Goal: Information Seeking & Learning: Learn about a topic

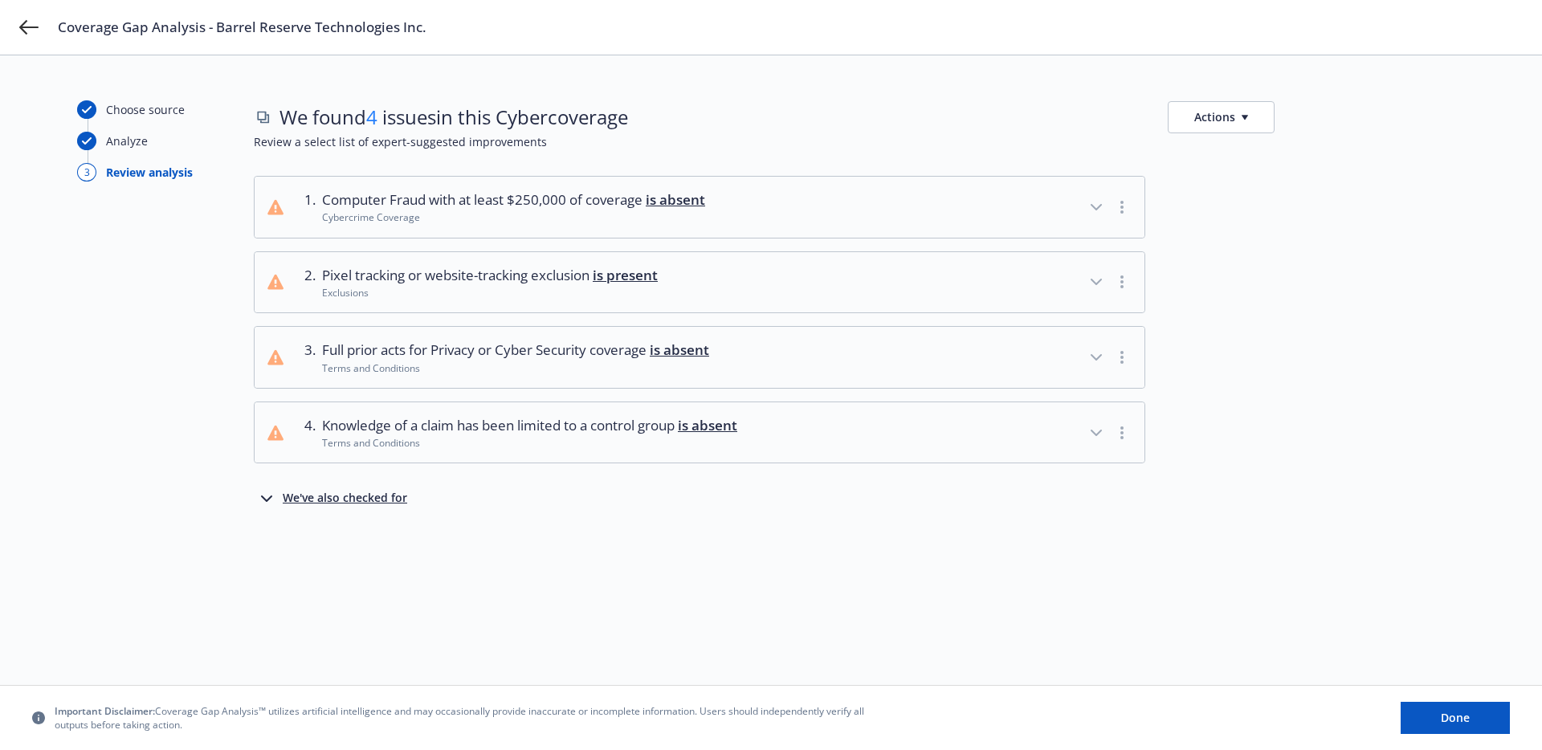
click at [23, 16] on div "Coverage Gap Analysis - Barrel Reserve Technologies Inc." at bounding box center [771, 27] width 1542 height 55
click at [23, 22] on icon at bounding box center [28, 27] width 19 height 14
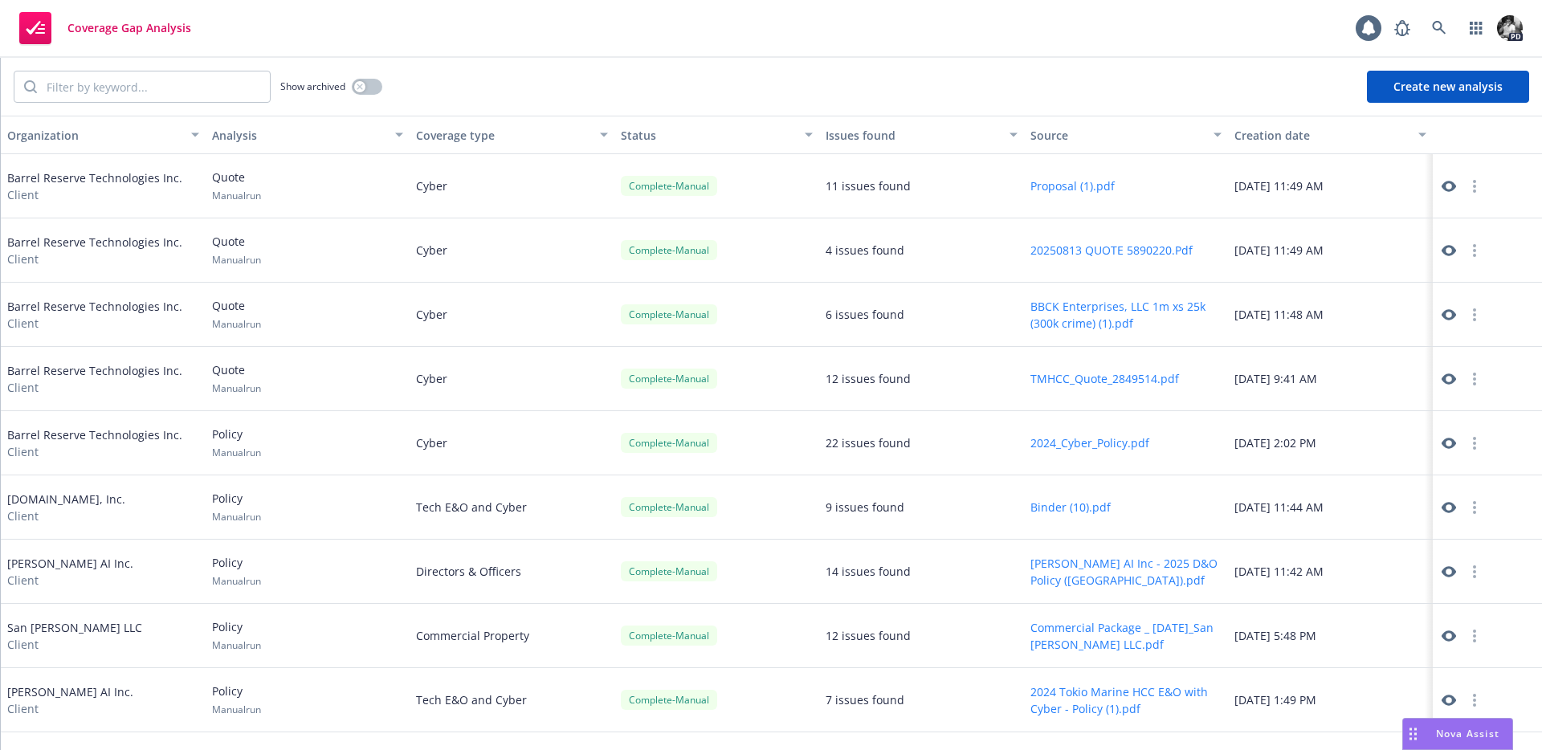
click at [1444, 438] on icon at bounding box center [1449, 443] width 14 height 14
click at [1448, 251] on icon at bounding box center [1449, 250] width 14 height 14
click at [1444, 248] on icon at bounding box center [1449, 250] width 14 height 11
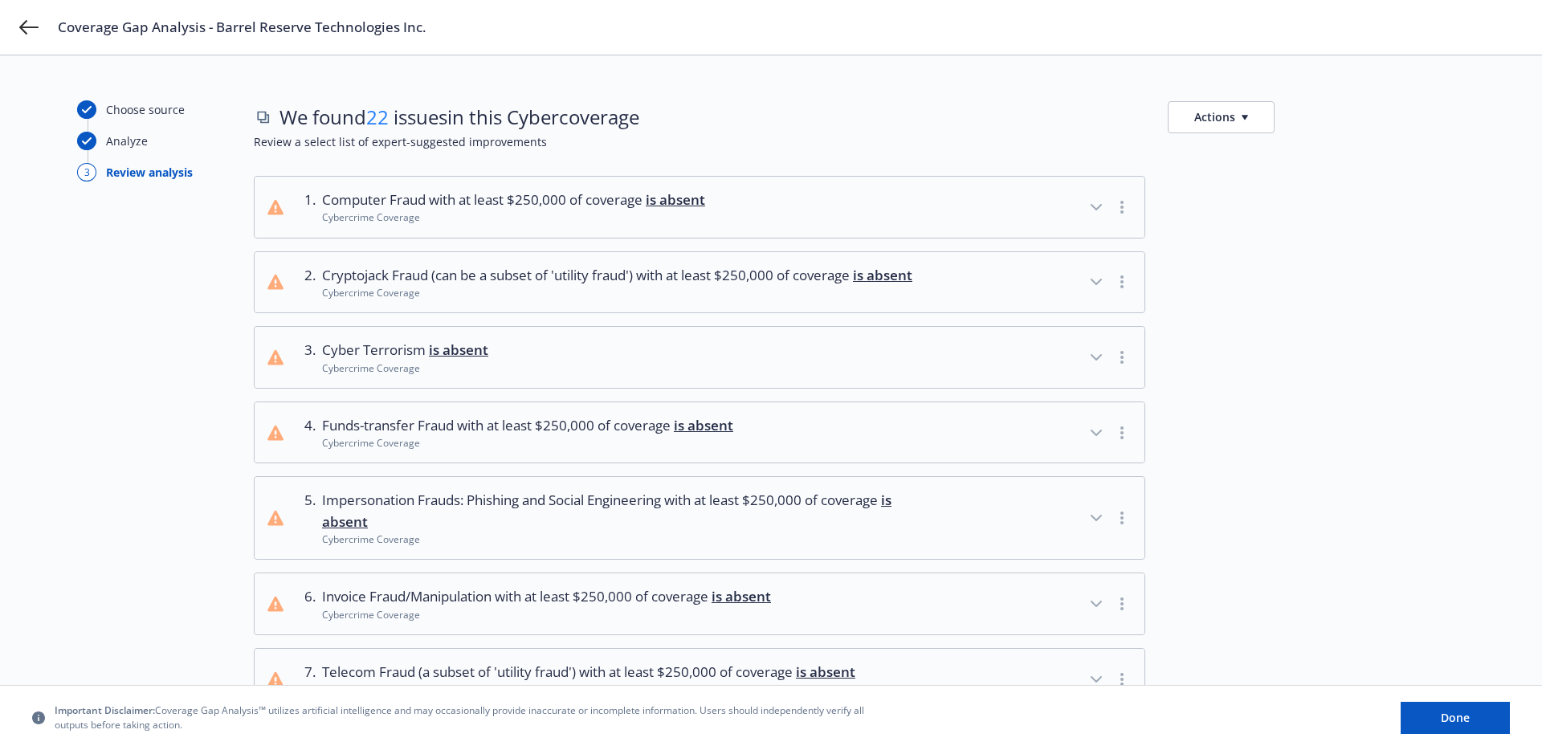
scroll to position [408, 0]
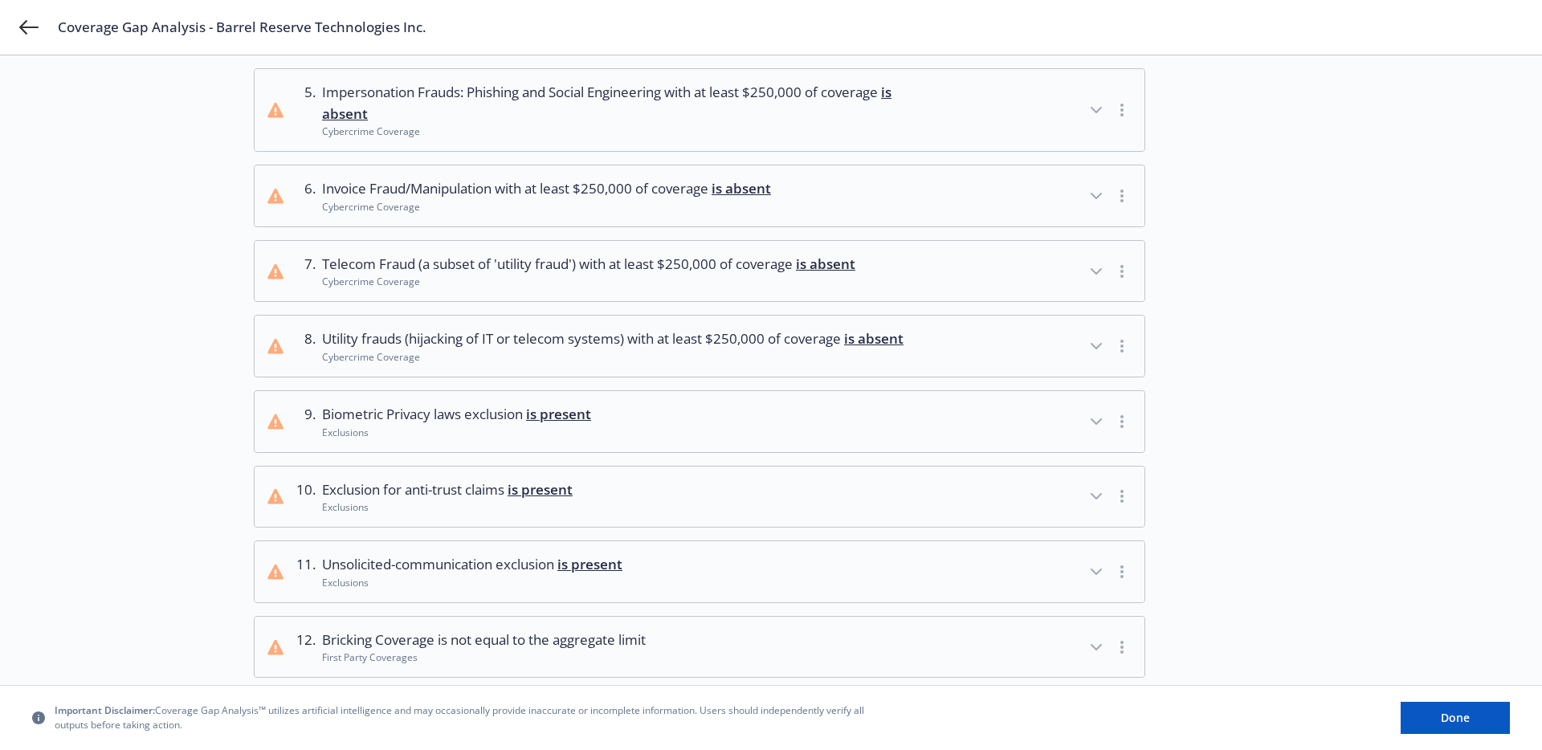
click at [531, 423] on span "is present" at bounding box center [558, 414] width 65 height 18
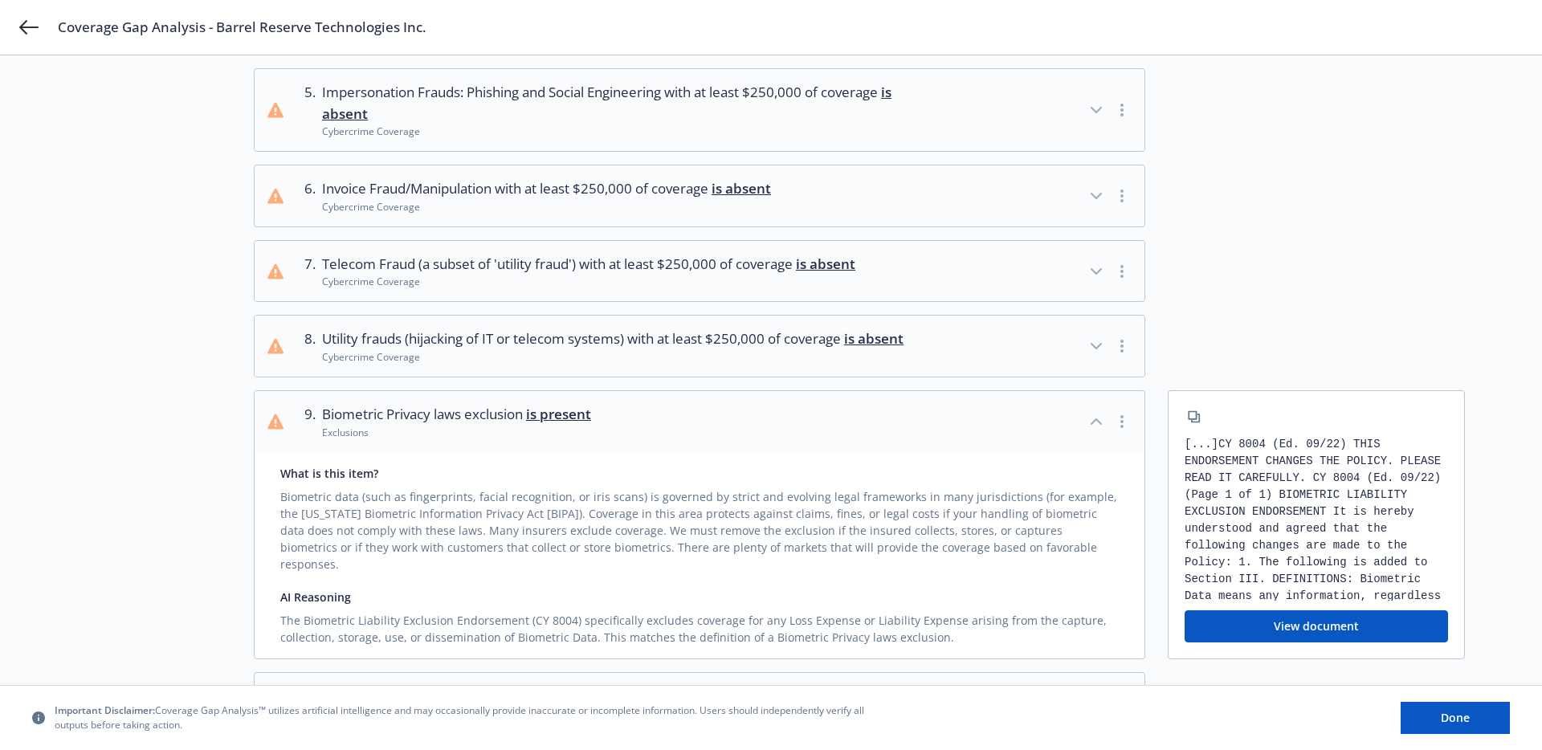
click at [531, 423] on span "is present" at bounding box center [558, 414] width 65 height 18
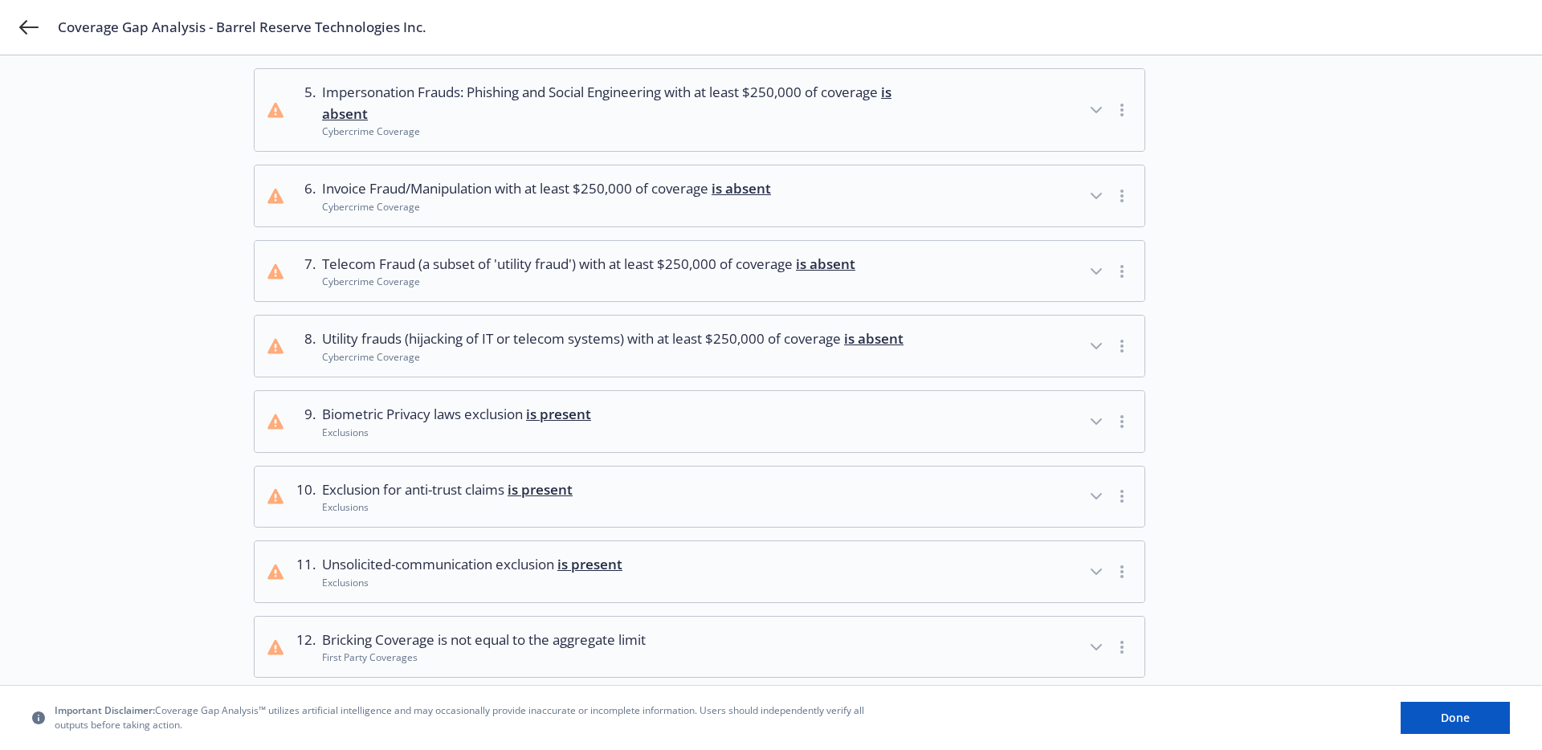
click at [501, 500] on span "Exclusion for anti-trust claims is present" at bounding box center [447, 490] width 251 height 21
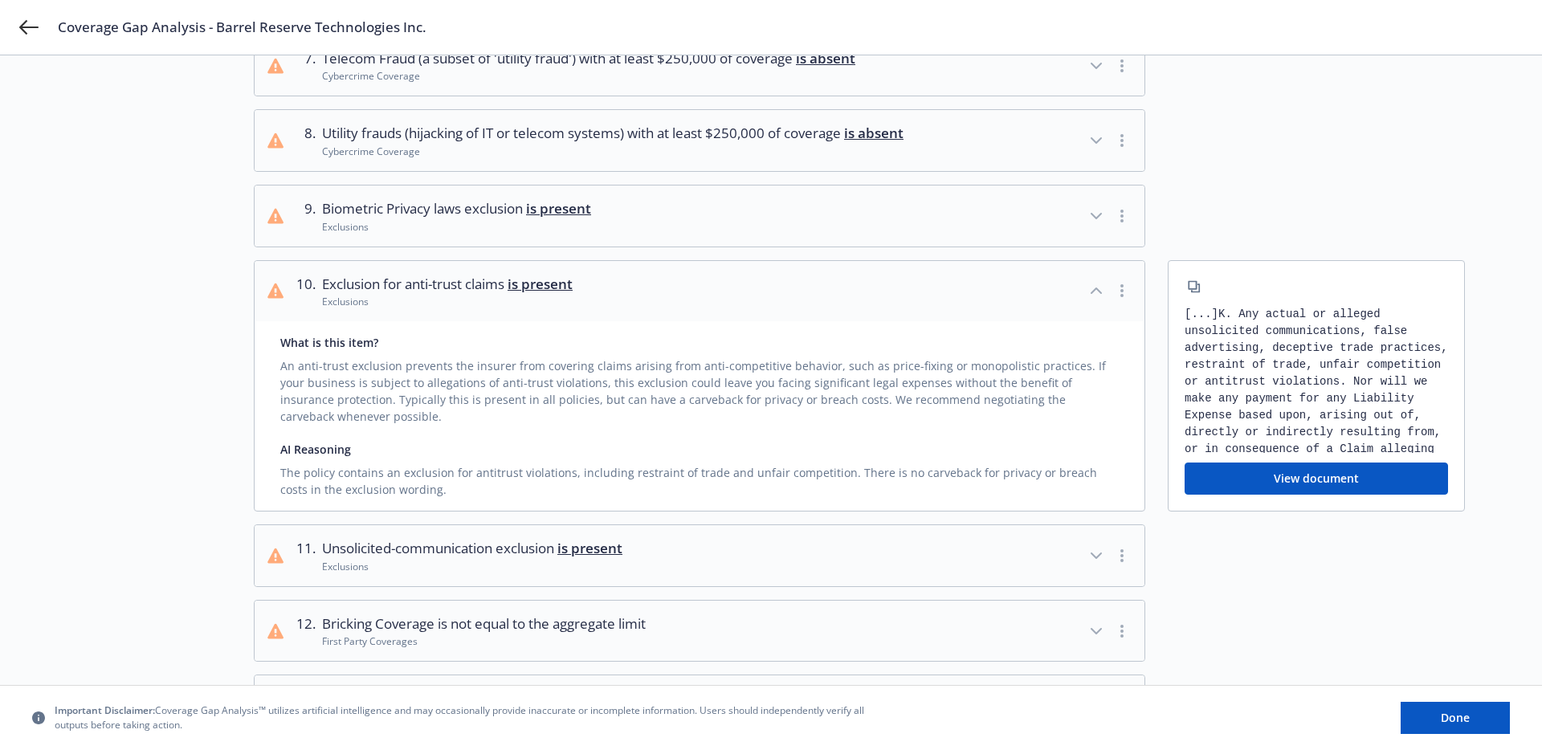
scroll to position [625, 0]
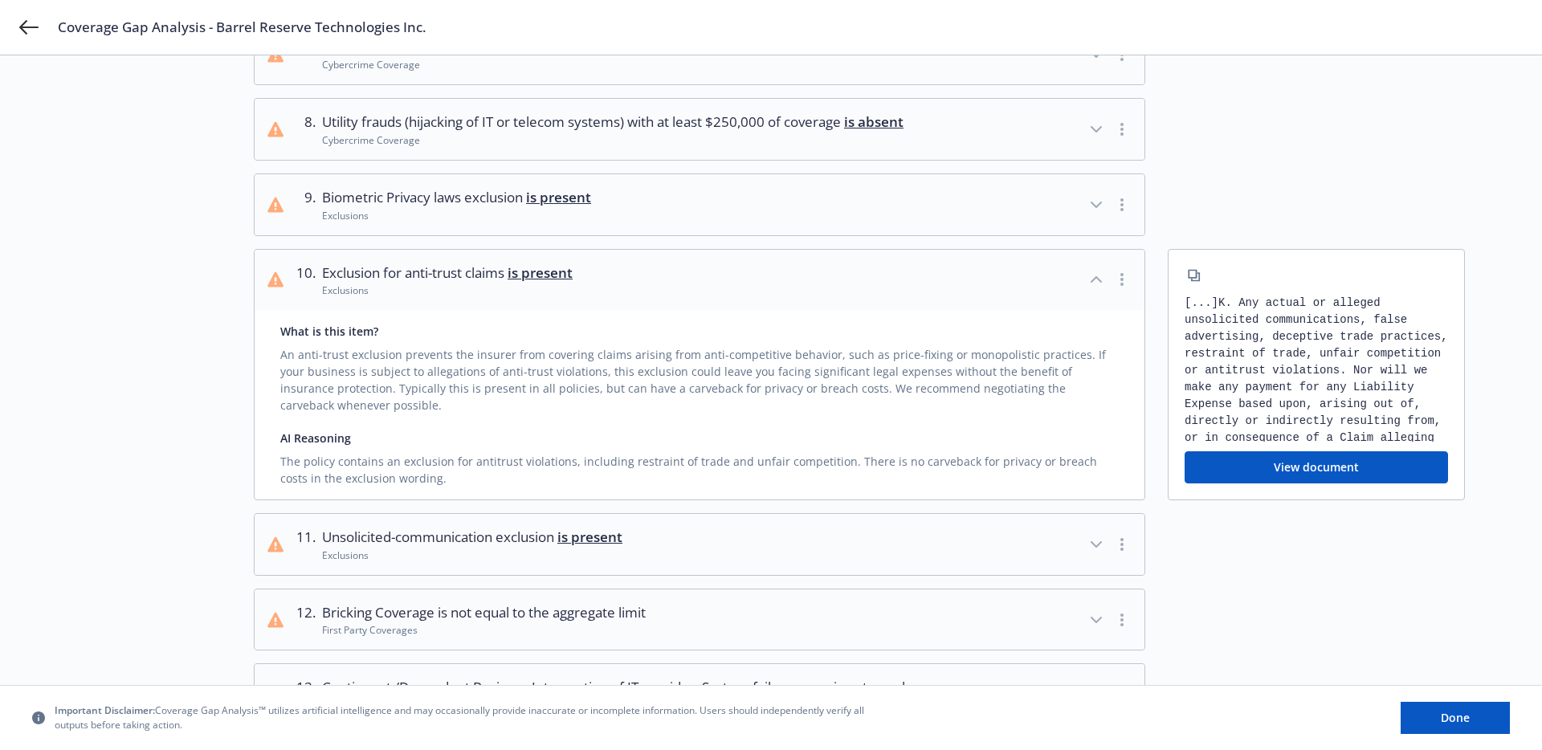
click at [464, 284] on span "Exclusion for anti-trust claims is present" at bounding box center [447, 273] width 251 height 21
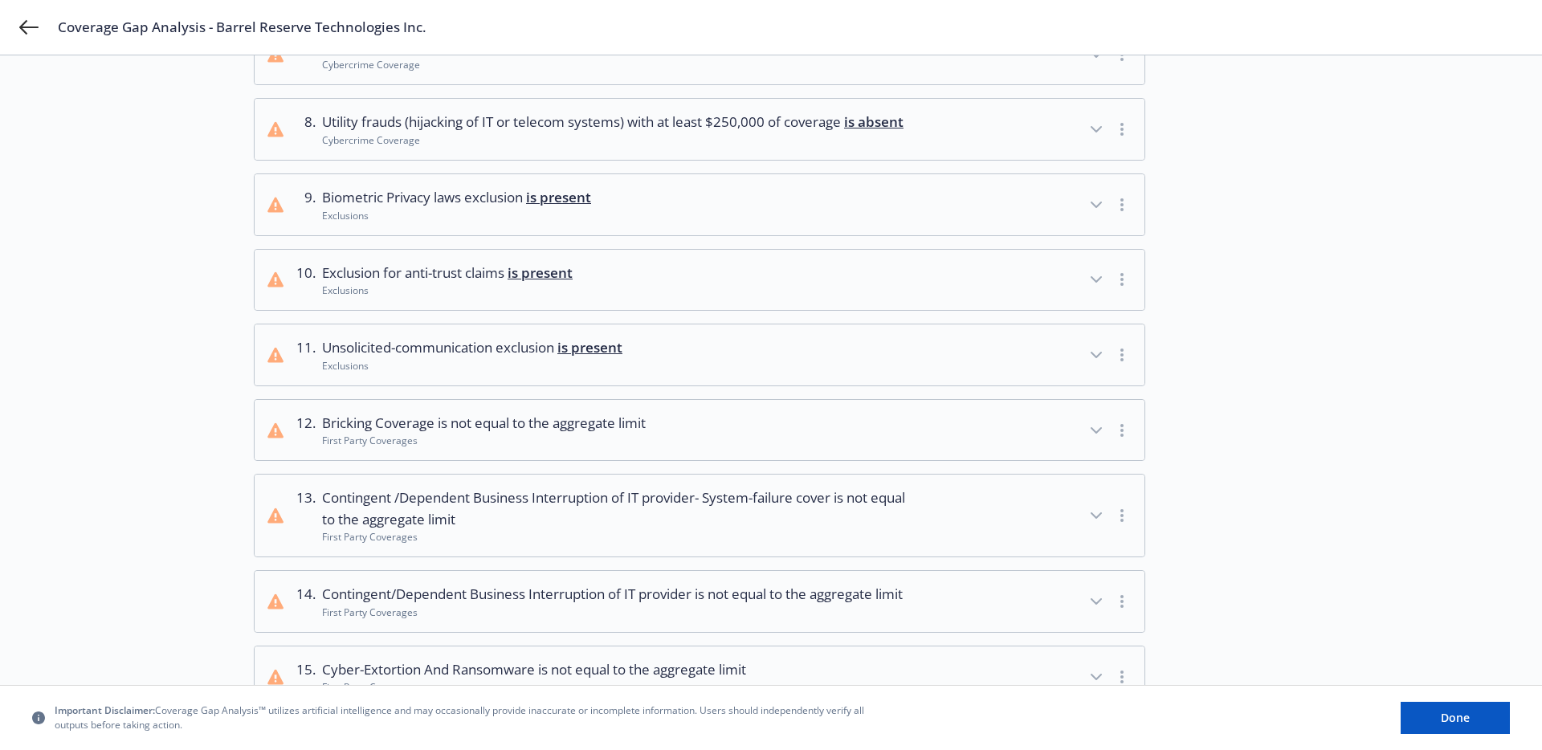
click at [417, 358] on span "Unsolicited-communication exclusion is present" at bounding box center [472, 347] width 300 height 21
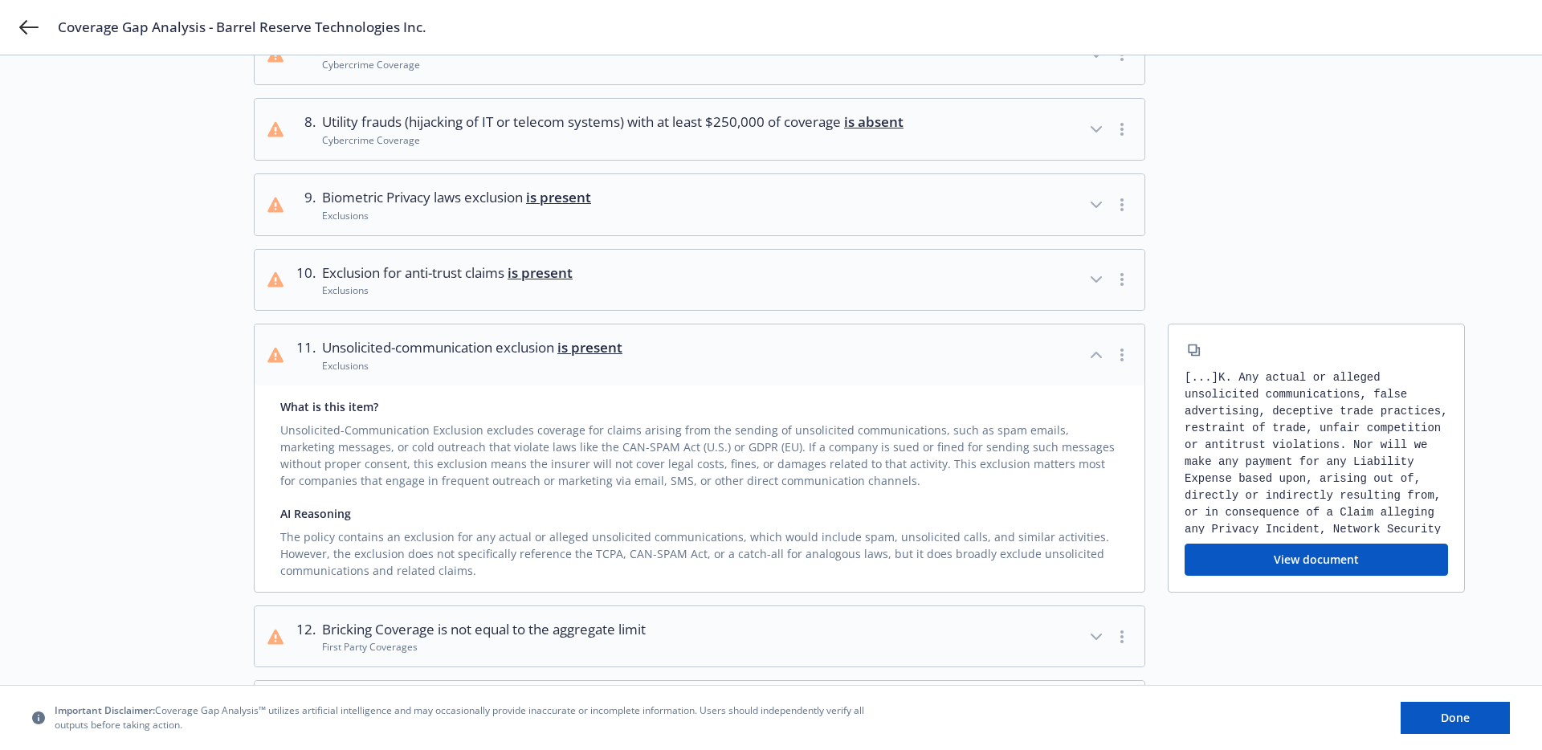
click at [417, 358] on span "Unsolicited-communication exclusion is present" at bounding box center [472, 347] width 300 height 21
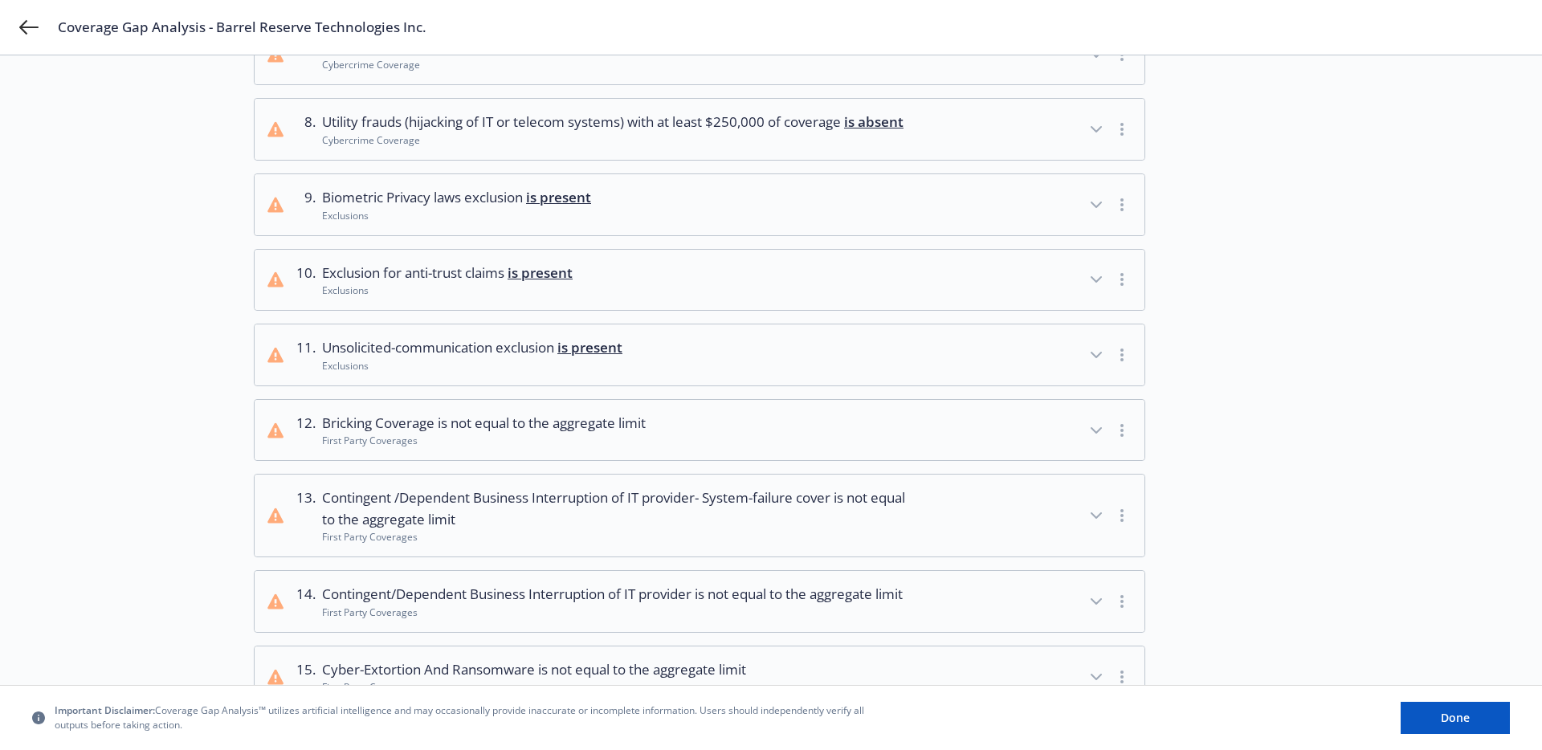
click at [417, 434] on span "Bricking Coverage is not equal to the aggregate limit" at bounding box center [484, 423] width 324 height 21
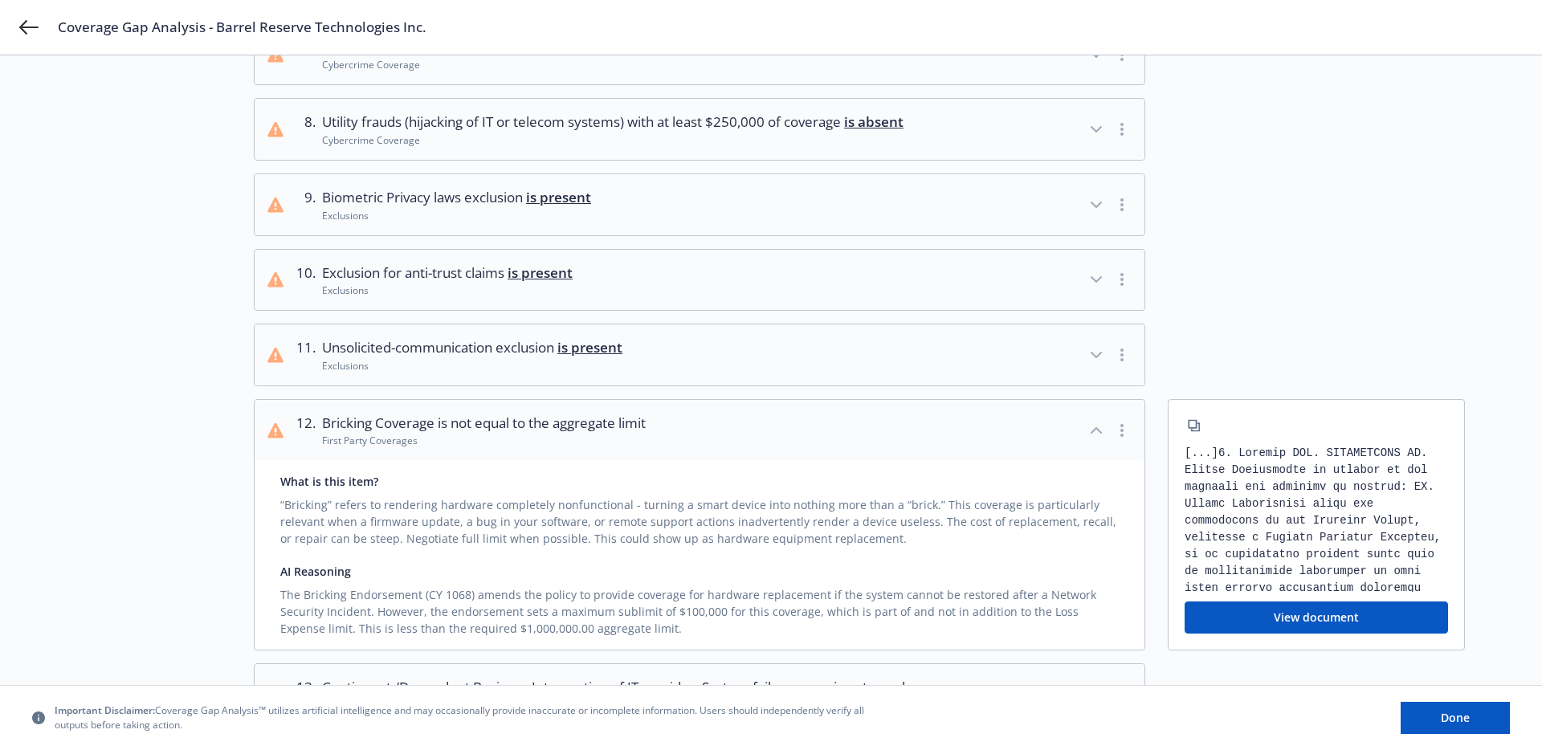
click at [417, 434] on span "Bricking Coverage is not equal to the aggregate limit" at bounding box center [484, 423] width 324 height 21
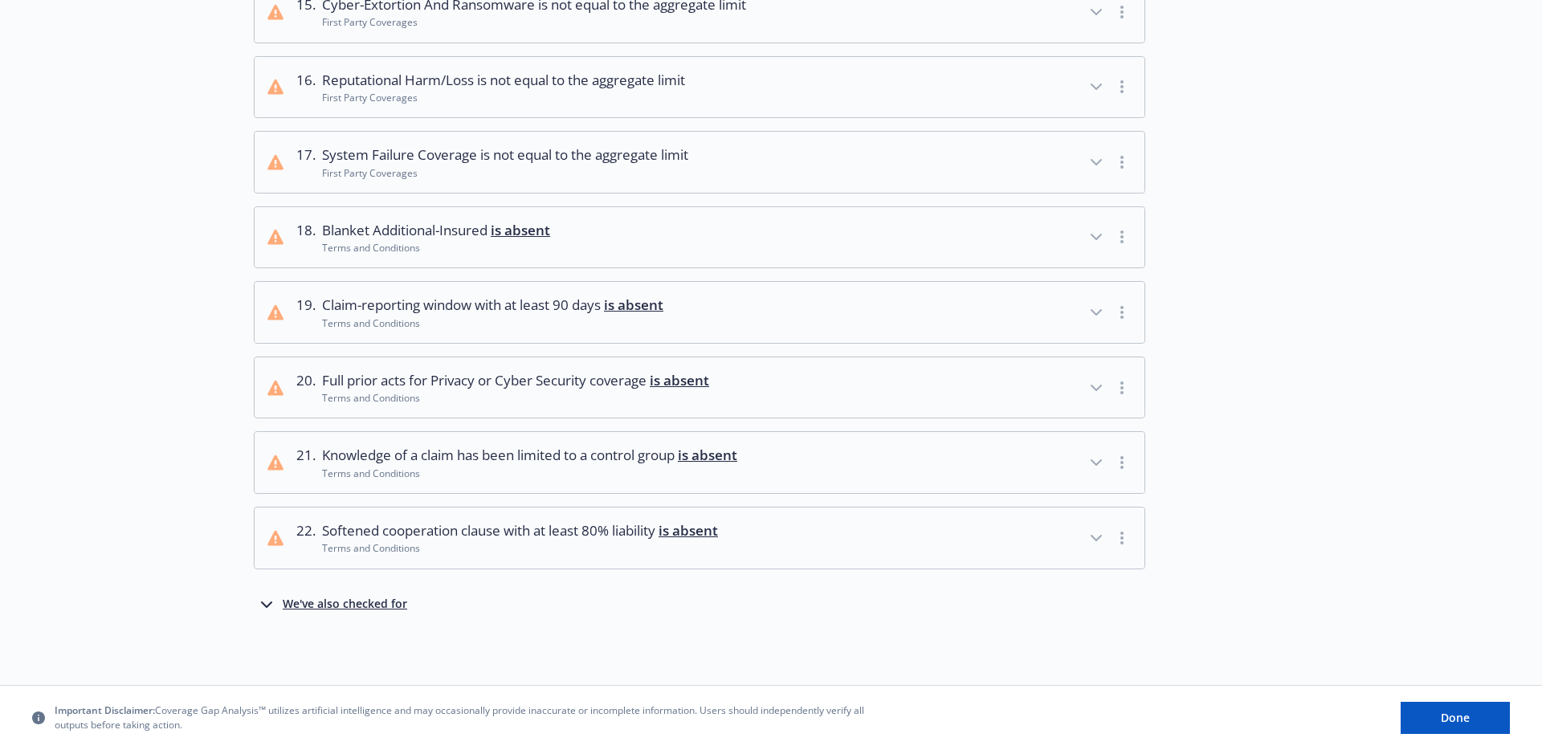
scroll to position [0, 0]
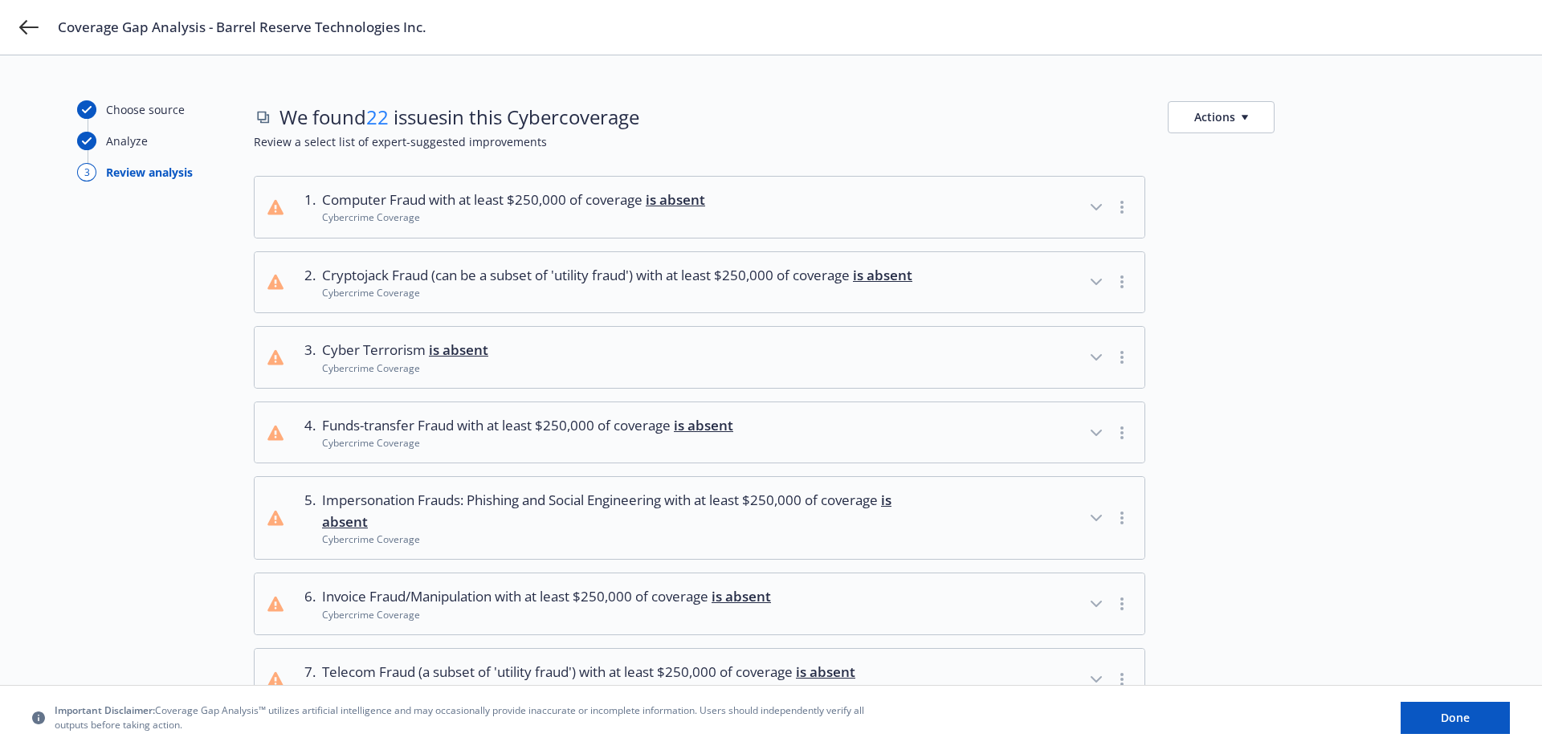
click at [516, 371] on button "3 . Cyber Terrorism is absent Cybercrime Coverage" at bounding box center [700, 357] width 890 height 61
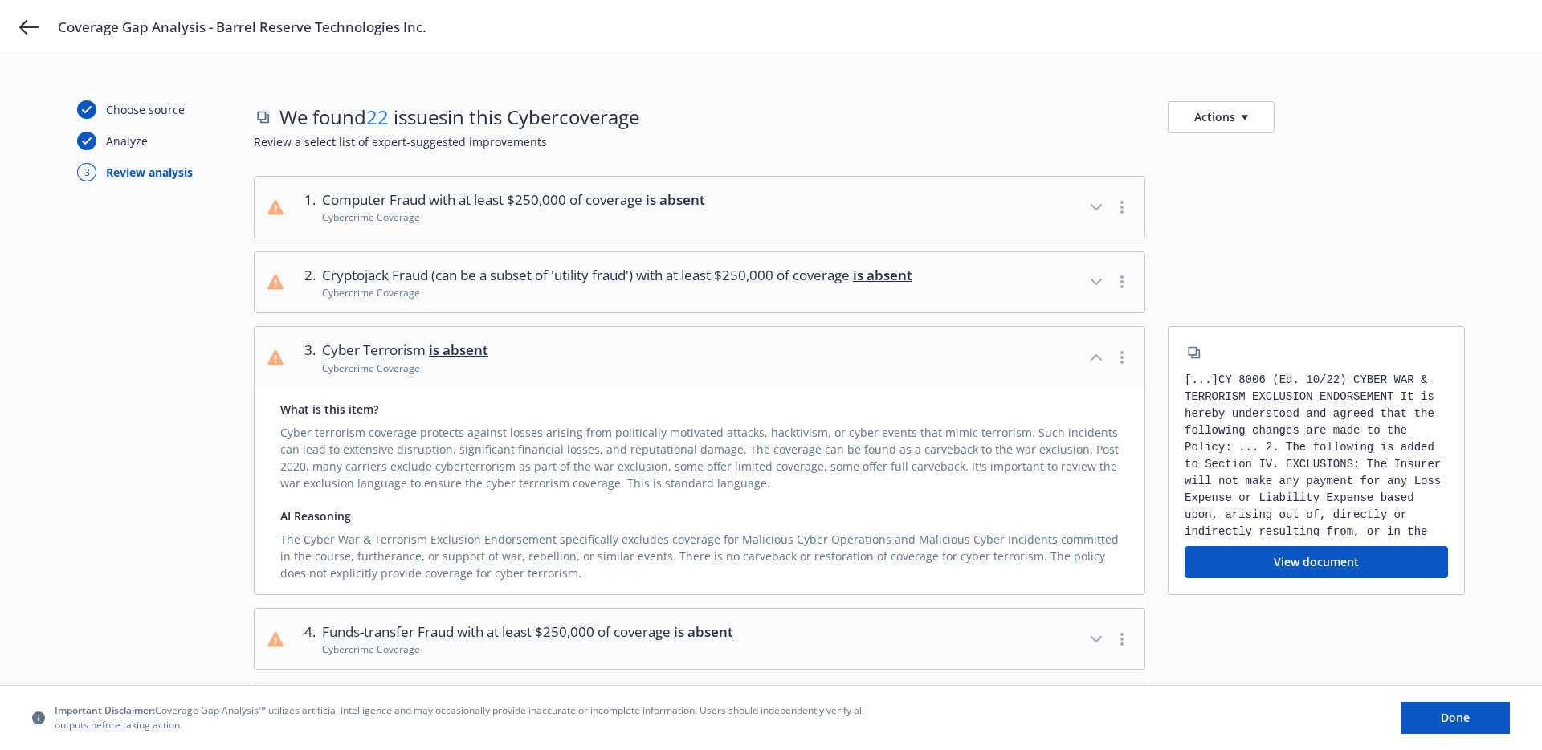
click at [516, 371] on button "3 . Cyber Terrorism is absent Cybercrime Coverage" at bounding box center [700, 357] width 890 height 61
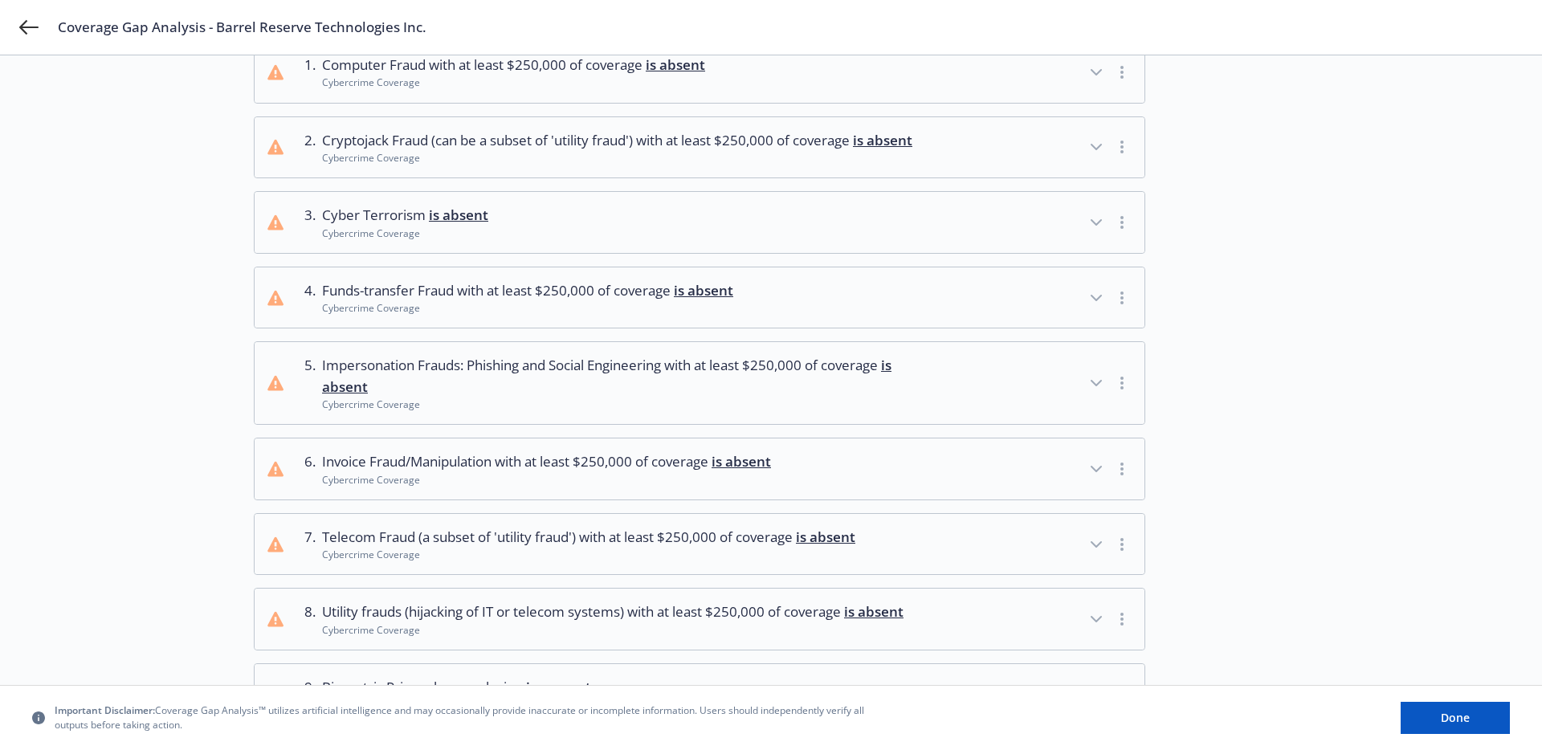
scroll to position [162, 0]
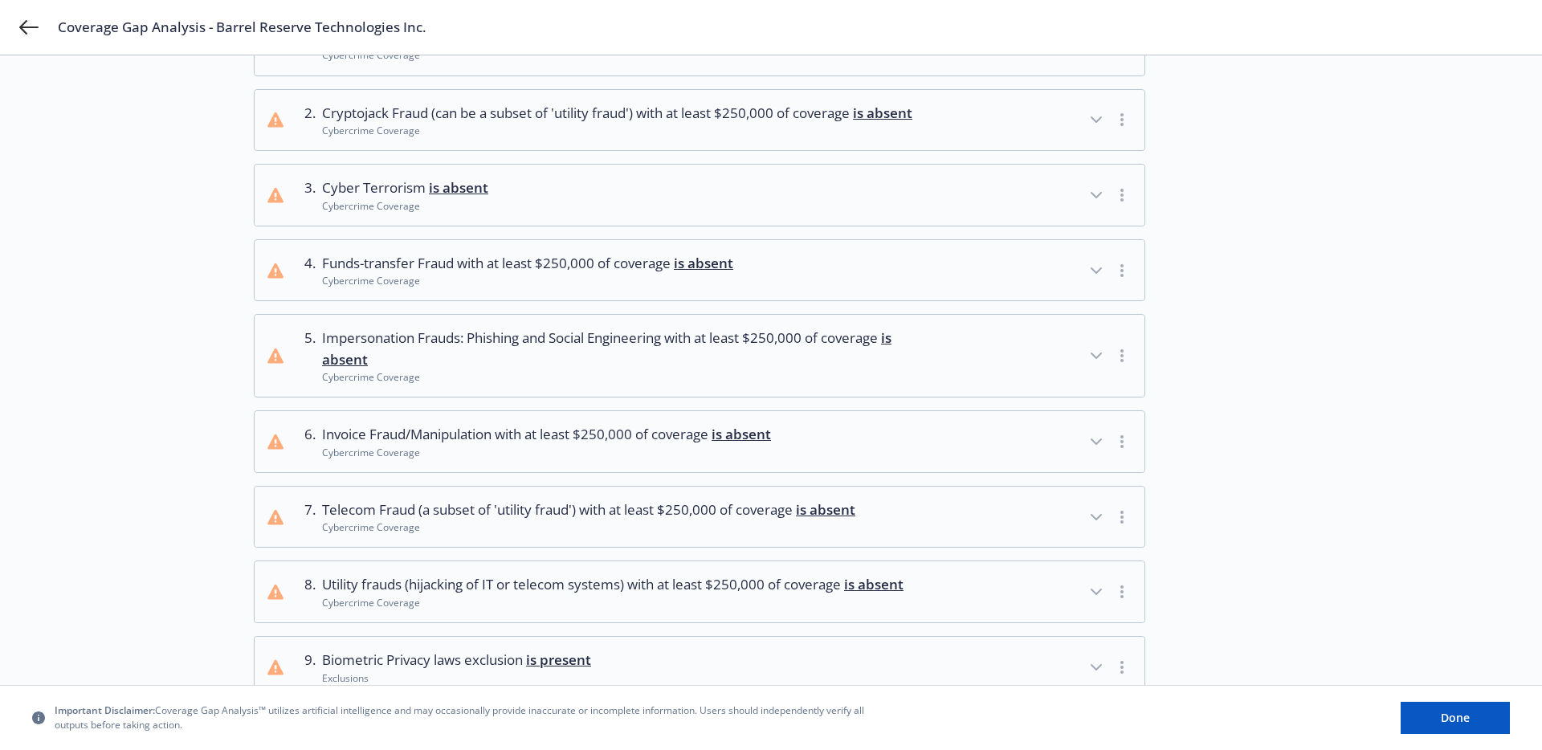
click at [529, 370] on span "Impersonation Frauds: Phishing and Social Engineering with at least $250,000 of…" at bounding box center [619, 349] width 594 height 43
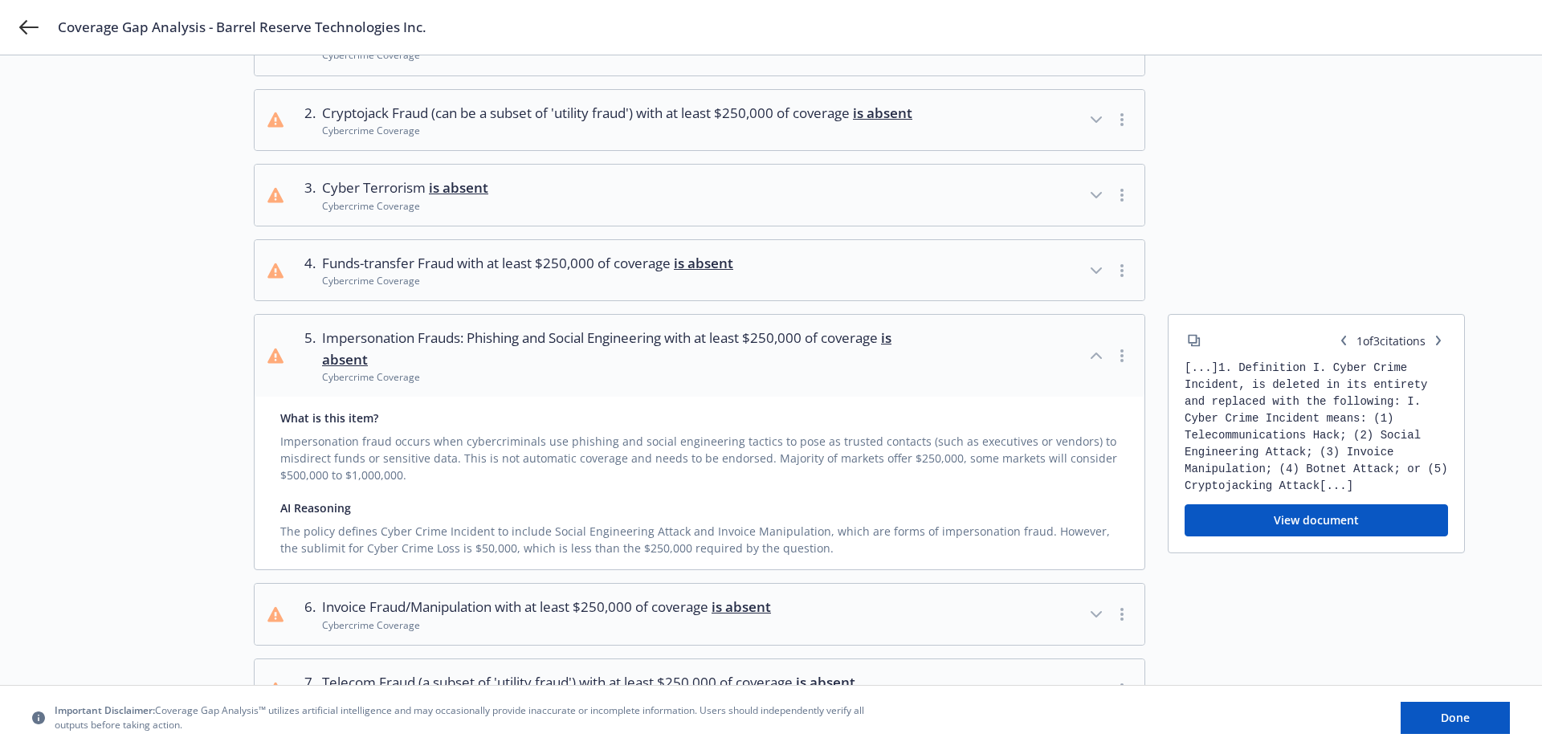
click at [529, 370] on span "Impersonation Frauds: Phishing and Social Engineering with at least $250,000 of…" at bounding box center [619, 349] width 594 height 43
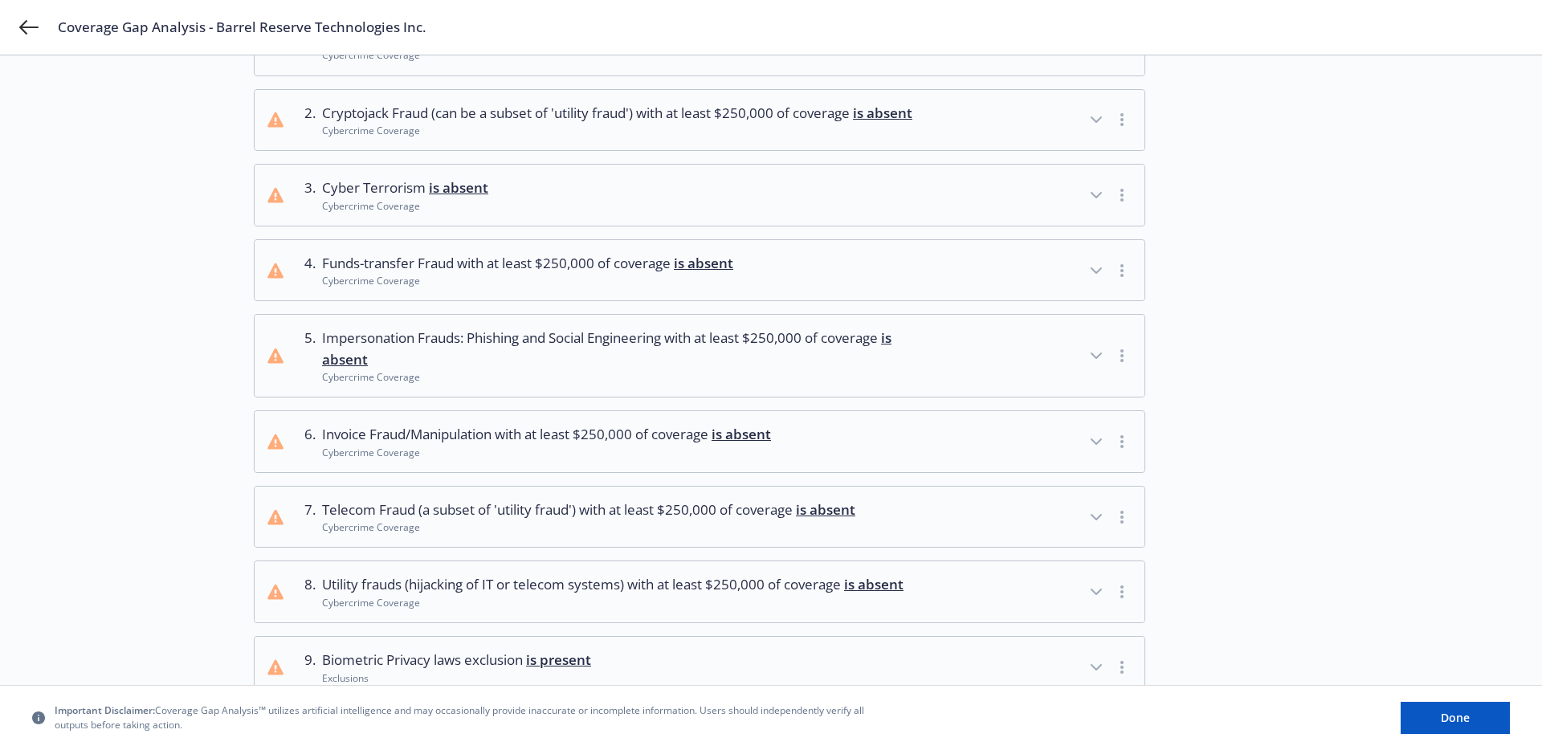
scroll to position [170, 0]
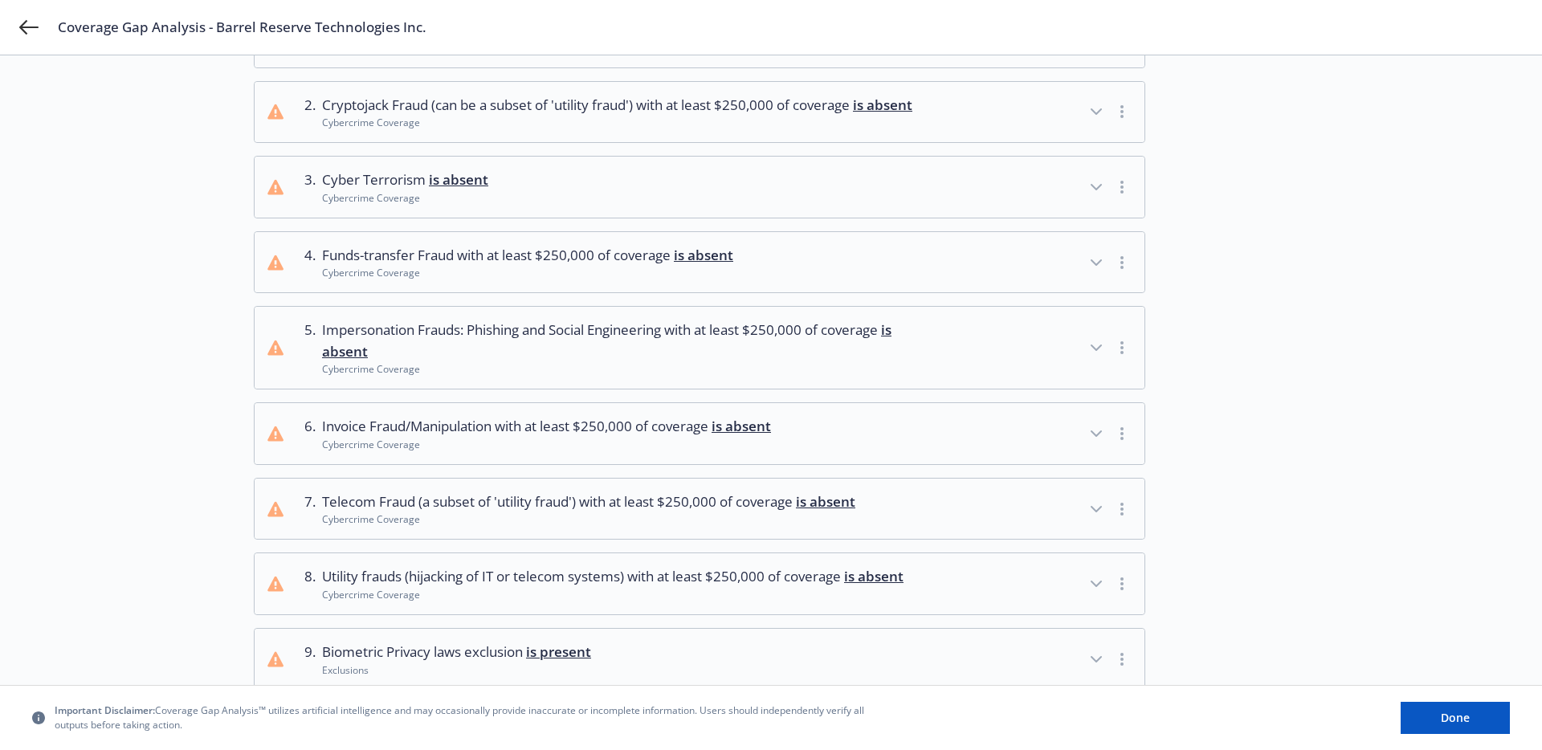
click at [514, 451] on div "Cybercrime Coverage" at bounding box center [546, 445] width 449 height 14
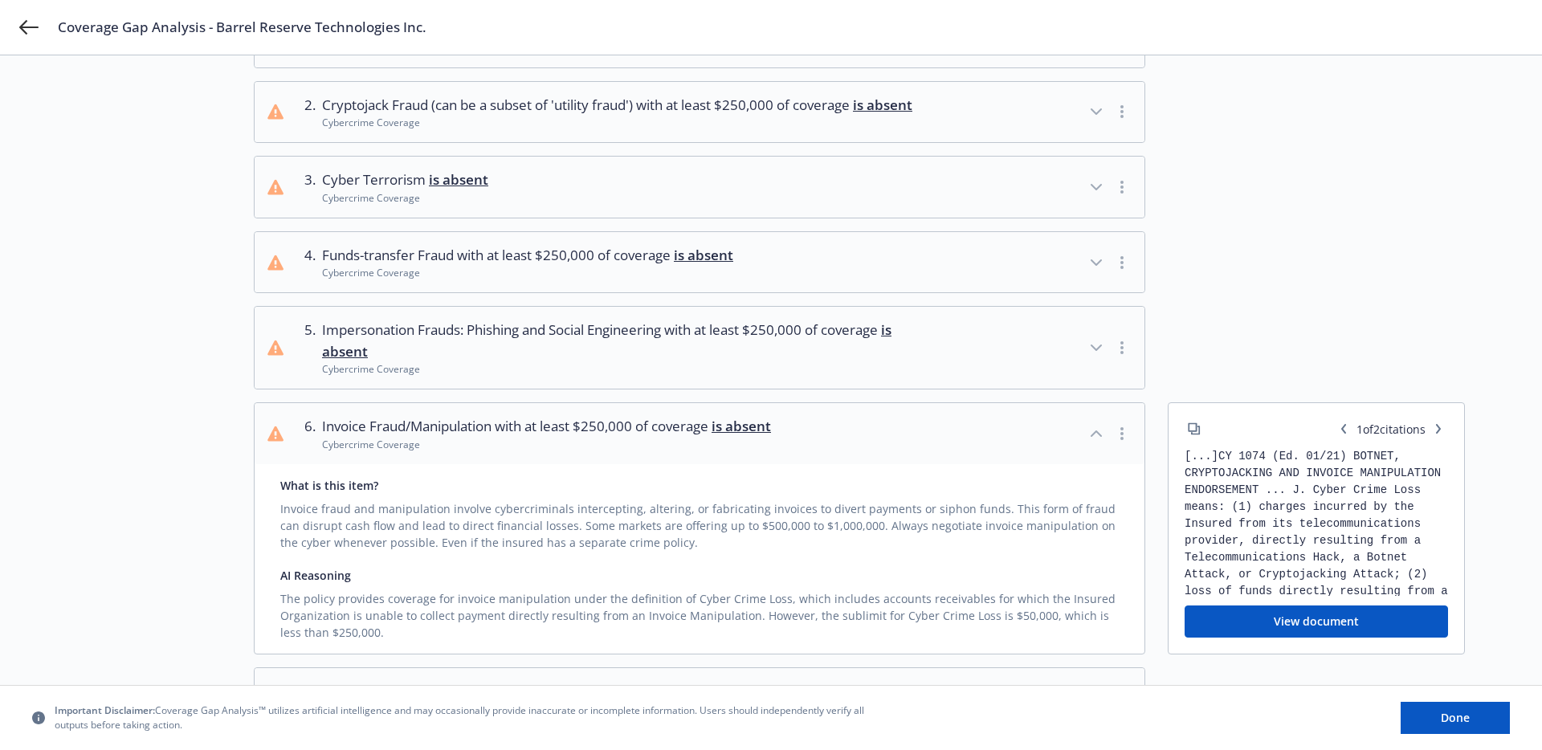
click at [514, 451] on div "Cybercrime Coverage" at bounding box center [546, 445] width 449 height 14
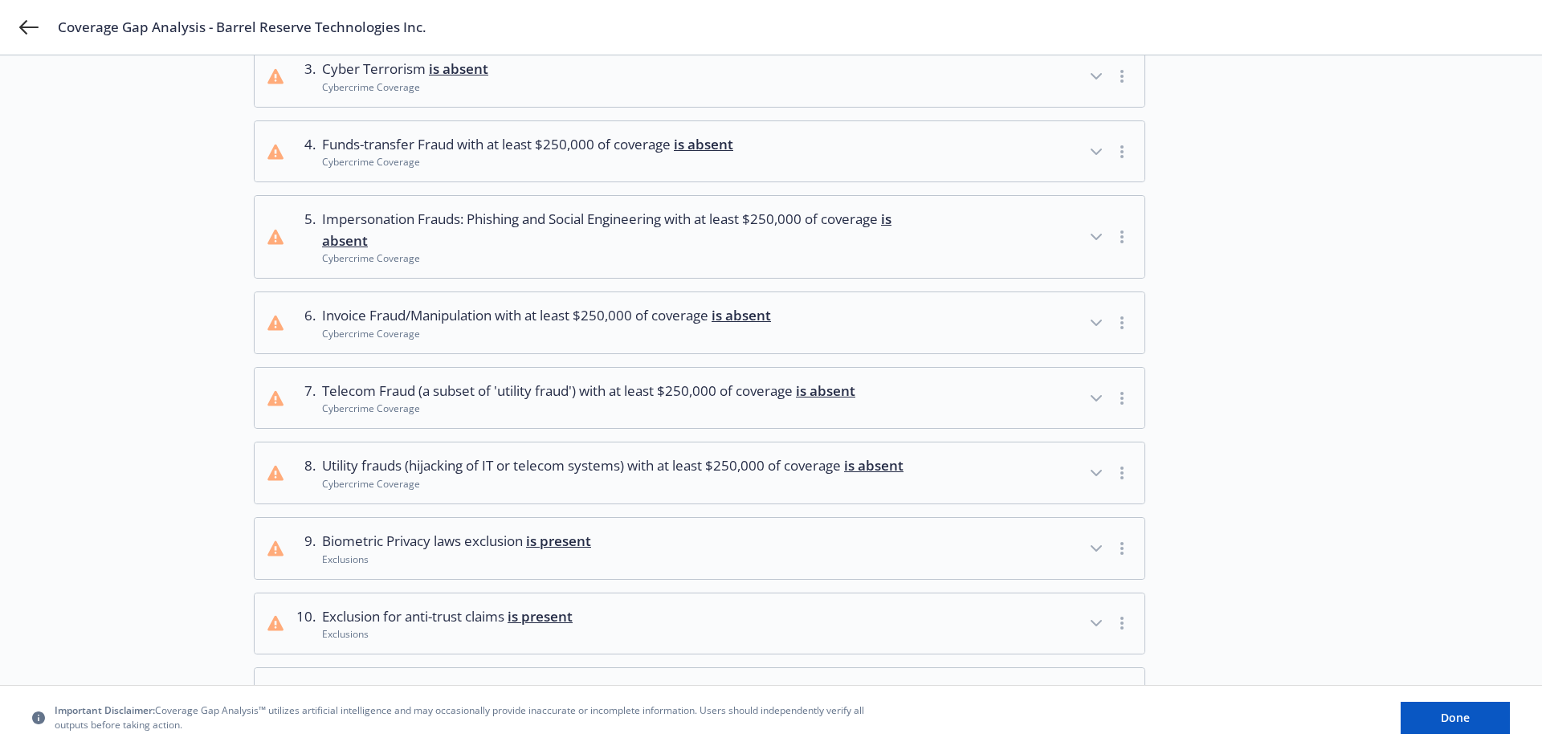
scroll to position [282, 0]
click at [504, 476] on span "Utility frauds (hijacking of IT or telecom systems) with at least $250,000 of c…" at bounding box center [613, 465] width 582 height 21
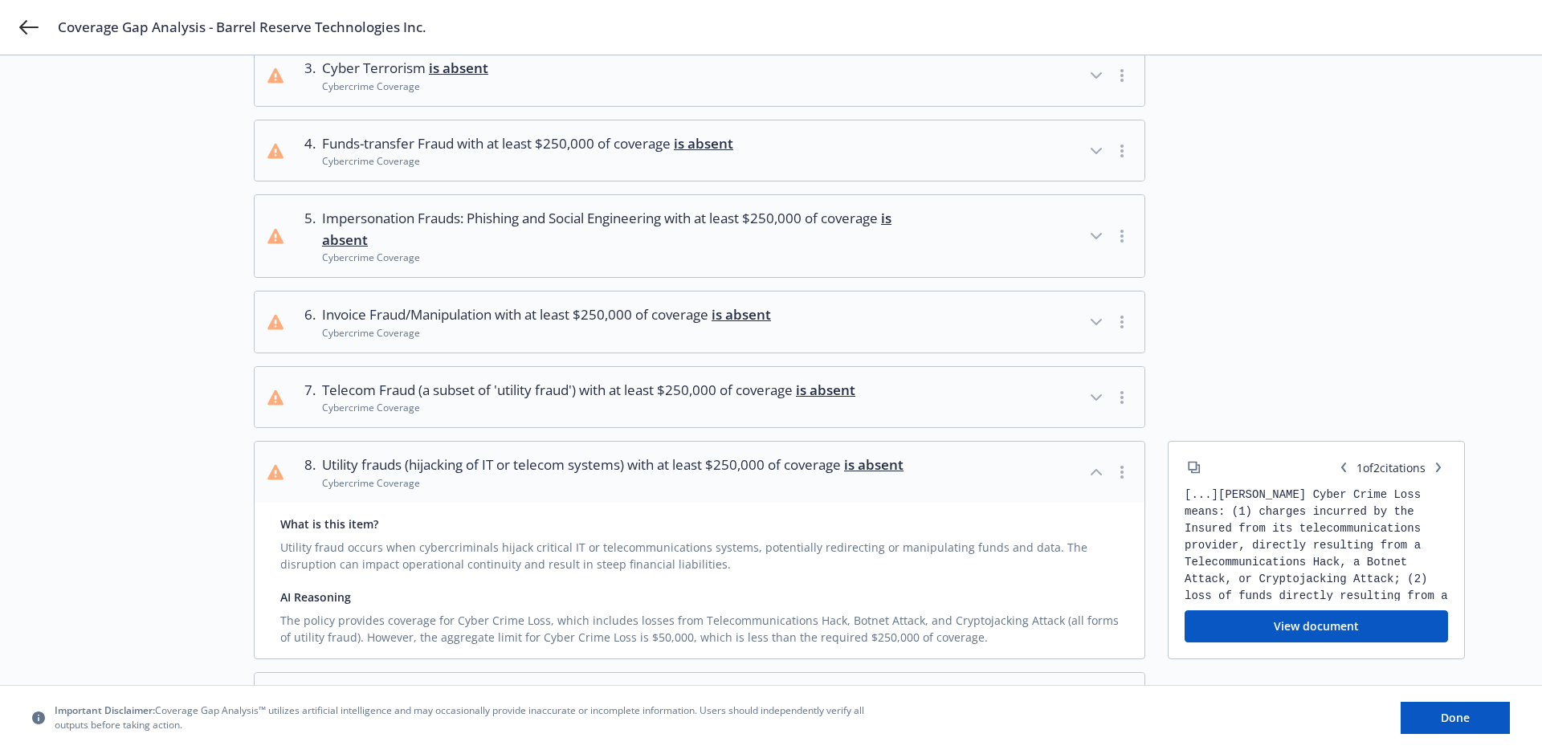
click at [504, 476] on span "Utility frauds (hijacking of IT or telecom systems) with at least $250,000 of c…" at bounding box center [613, 465] width 582 height 21
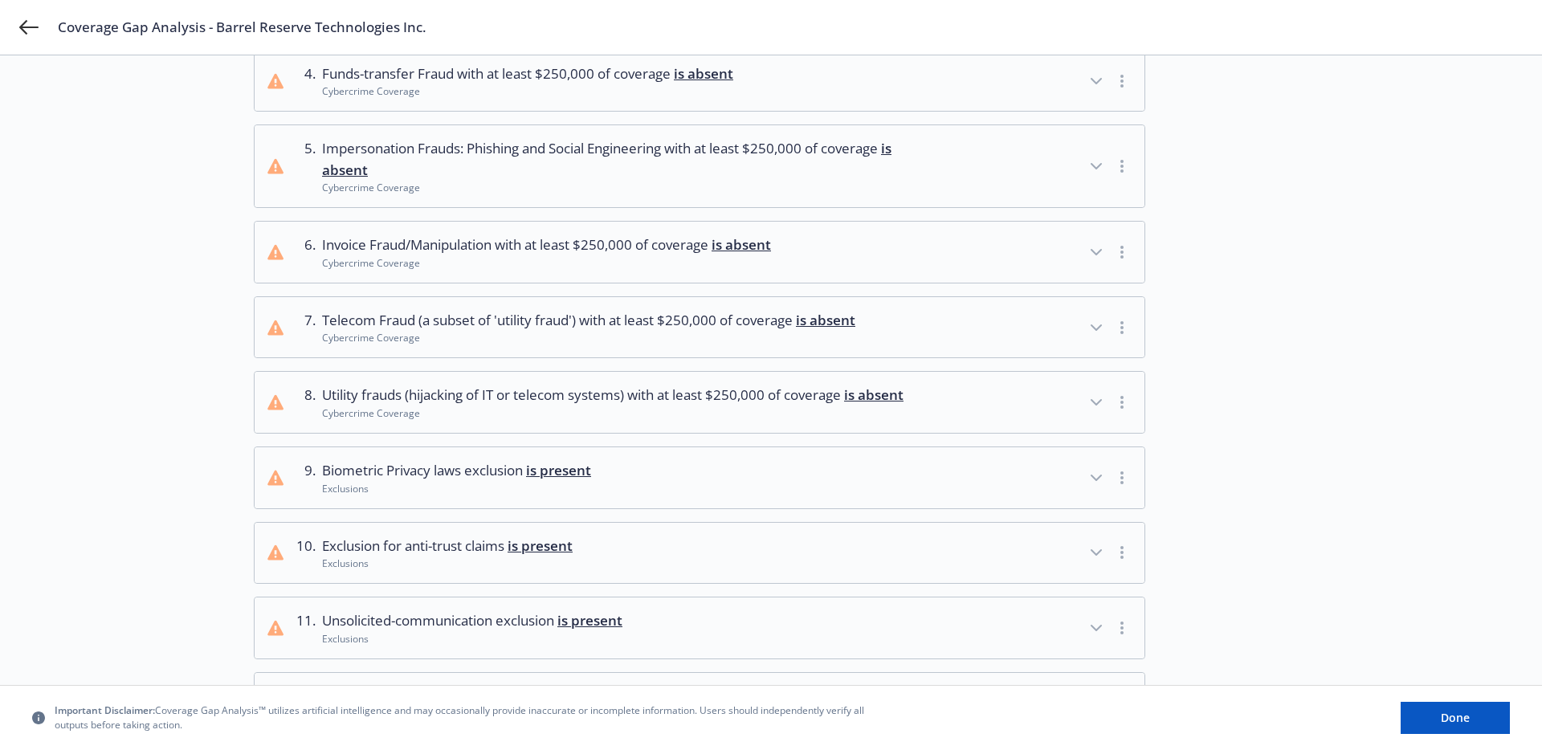
scroll to position [356, 0]
click at [494, 477] on span "Biometric Privacy laws exclusion is present" at bounding box center [456, 466] width 269 height 21
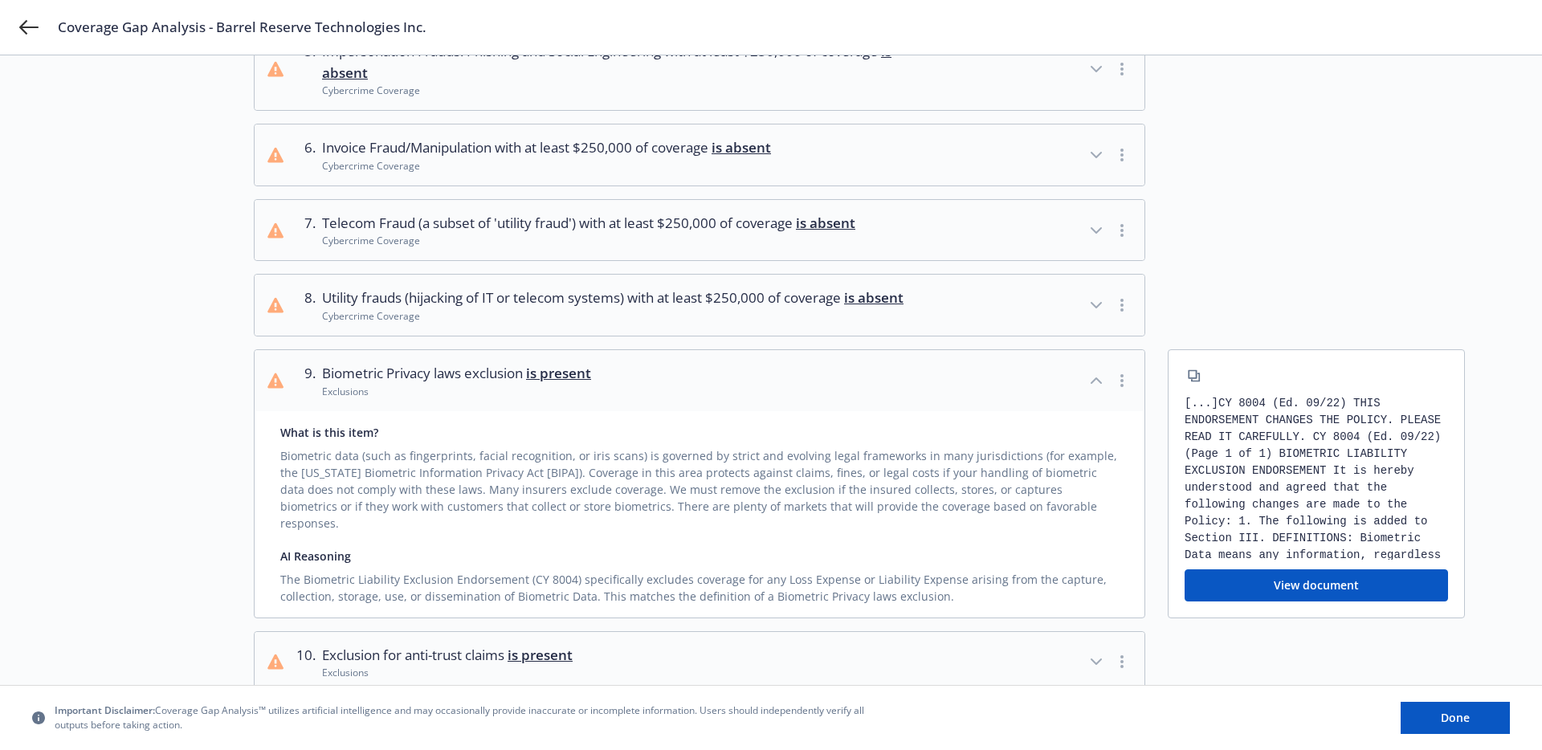
scroll to position [467, 0]
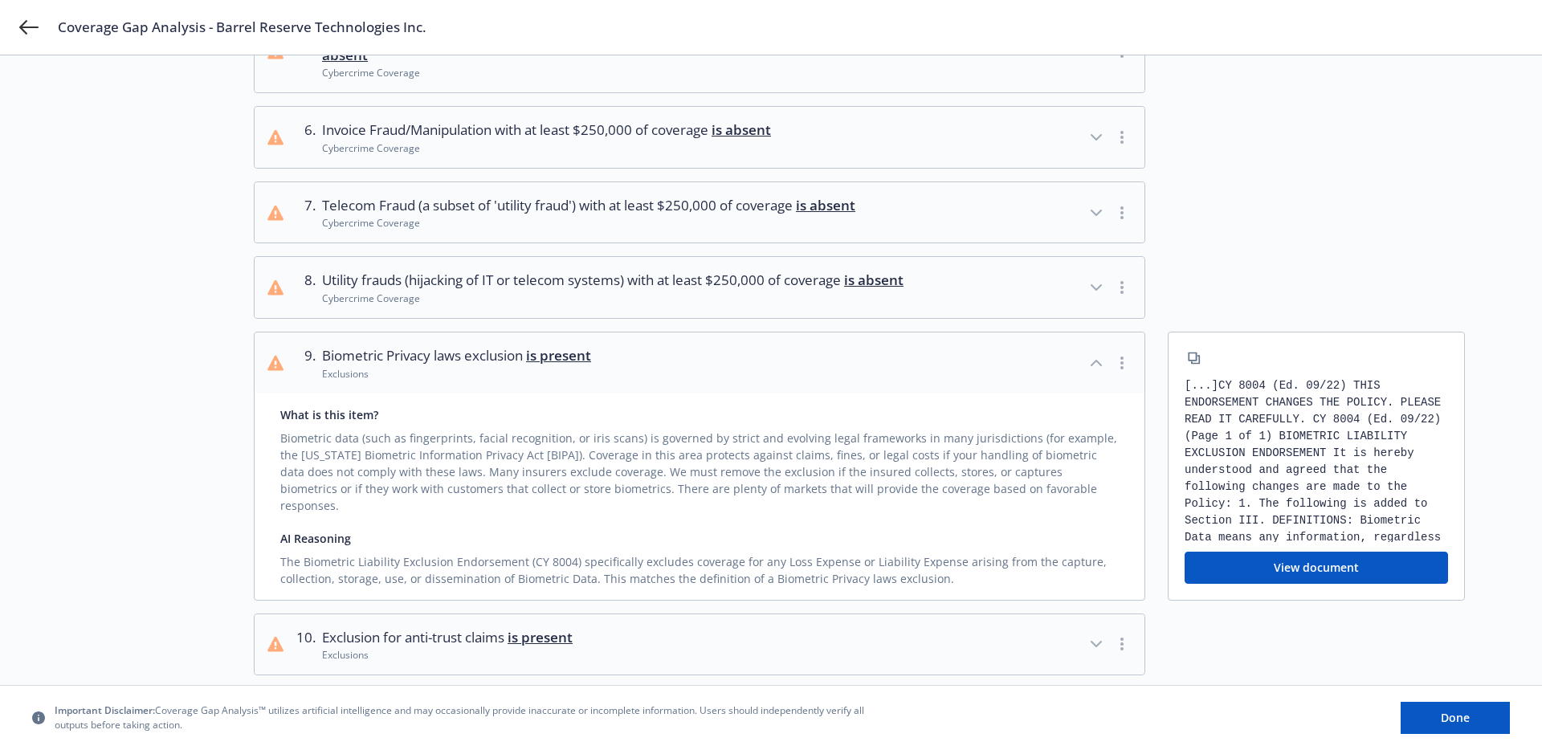
click at [468, 366] on span "Biometric Privacy laws exclusion is present" at bounding box center [456, 355] width 269 height 21
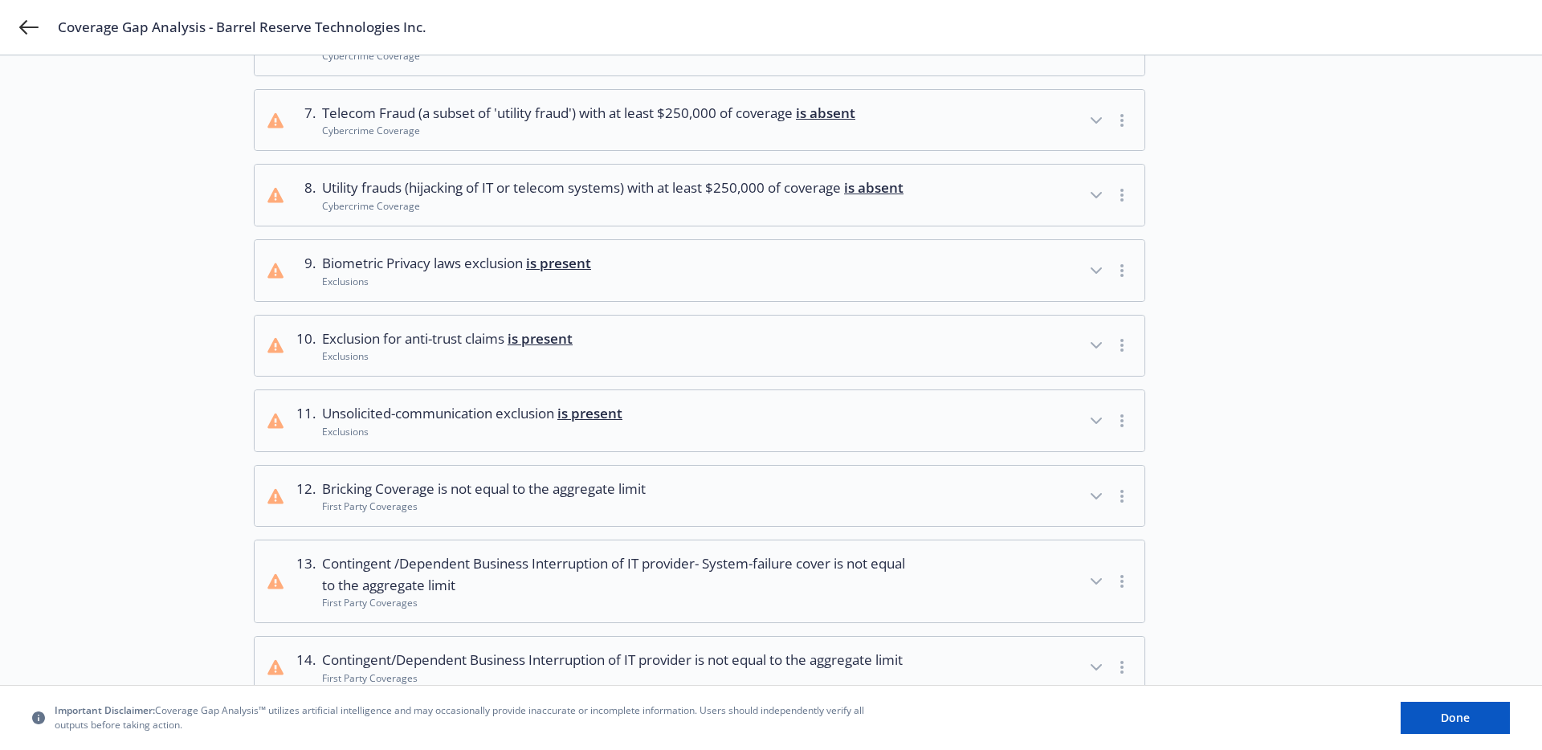
scroll to position [562, 0]
click at [479, 421] on span "Unsolicited-communication exclusion is present" at bounding box center [472, 410] width 300 height 21
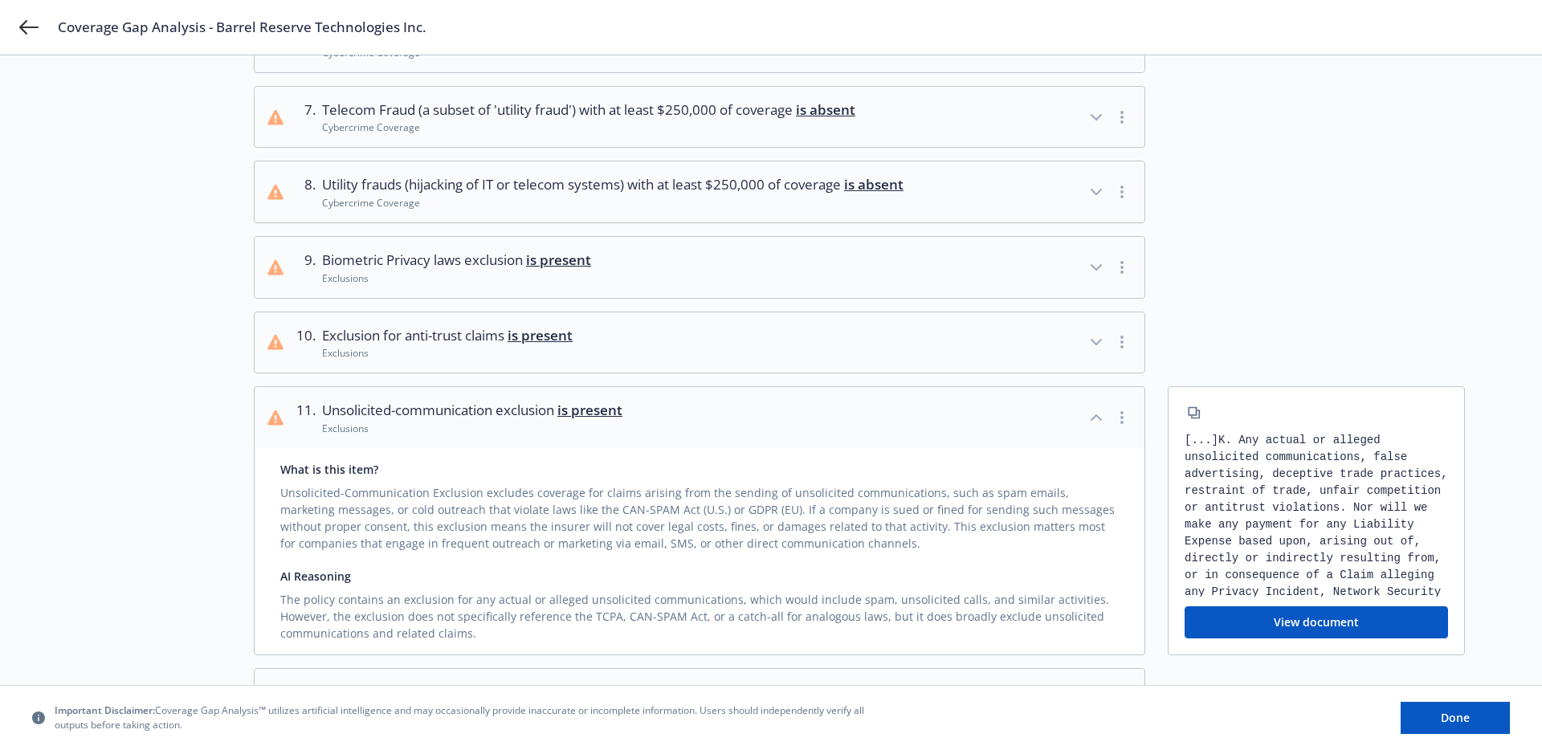
click at [479, 421] on span "Unsolicited-communication exclusion is present" at bounding box center [472, 410] width 300 height 21
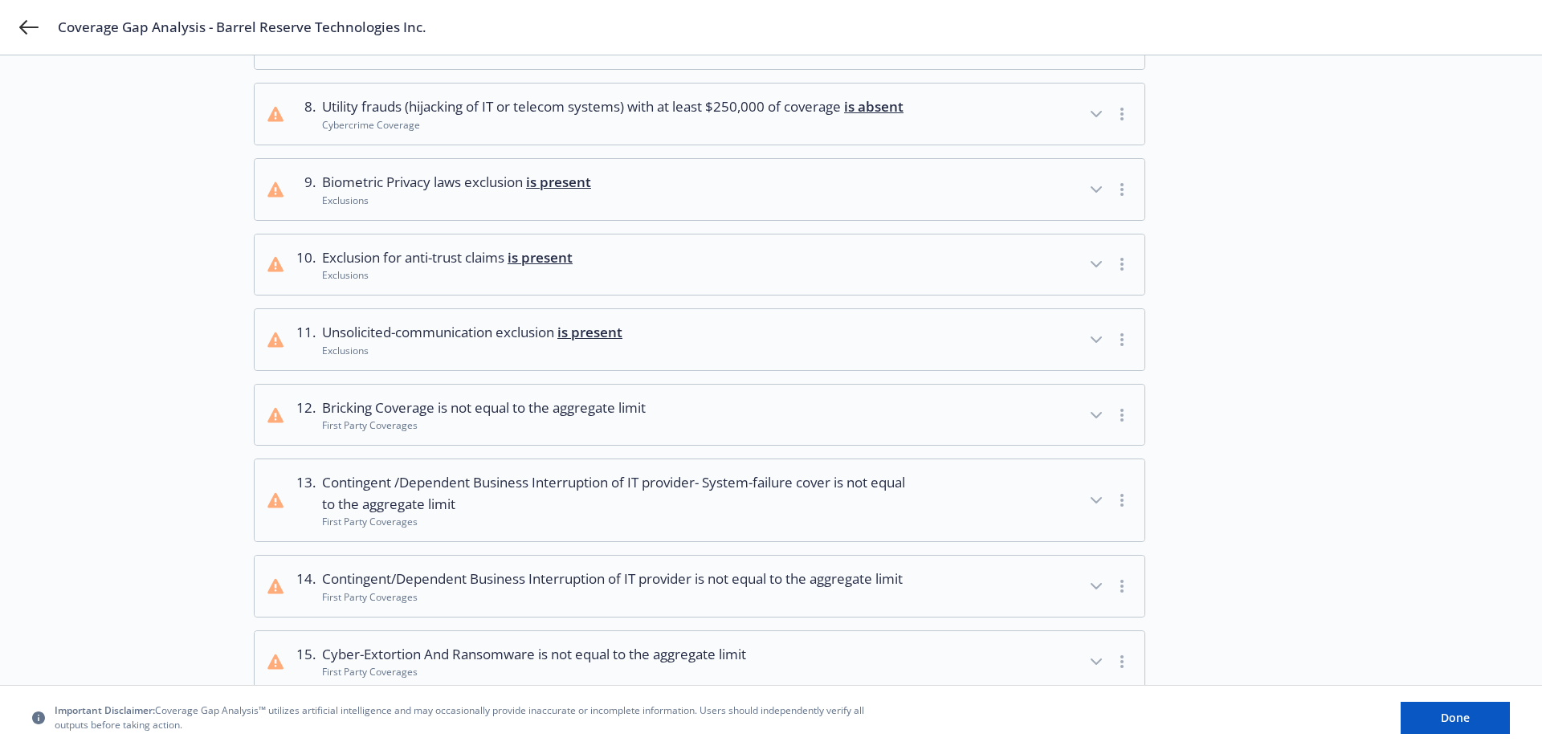
scroll to position [641, 0]
click at [466, 416] on span "is not equal to the aggregate limit" at bounding box center [542, 407] width 208 height 18
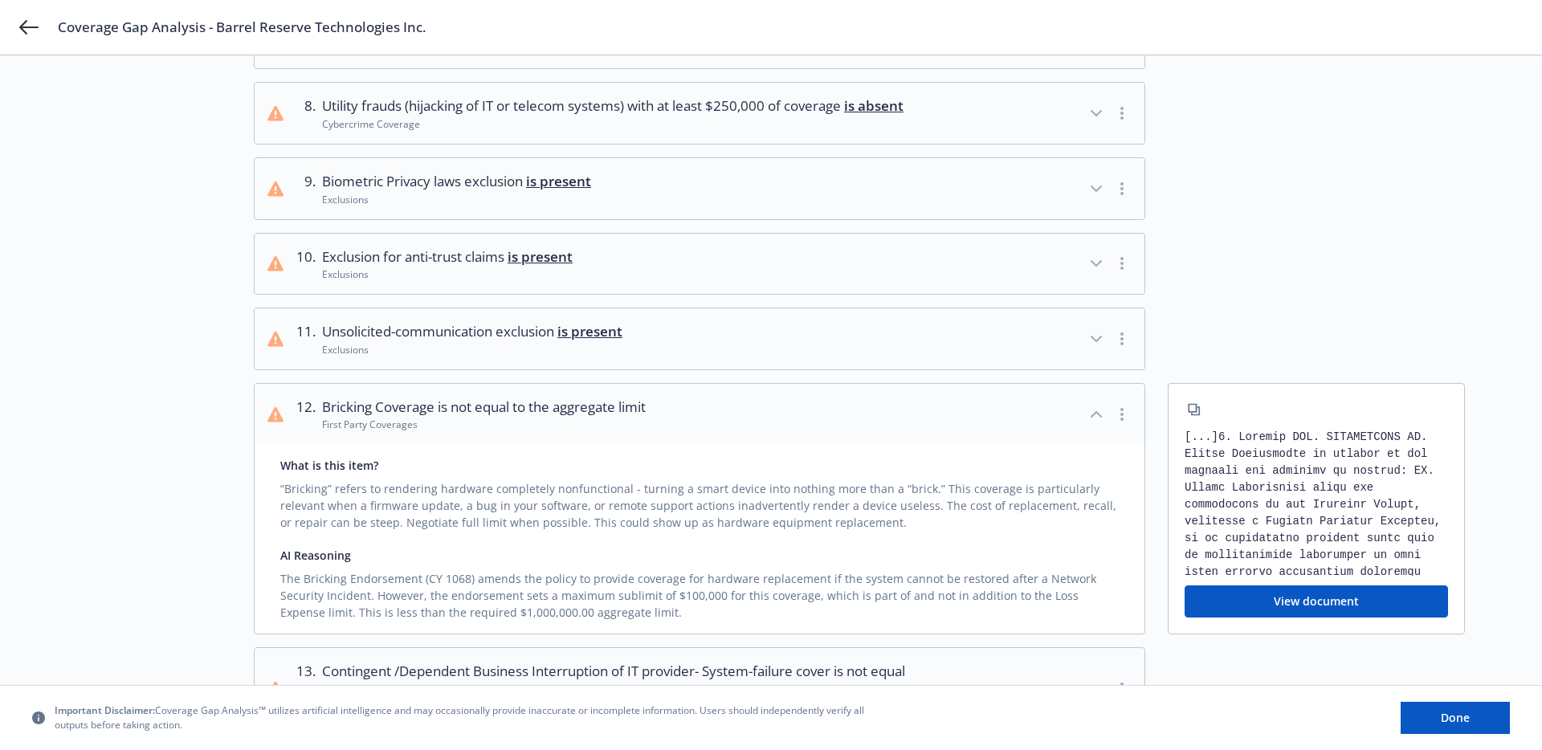
click at [466, 416] on span "is not equal to the aggregate limit" at bounding box center [542, 407] width 208 height 18
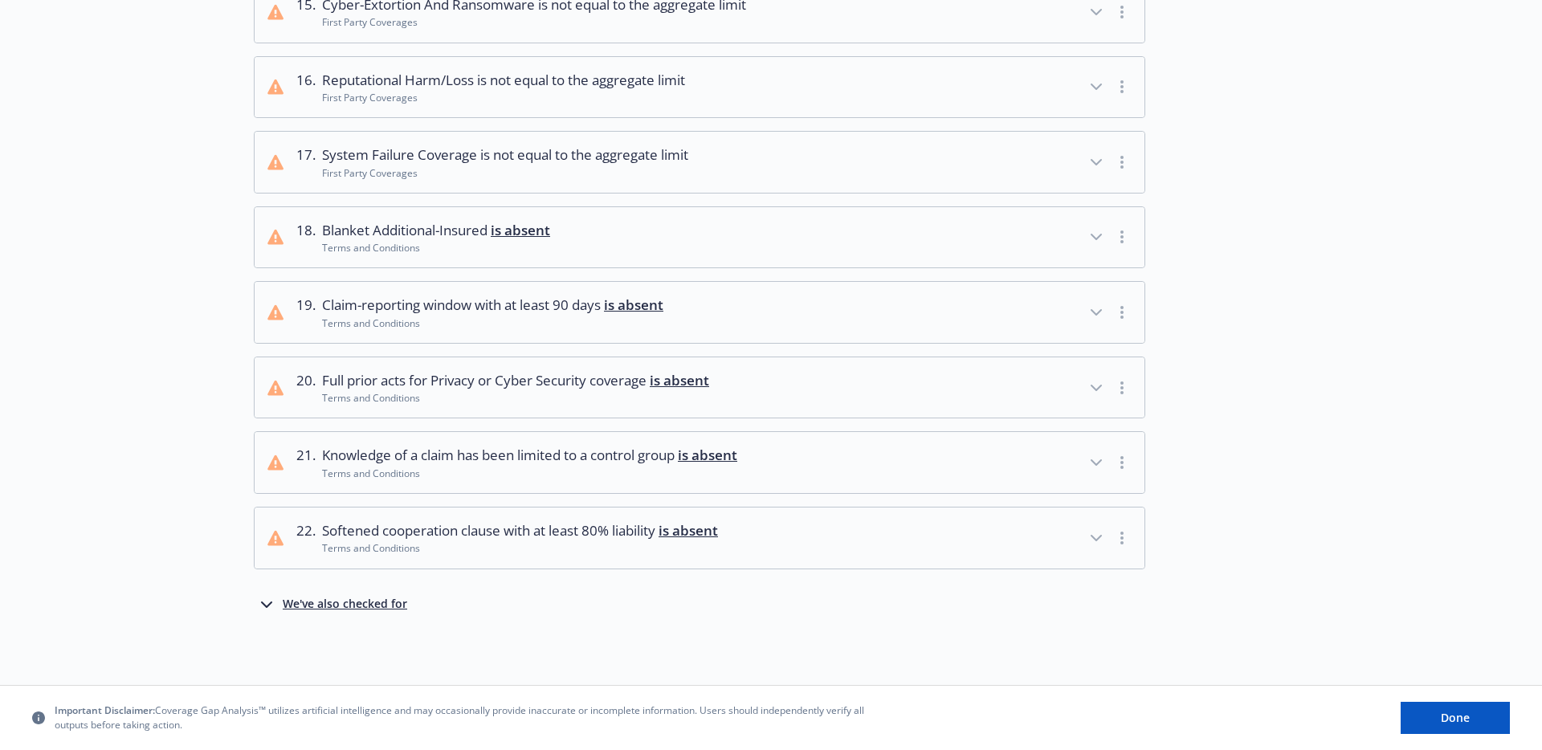
scroll to position [1301, 0]
click at [477, 405] on div "Terms and Conditions" at bounding box center [515, 398] width 387 height 14
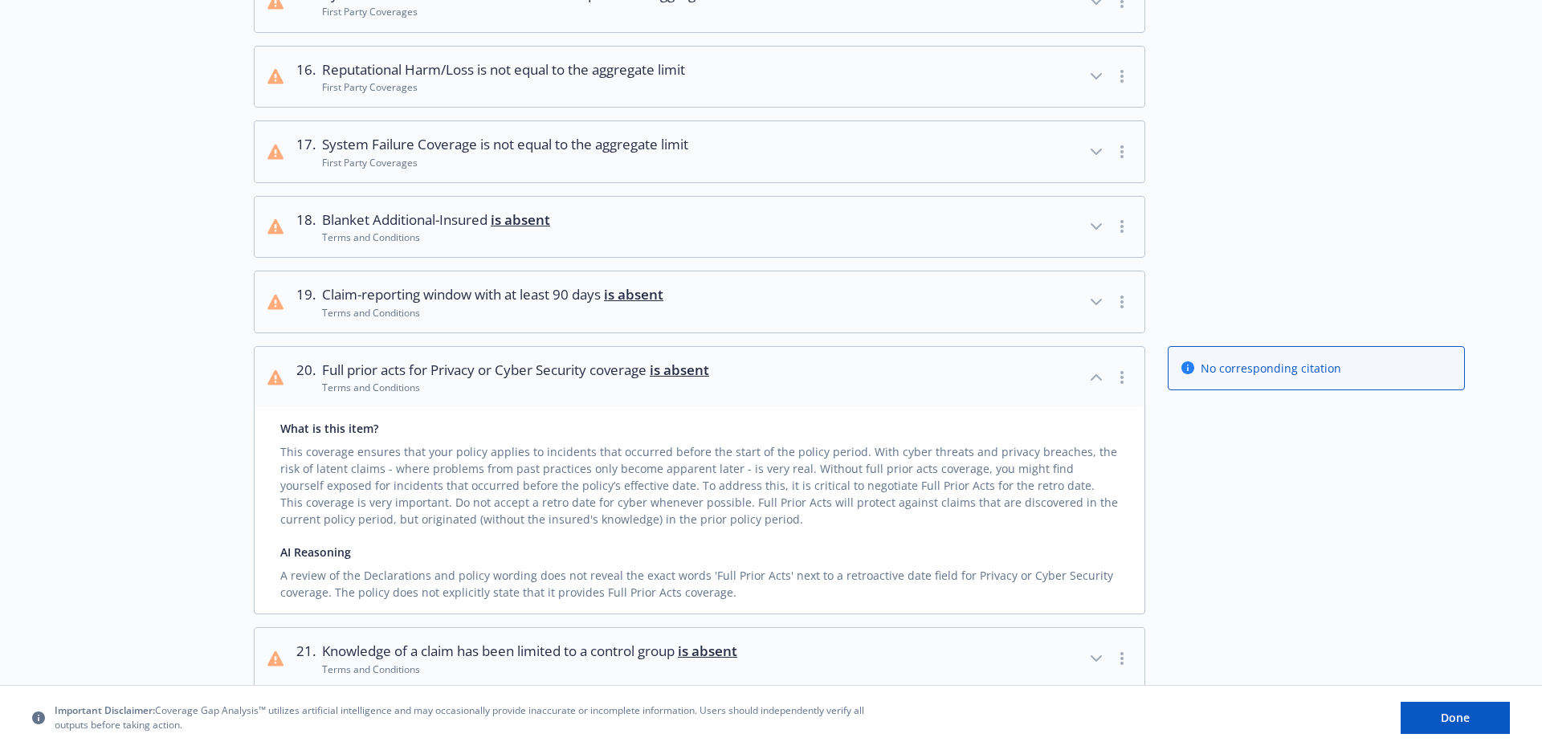
click at [477, 394] on div "Terms and Conditions" at bounding box center [515, 388] width 387 height 14
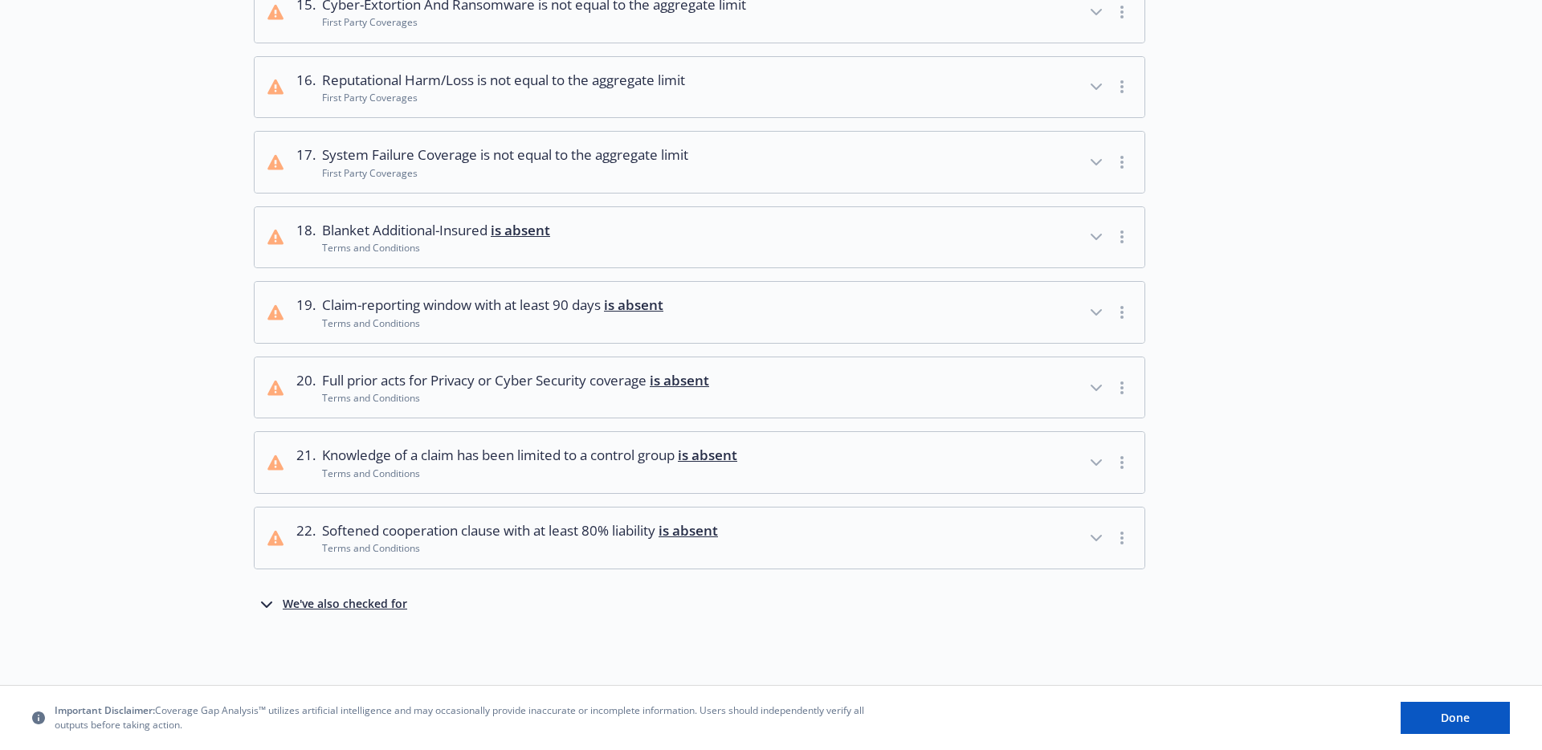
click at [458, 541] on span "Softened cooperation clause with at least 80% liability is absent" at bounding box center [520, 531] width 396 height 21
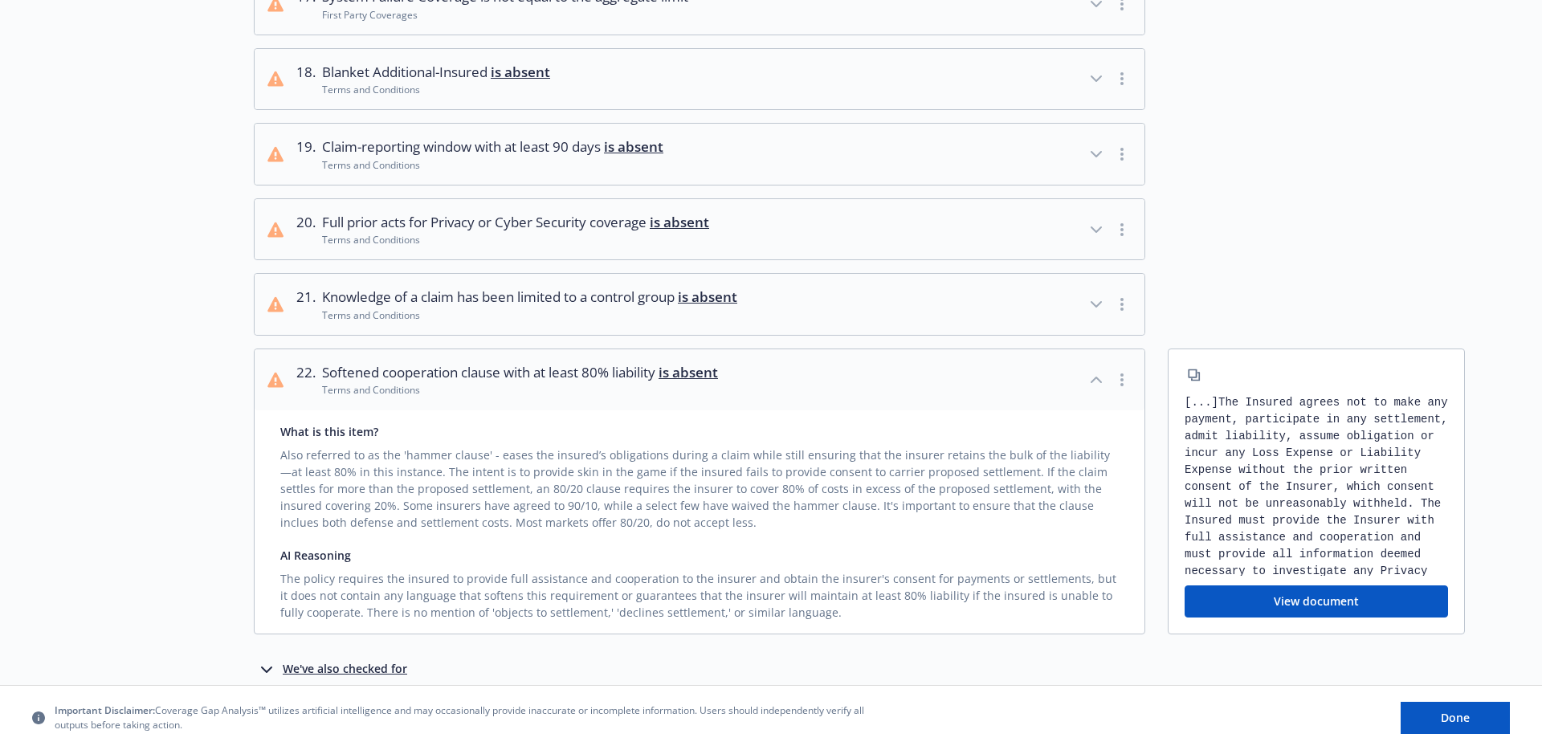
scroll to position [1471, 0]
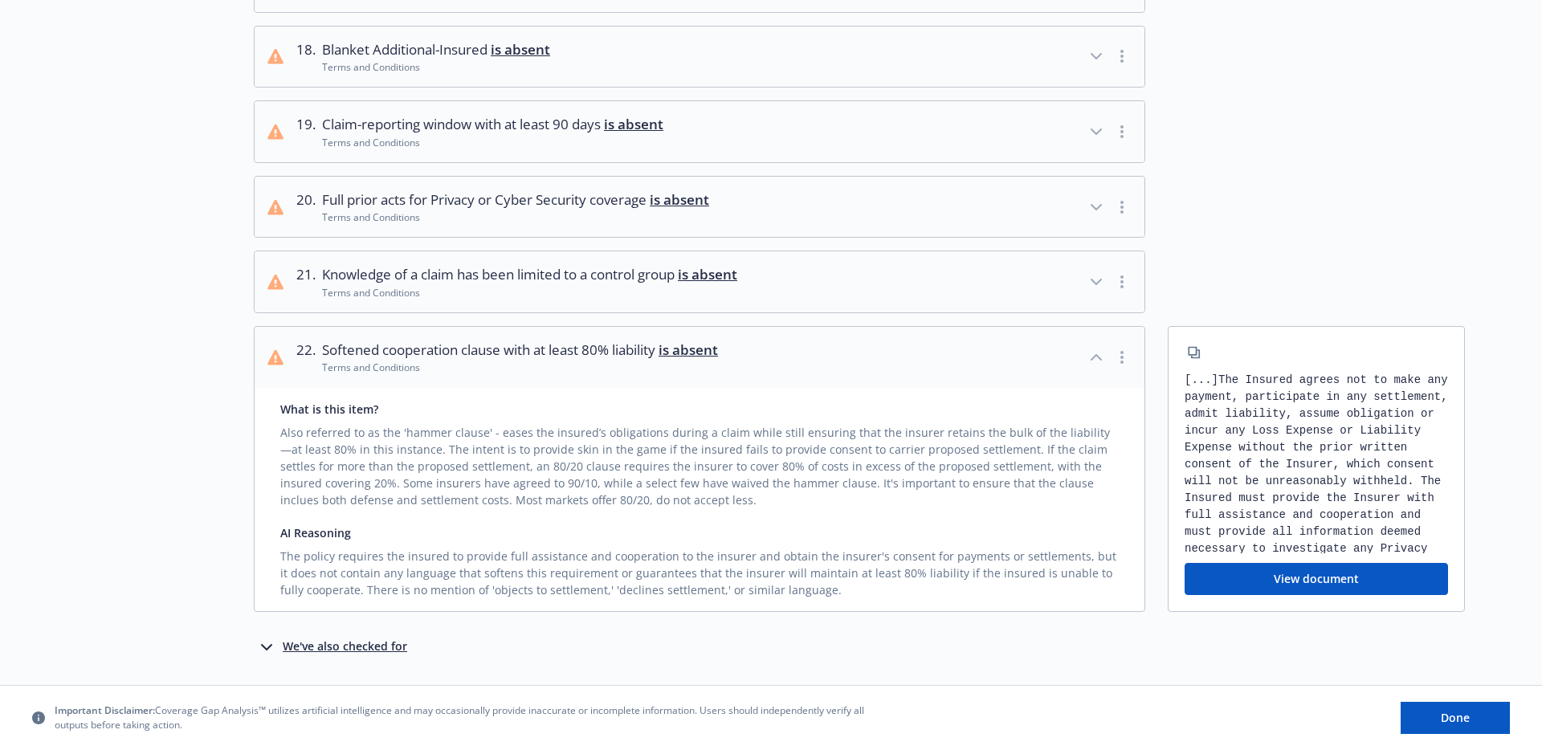
click at [479, 359] on button "22 . Softened cooperation clause with at least 80% liability is absent Terms an…" at bounding box center [700, 357] width 890 height 61
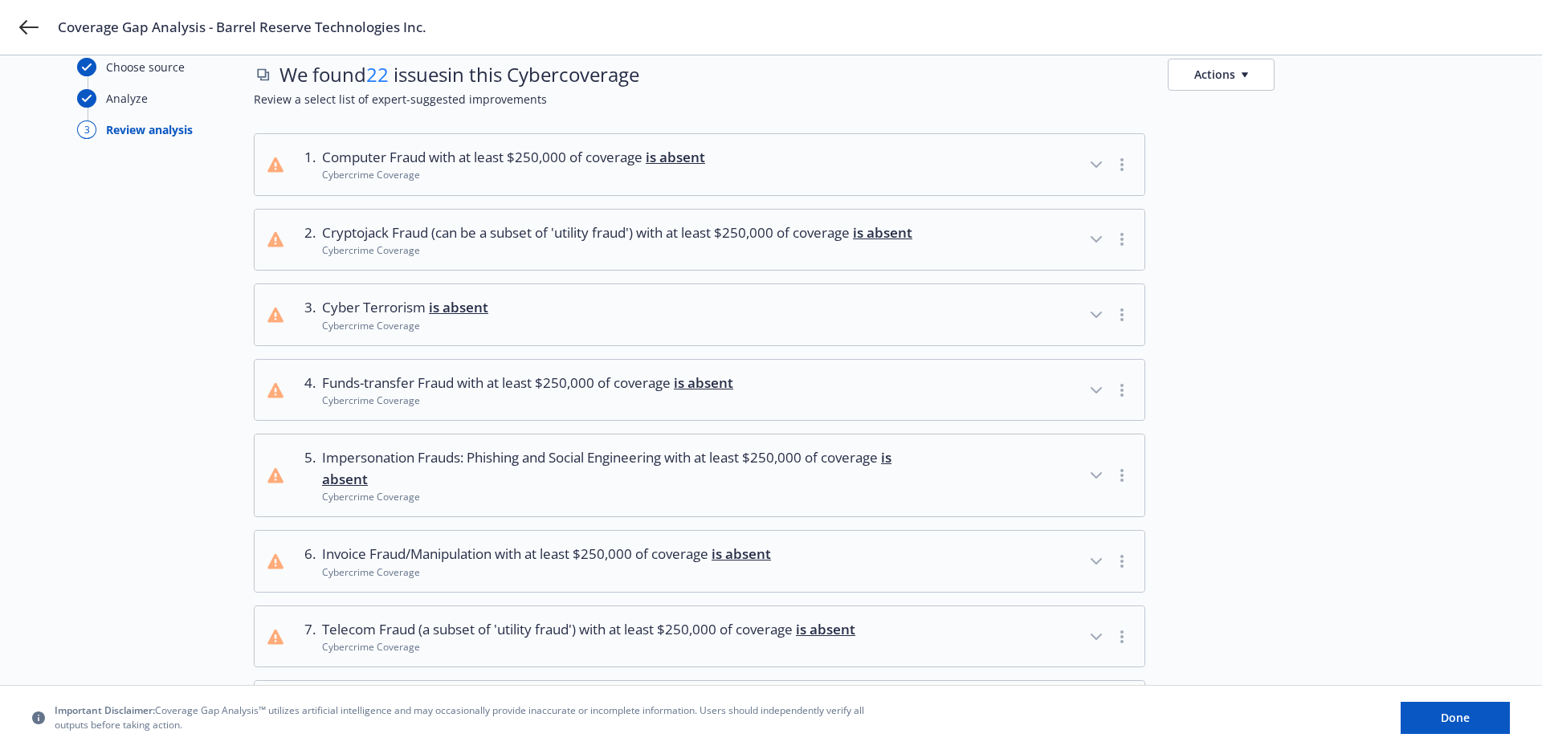
scroll to position [0, 0]
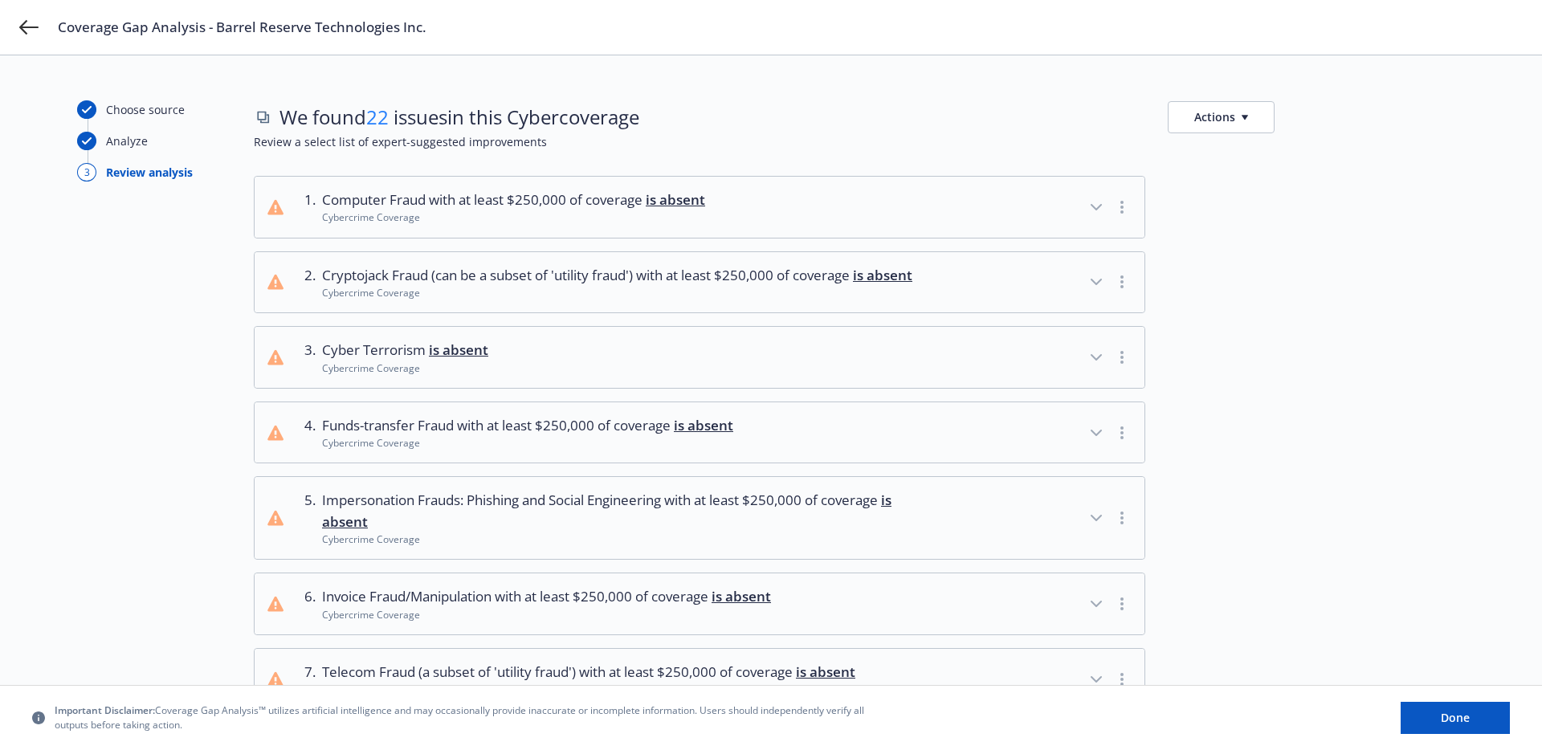
click at [480, 313] on button "2 . Cryptojack Fraud (can be a subset of 'utility fraud') with at least $250,00…" at bounding box center [700, 282] width 890 height 61
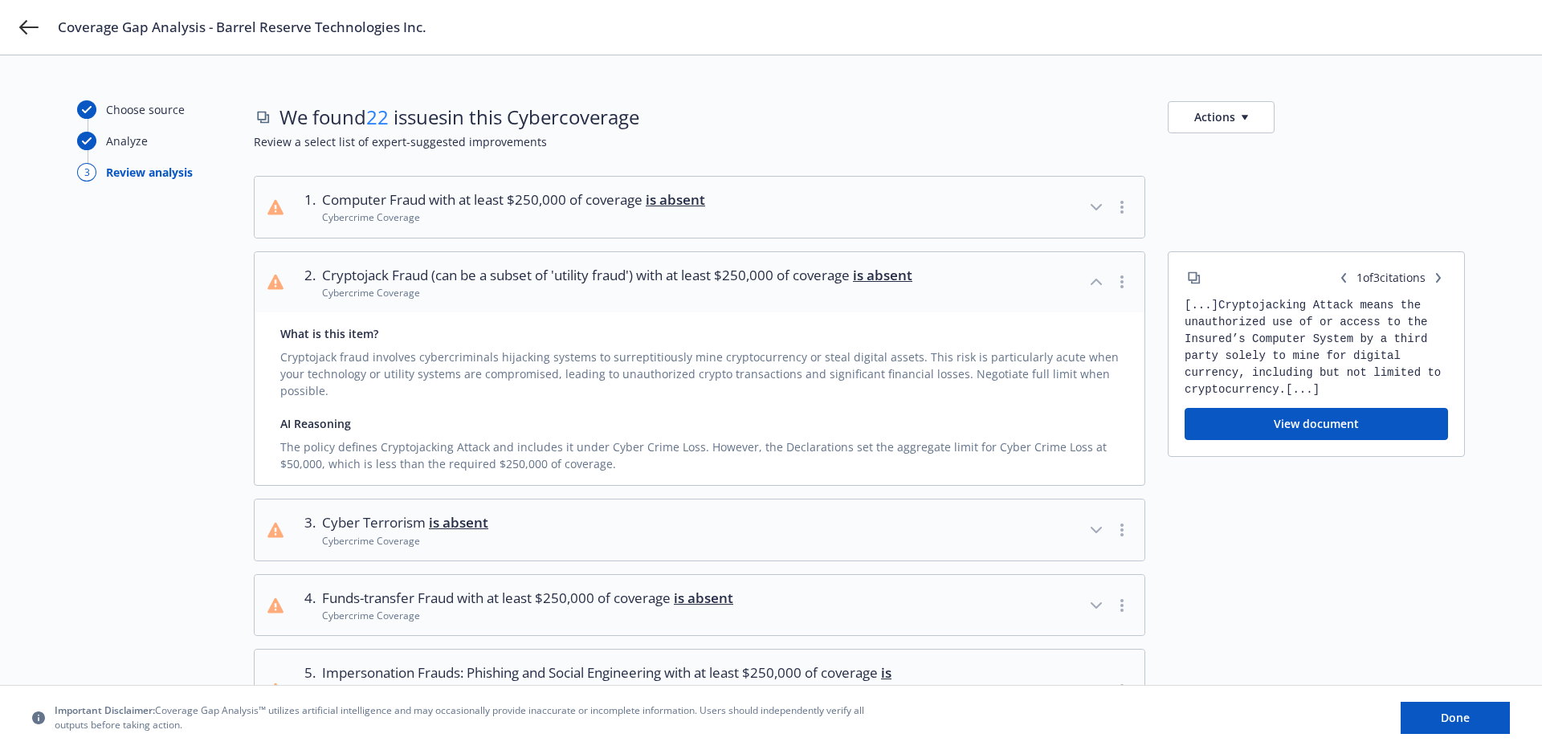
click at [480, 313] on button "2 . Cryptojack Fraud (can be a subset of 'utility fraud') with at least $250,00…" at bounding box center [700, 282] width 890 height 61
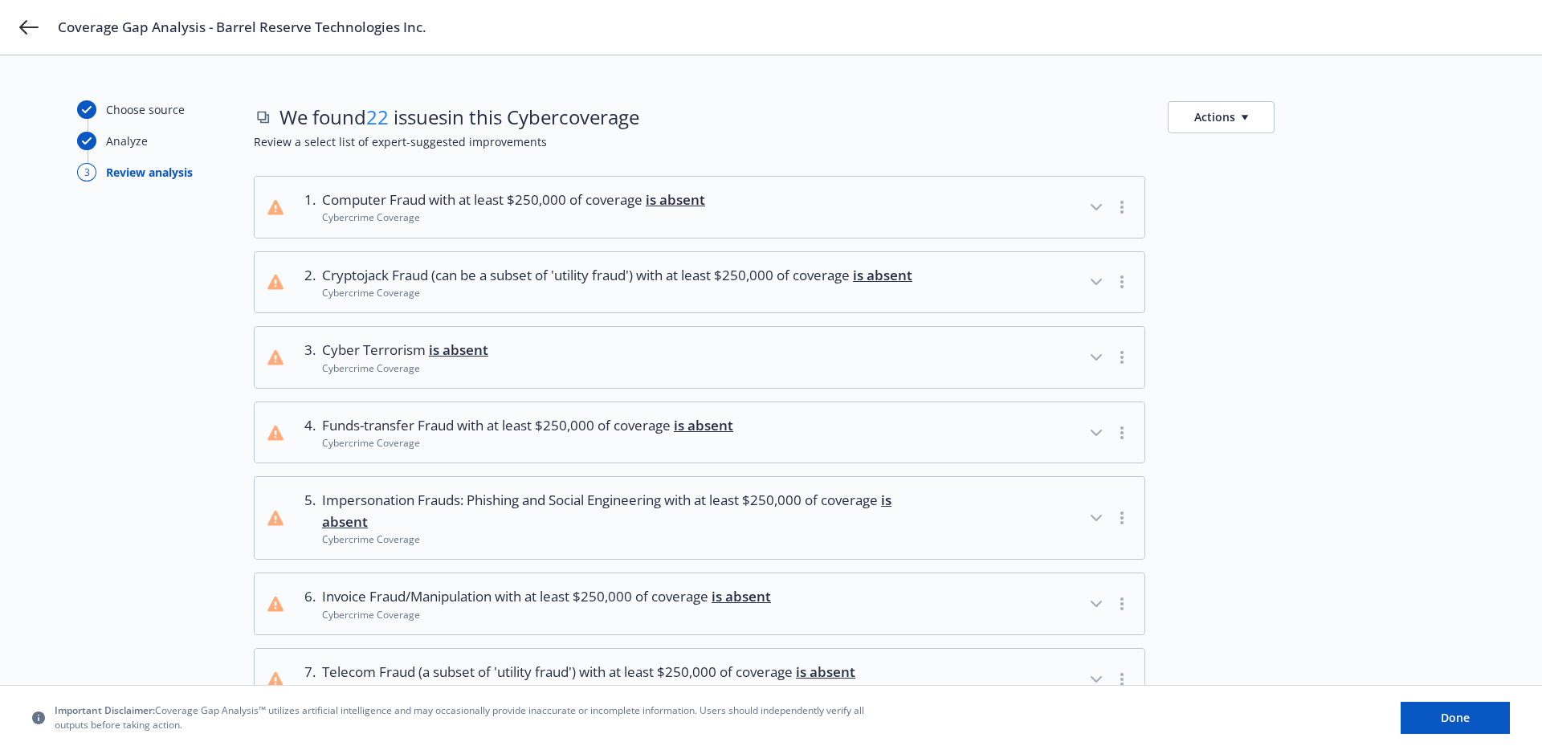
click at [439, 202] on span "Computer Fraud with at least $250,000 of coverage is absent" at bounding box center [513, 200] width 383 height 21
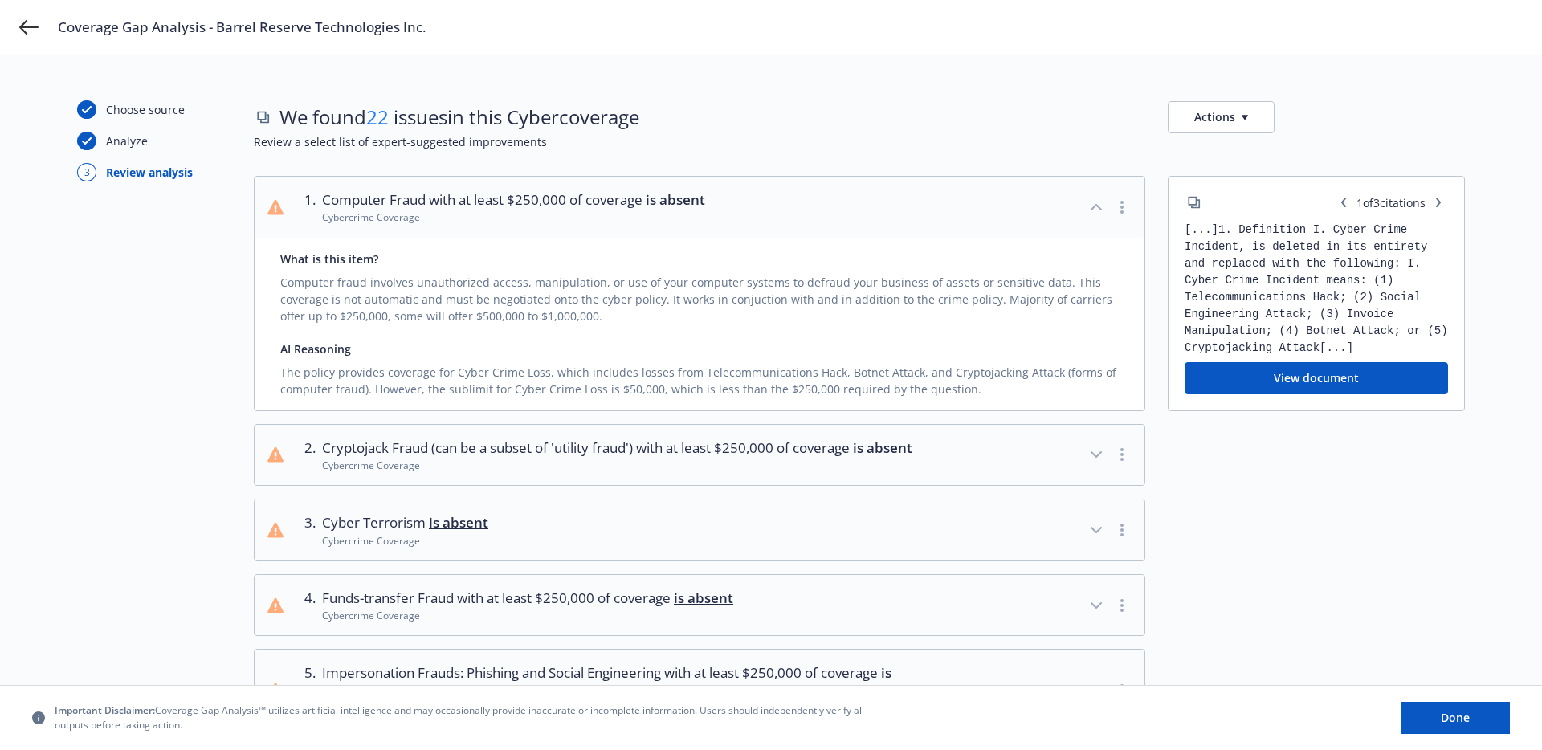
click at [439, 202] on span "Computer Fraud with at least $250,000 of coverage is absent" at bounding box center [513, 200] width 383 height 21
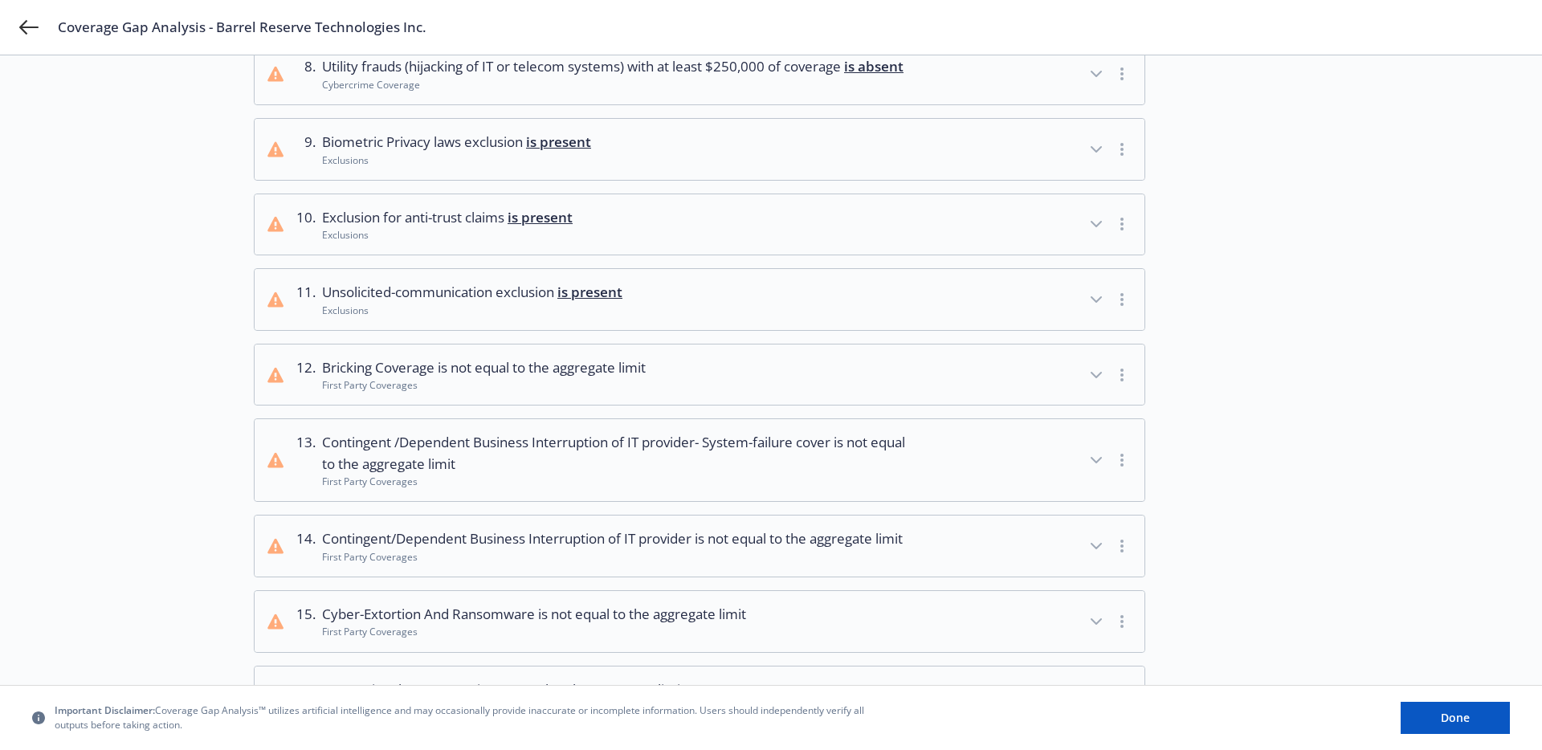
scroll to position [1311, 0]
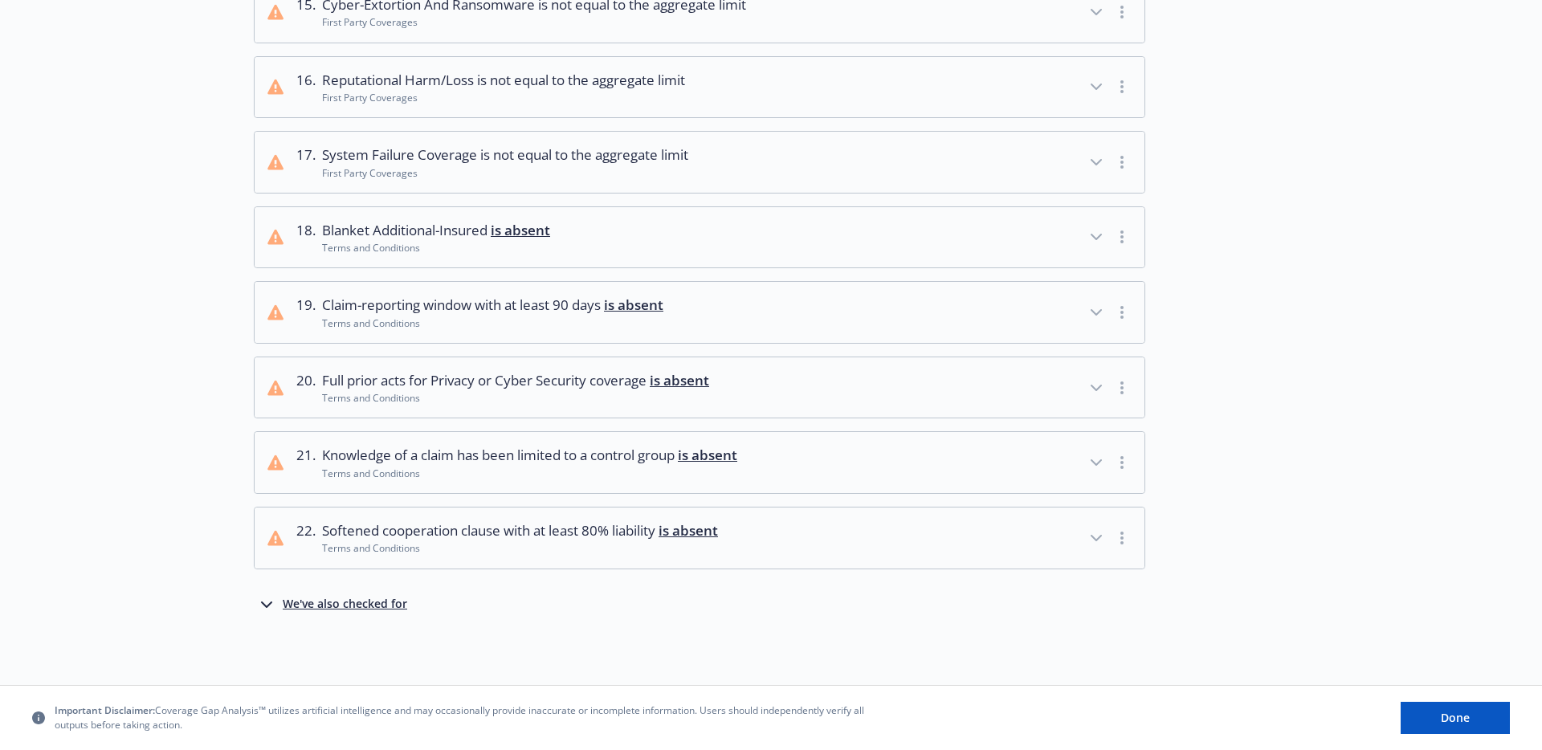
click at [349, 595] on div "We've also checked for" at bounding box center [345, 604] width 125 height 19
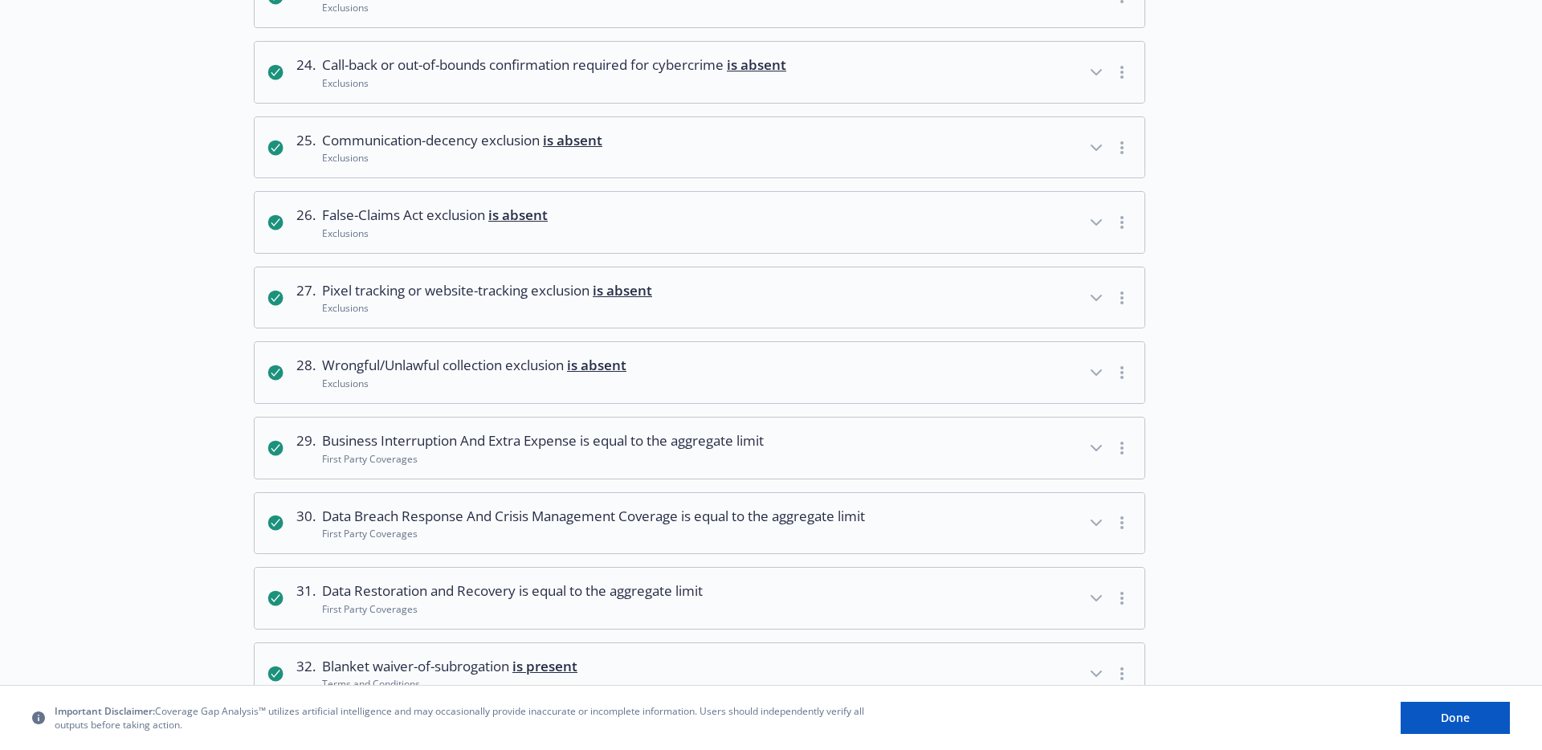
scroll to position [1963, 0]
click at [561, 378] on span "Wrongful/Unlawful collection exclusion is absent" at bounding box center [474, 367] width 304 height 21
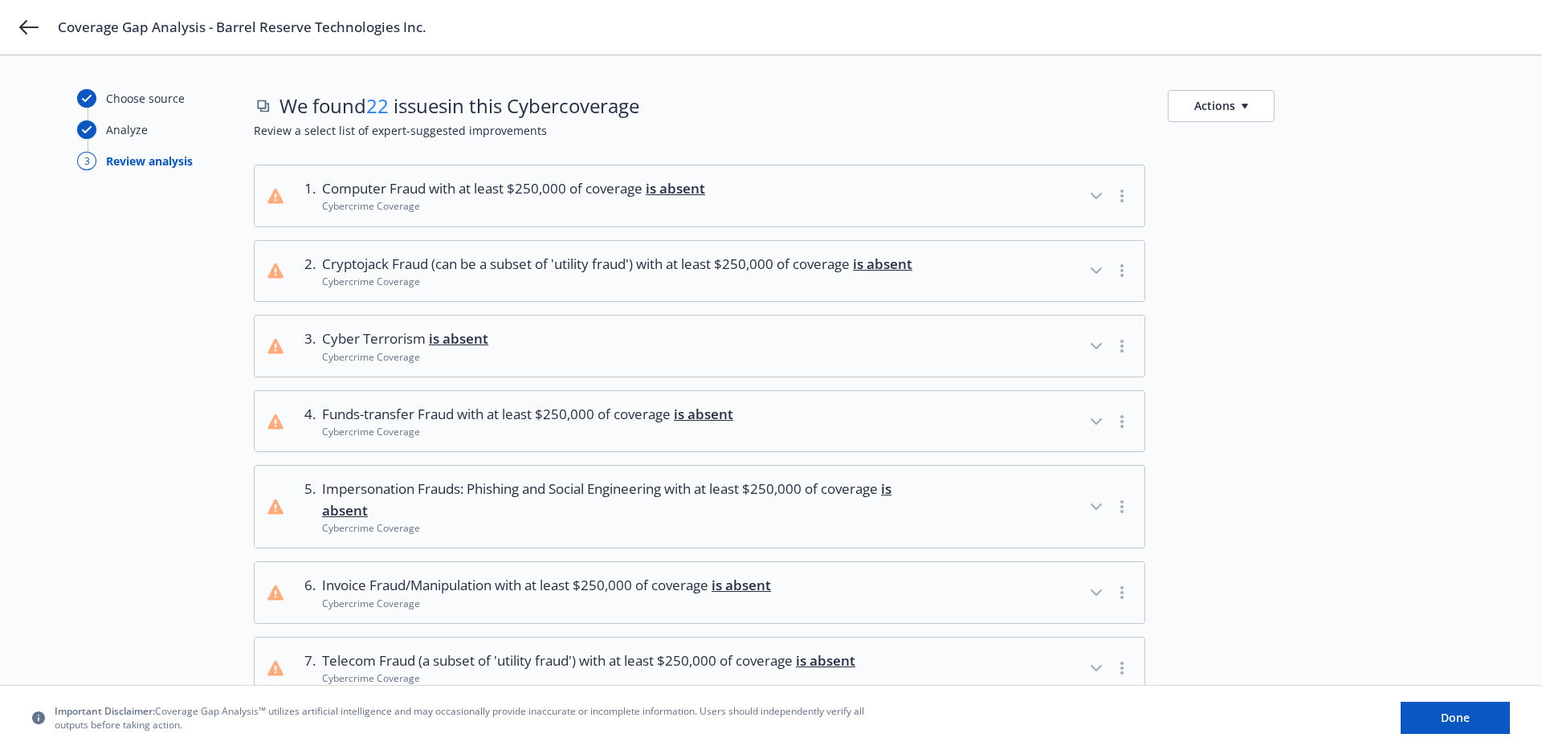
scroll to position [0, 0]
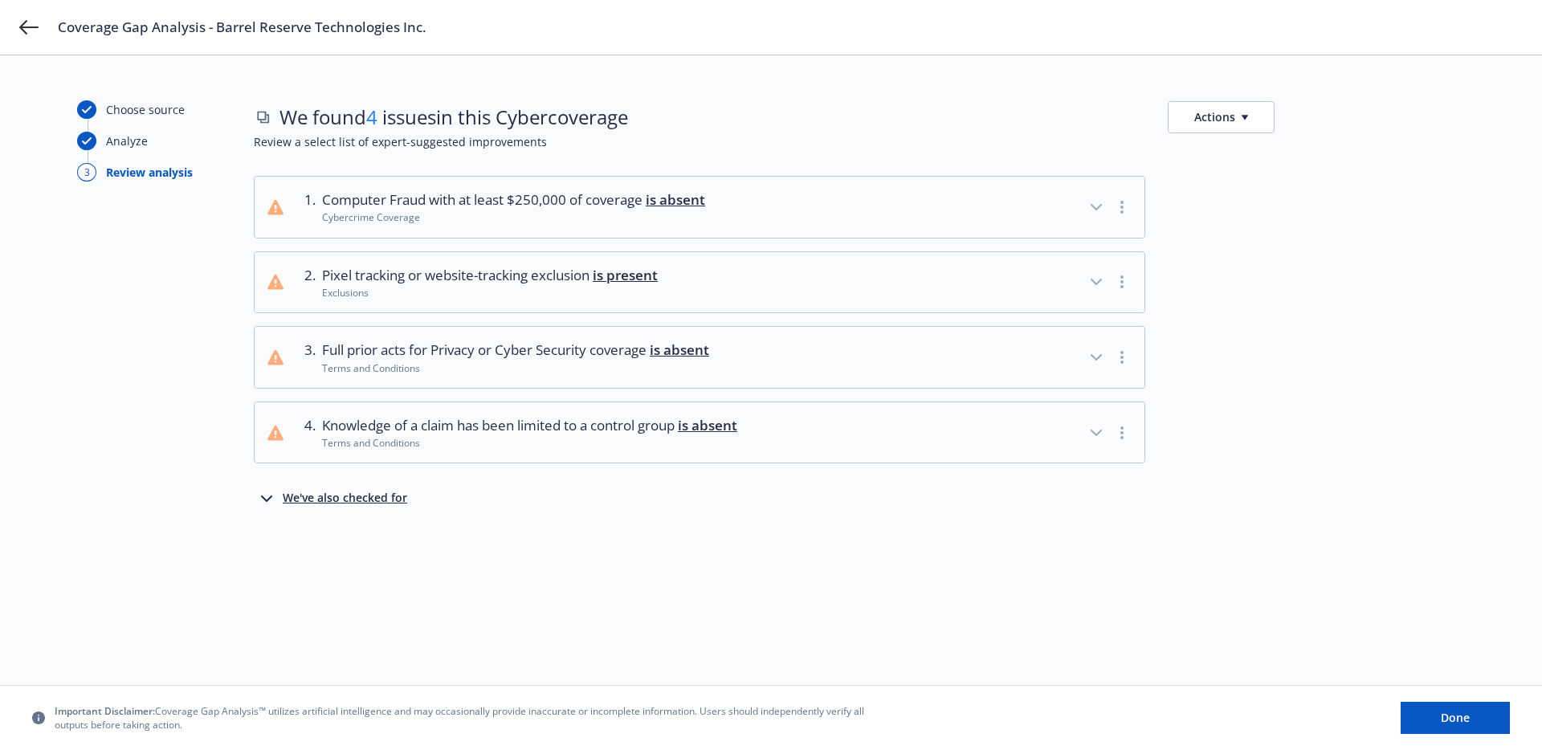
click at [357, 504] on div "We've also checked for" at bounding box center [345, 498] width 125 height 19
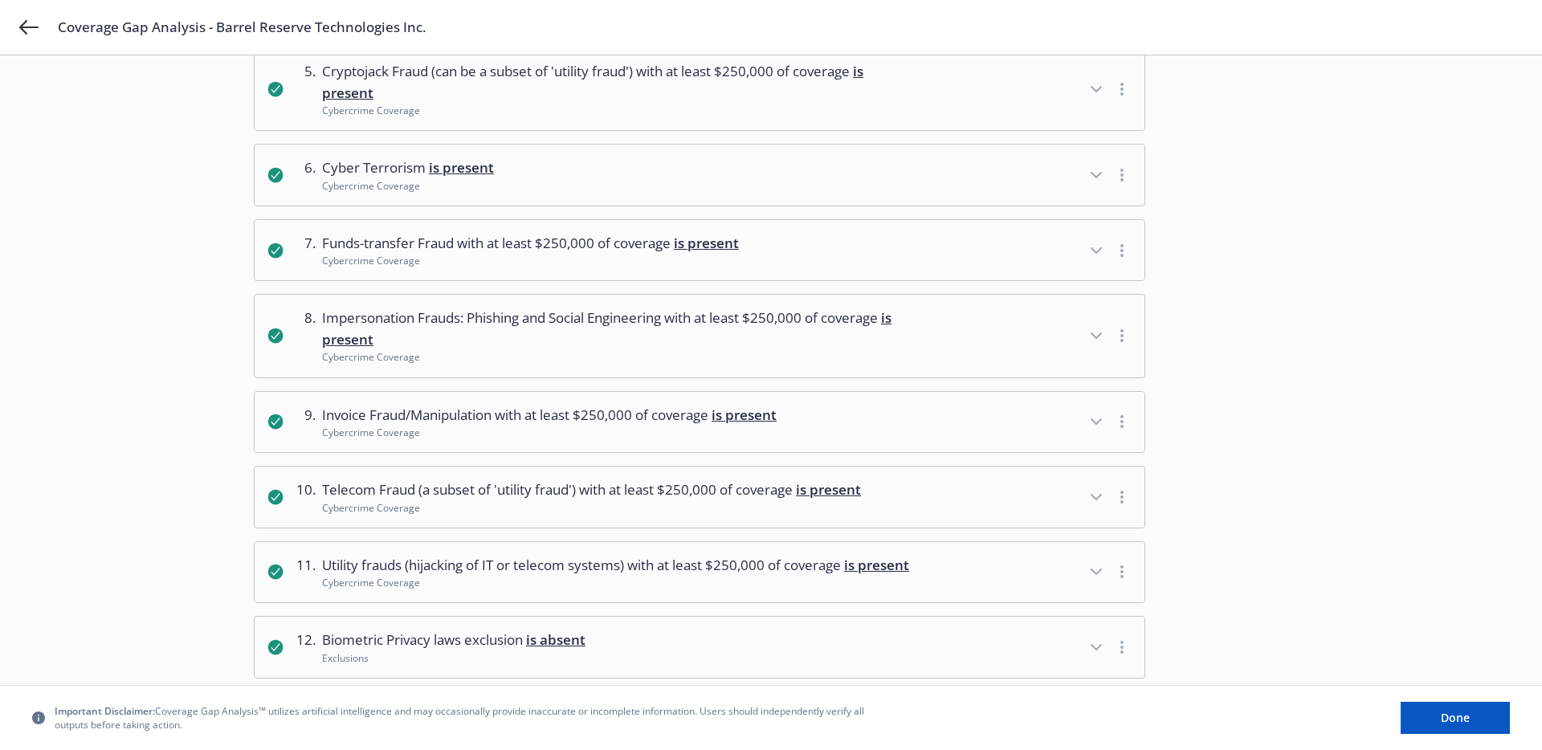
scroll to position [269, 0]
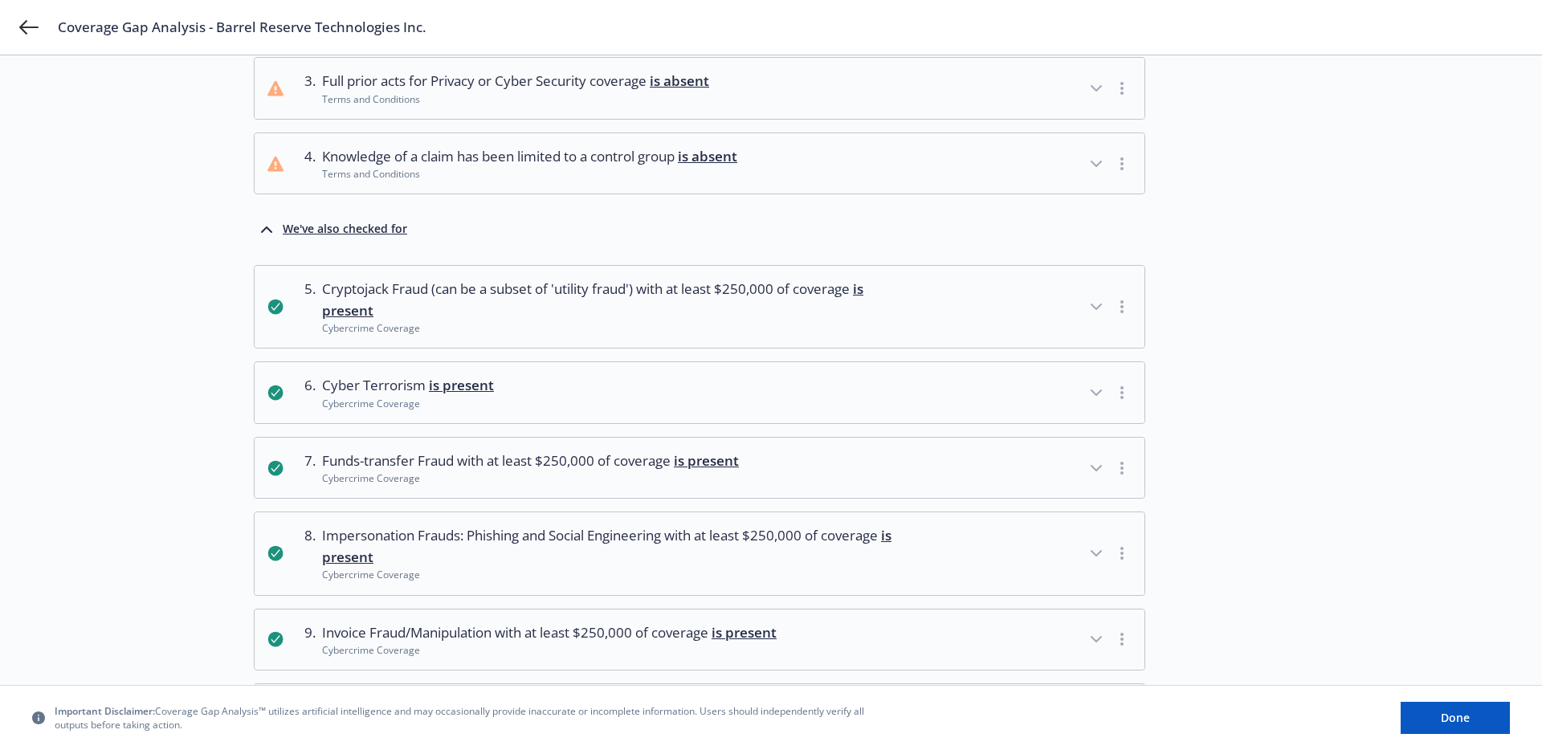
click at [411, 412] on button "6 . Cyber Terrorism is present Cybercrime Coverage" at bounding box center [700, 392] width 890 height 61
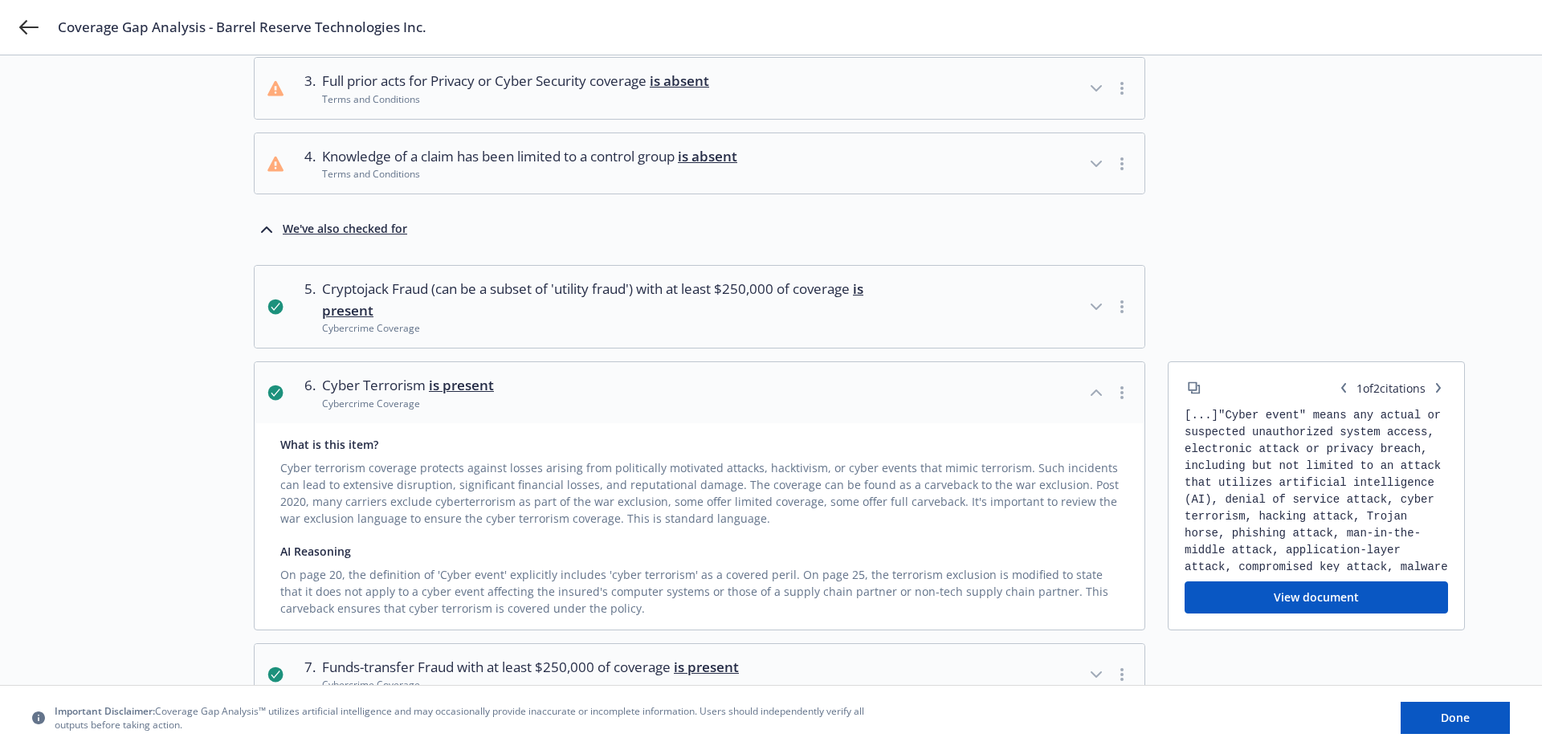
click at [423, 405] on div "Cybercrime Coverage" at bounding box center [408, 404] width 172 height 14
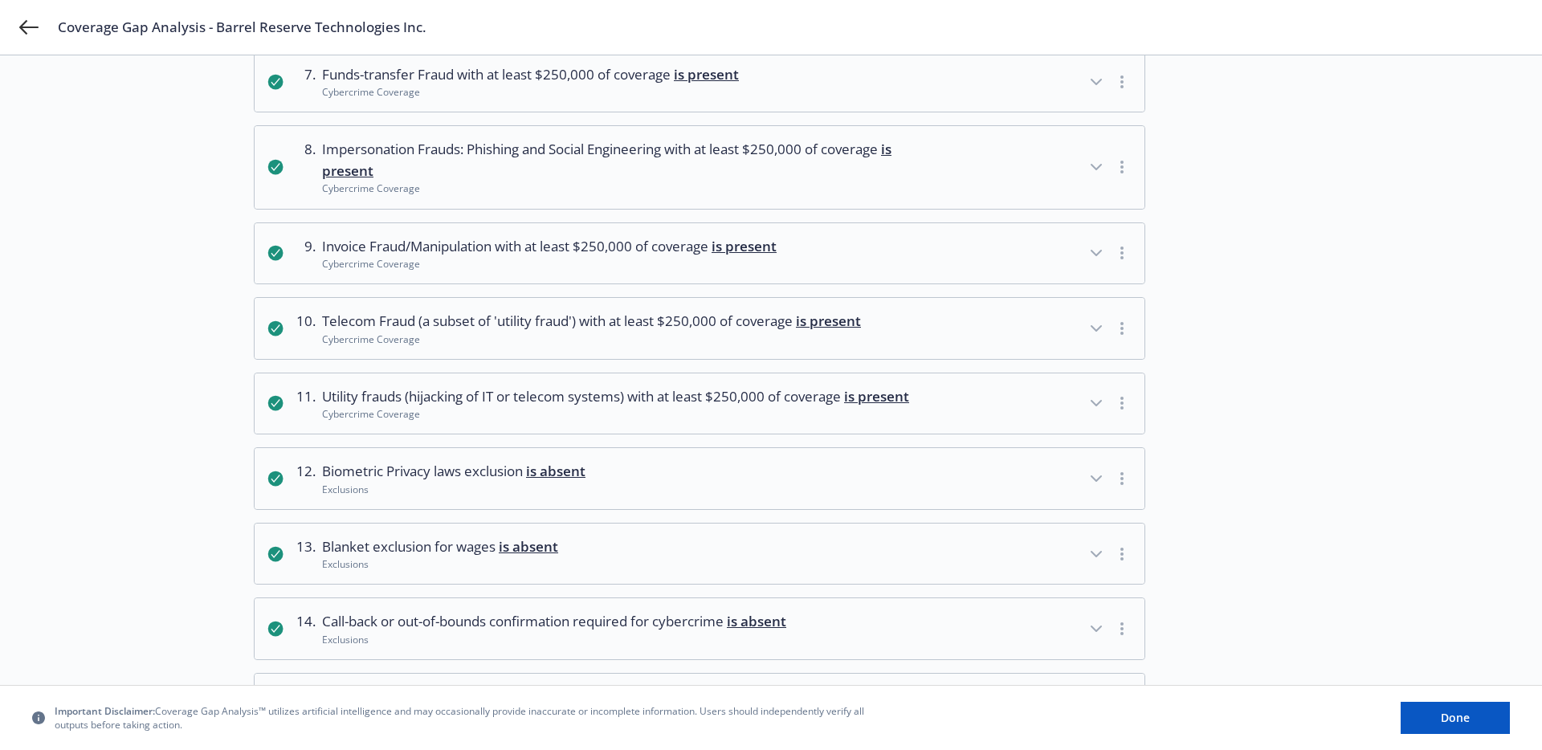
scroll to position [840, 0]
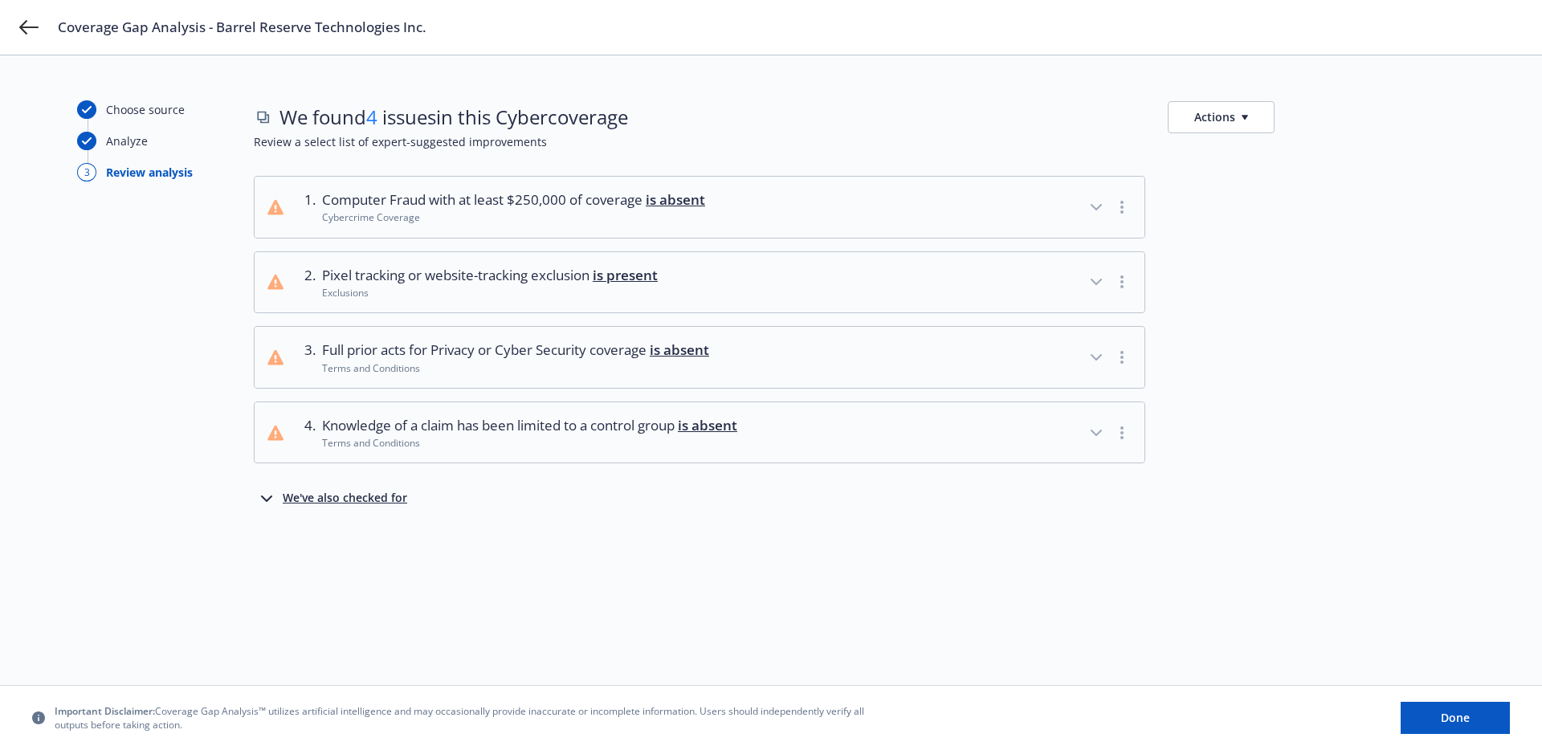
click at [339, 513] on div "We found 4 issues in this Cyber coverage Actions Review a select list of expert…" at bounding box center [859, 370] width 1211 height 540
click at [355, 499] on div "We've also checked for" at bounding box center [345, 498] width 125 height 19
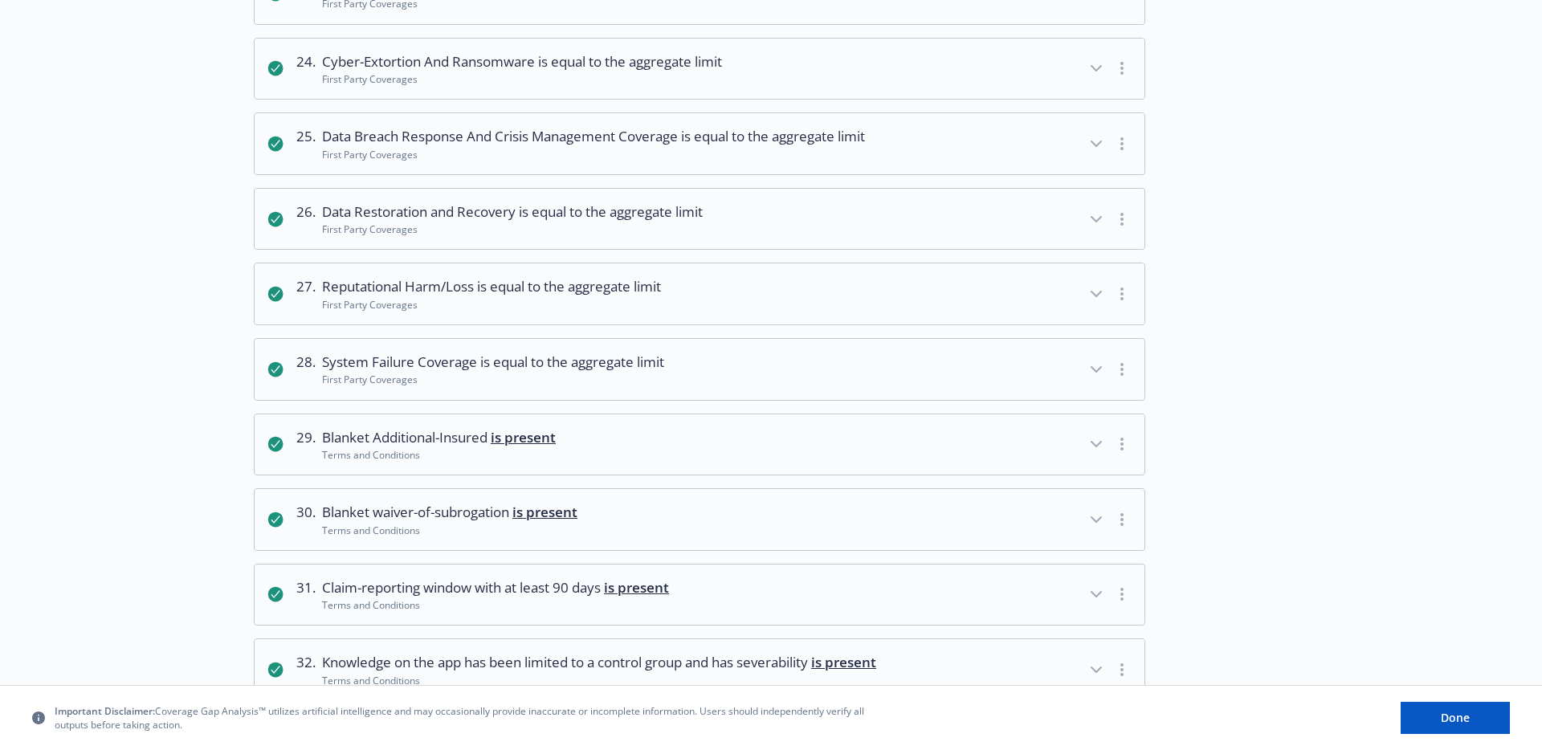
scroll to position [2043, 0]
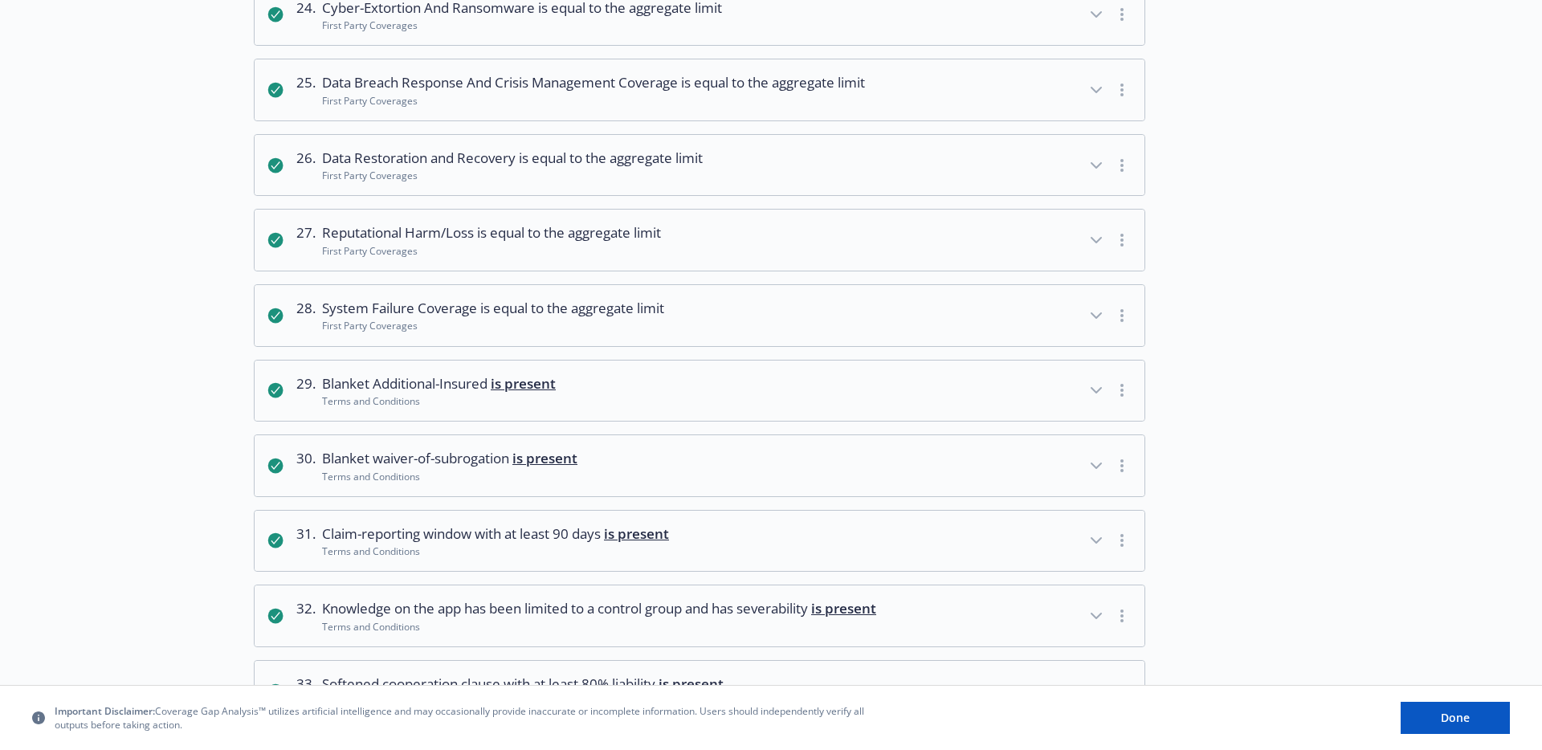
click at [448, 319] on span "System Failure Coverage is equal to the aggregate limit" at bounding box center [493, 308] width 342 height 21
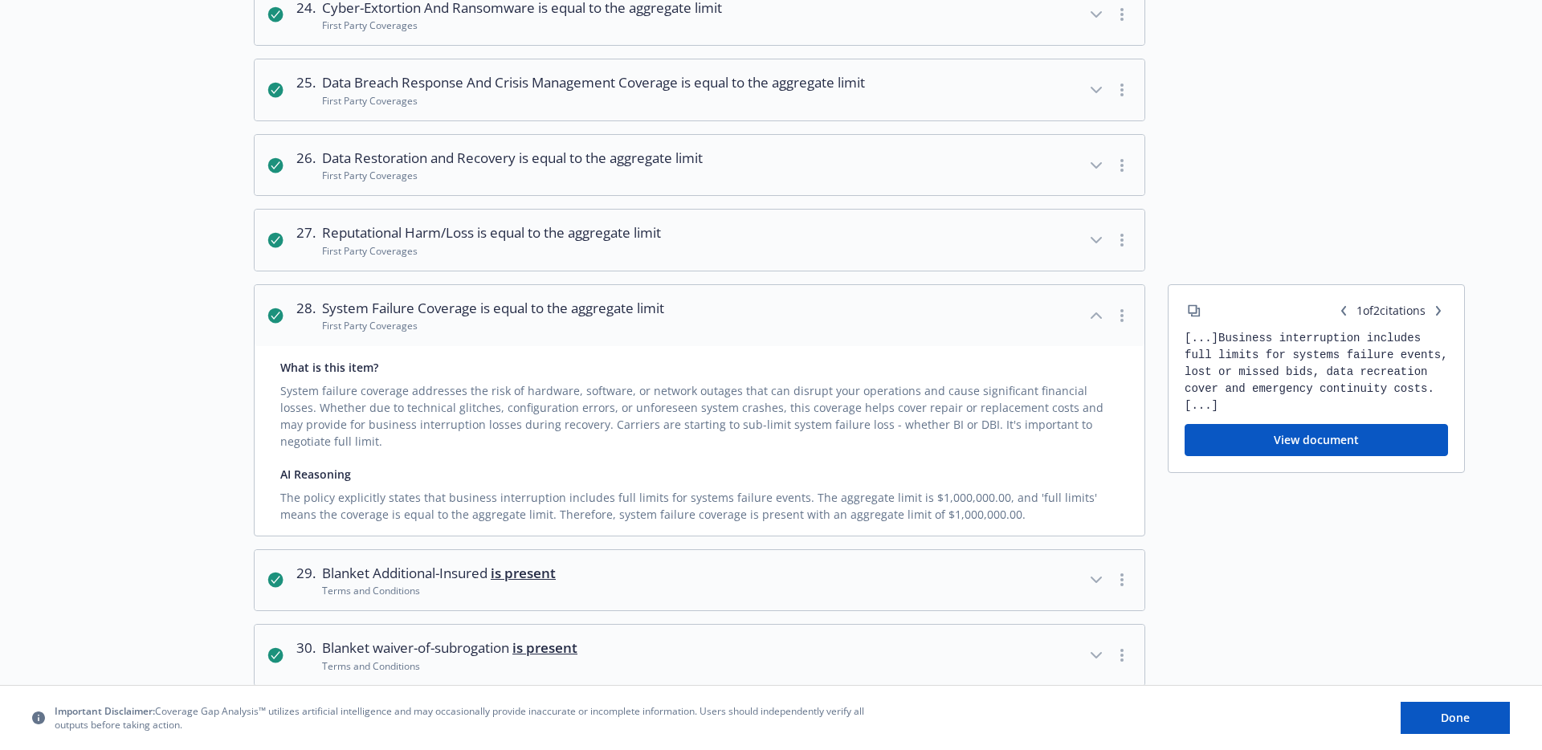
click at [448, 319] on span "System Failure Coverage is equal to the aggregate limit" at bounding box center [493, 308] width 342 height 21
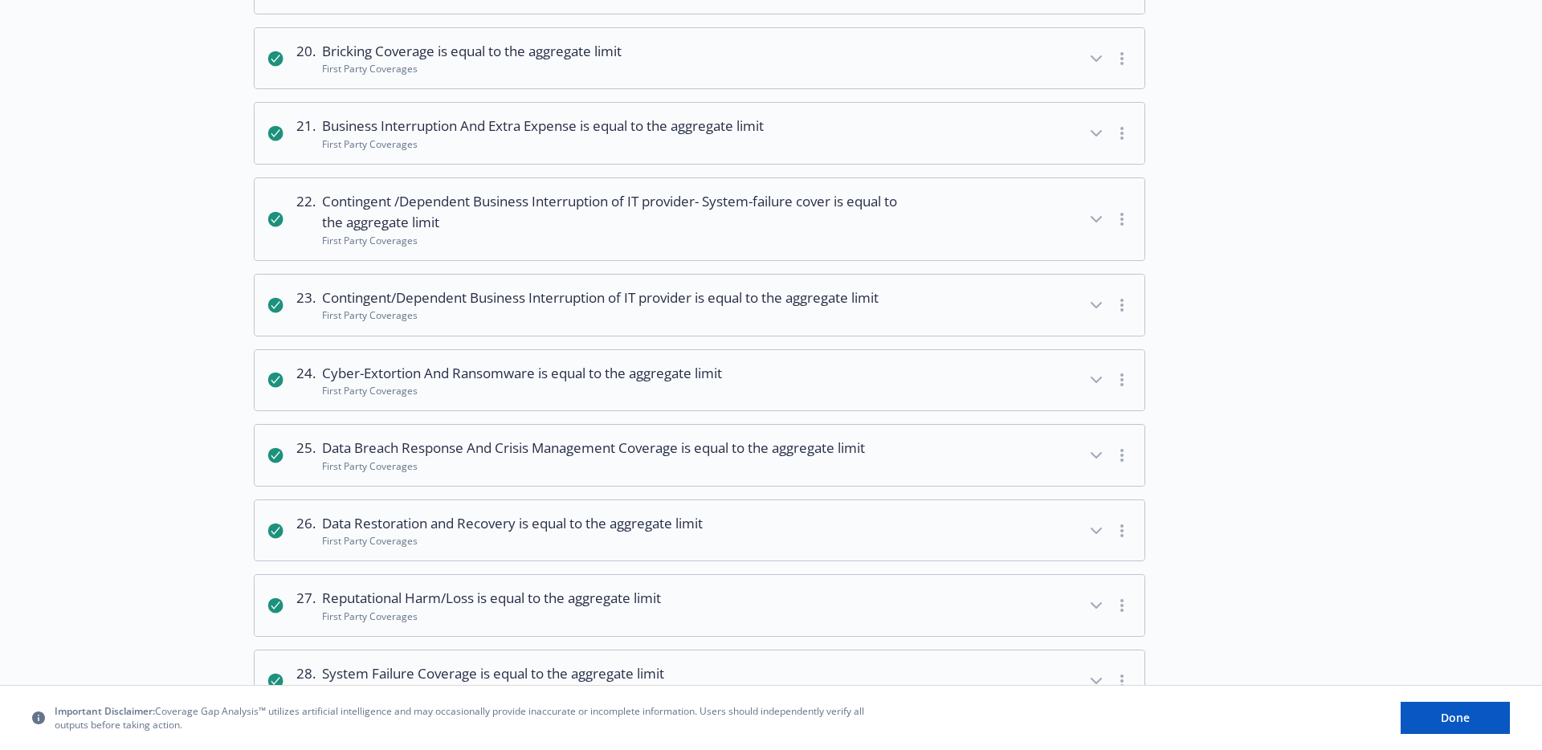
scroll to position [1665, 0]
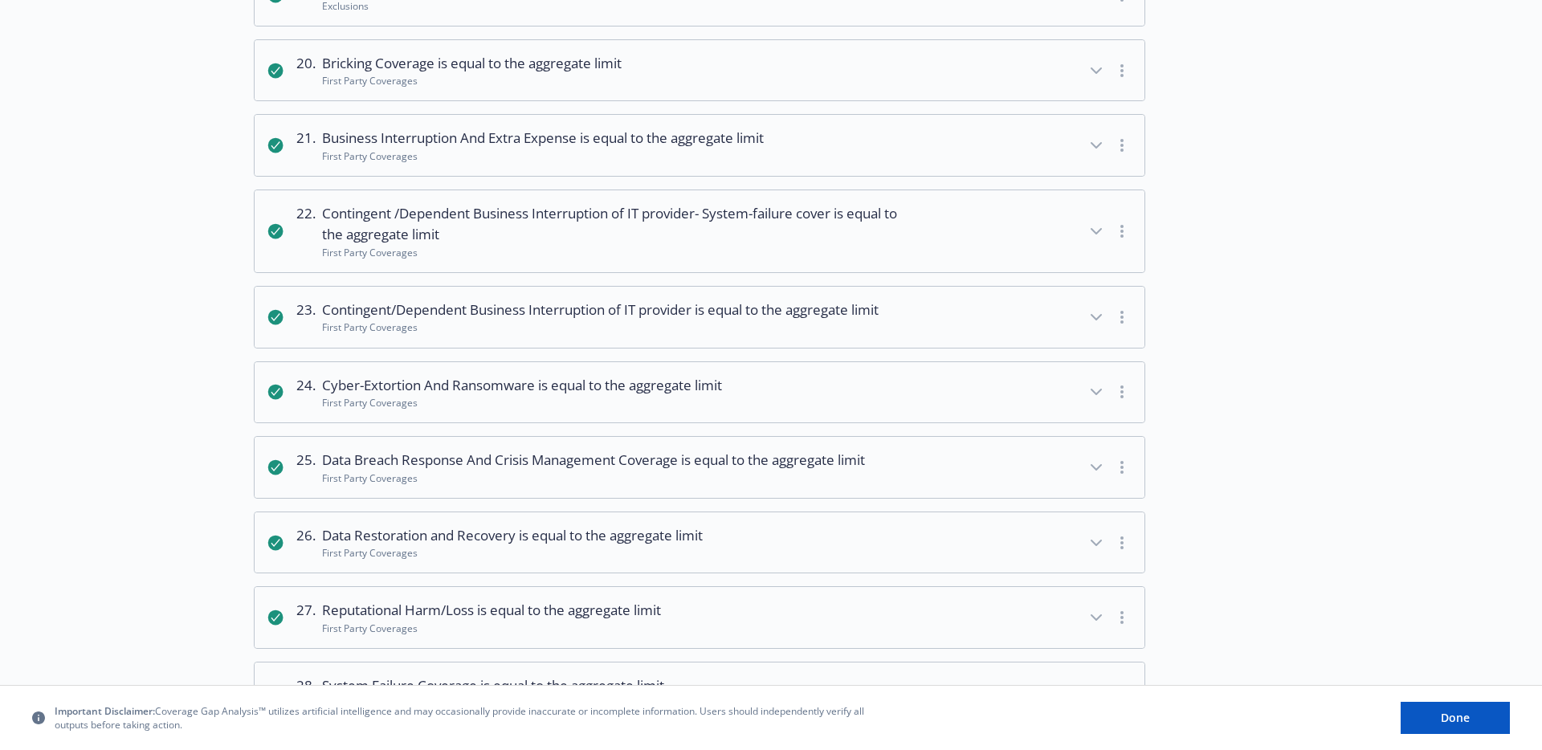
click at [464, 396] on span "Cyber-Extortion And Ransomware is equal to the aggregate limit" at bounding box center [522, 385] width 400 height 21
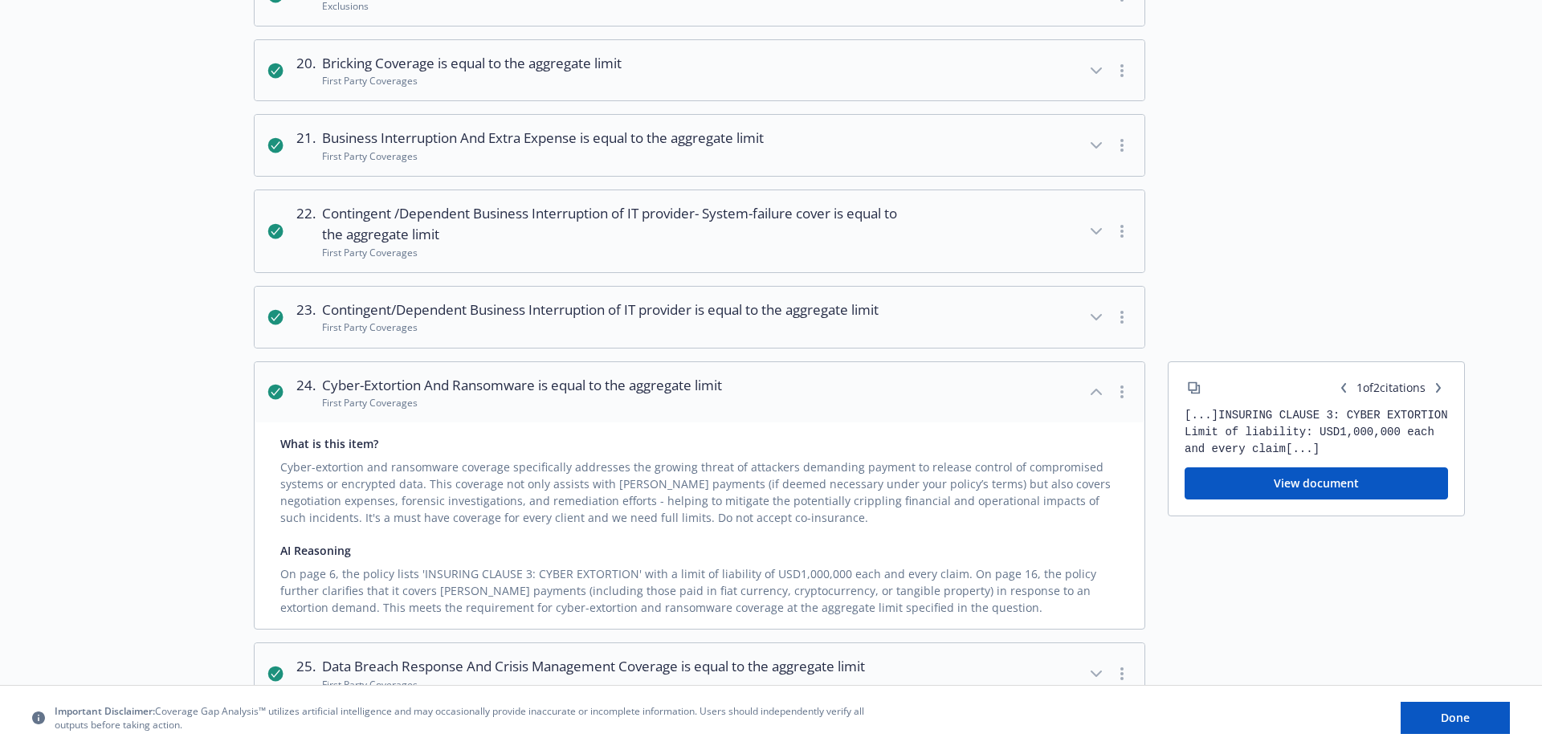
click at [464, 396] on span "Cyber-Extortion And Ransomware is equal to the aggregate limit" at bounding box center [522, 385] width 400 height 21
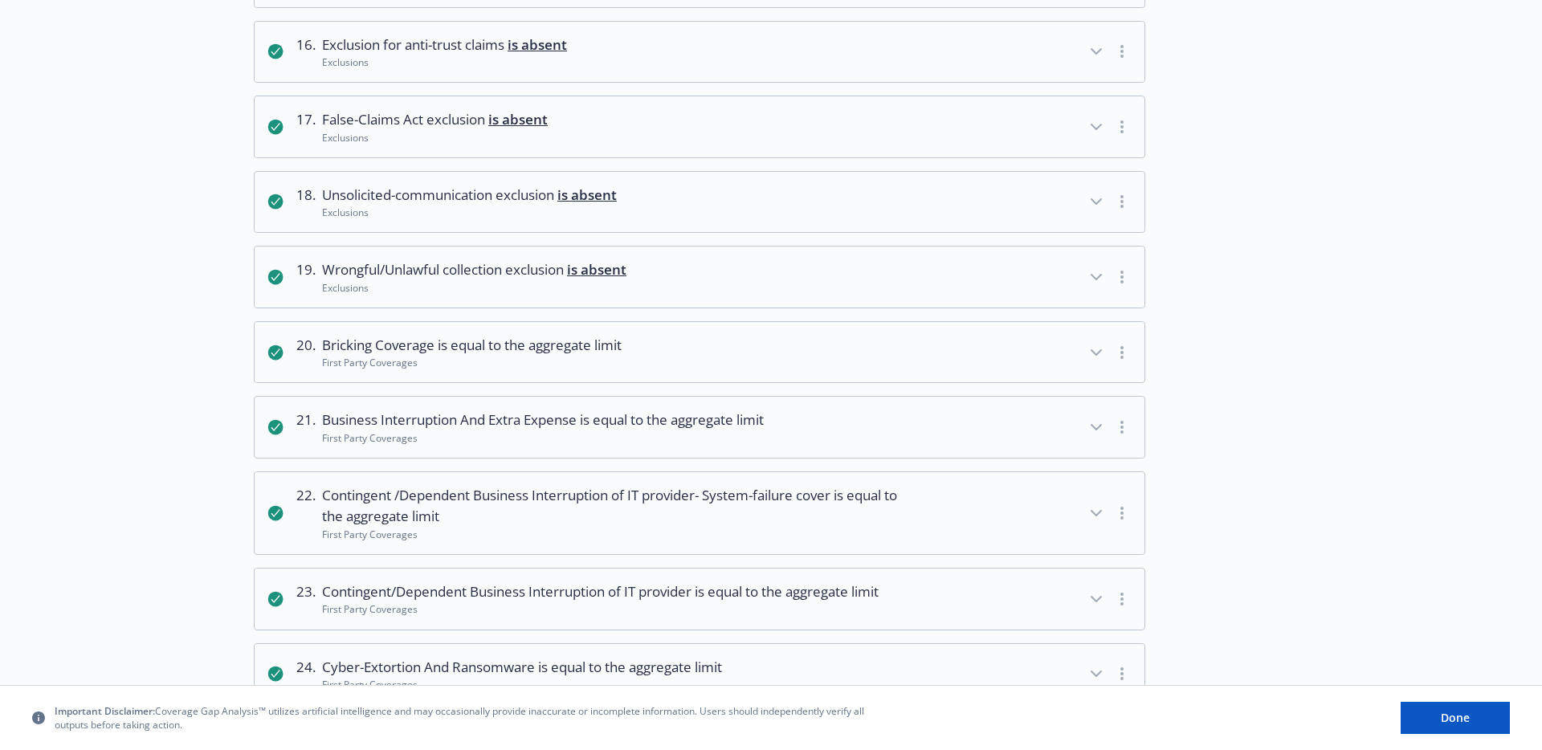
scroll to position [1382, 0]
click at [449, 356] on span "is equal to the aggregate limit" at bounding box center [530, 346] width 184 height 18
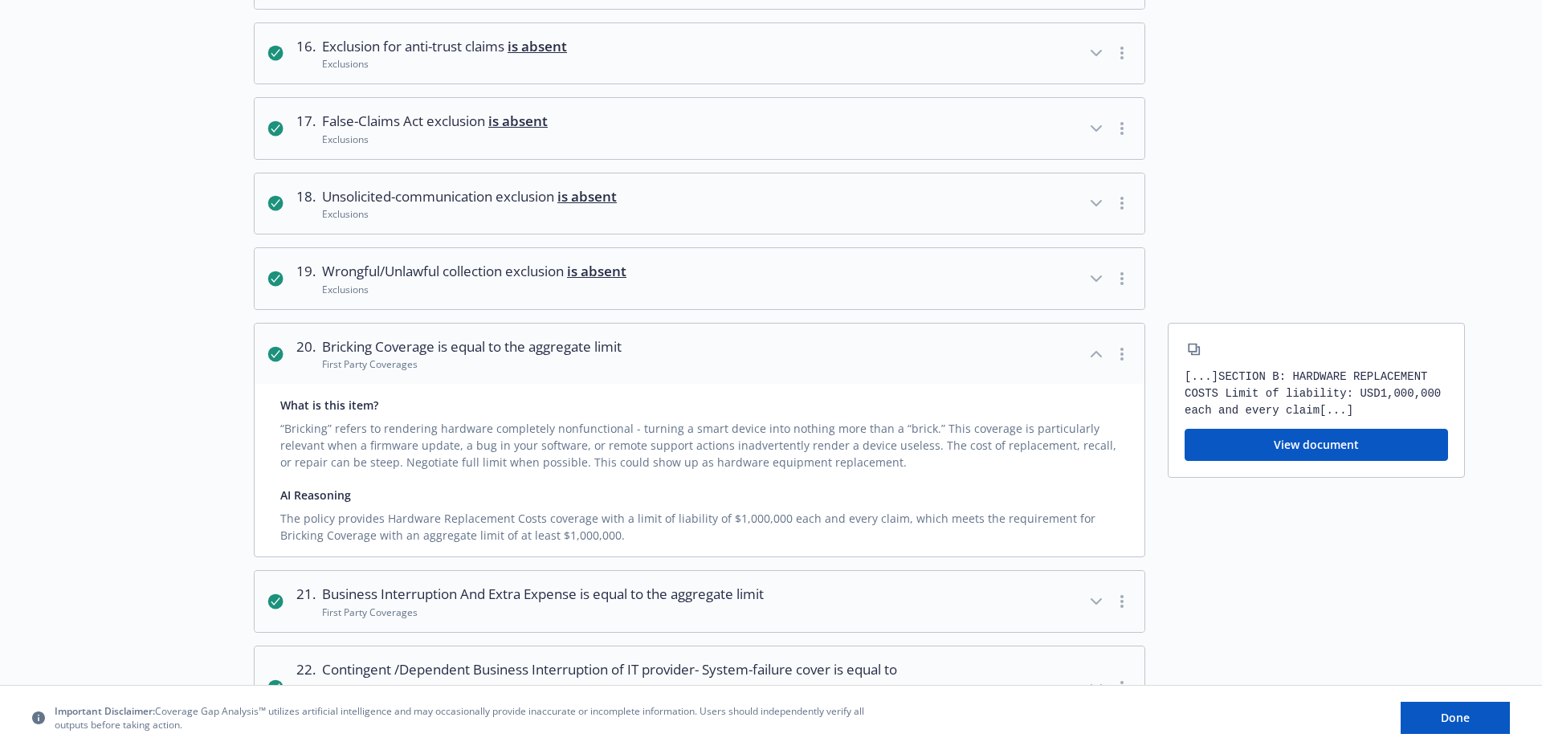
click at [449, 356] on span "is equal to the aggregate limit" at bounding box center [530, 346] width 184 height 18
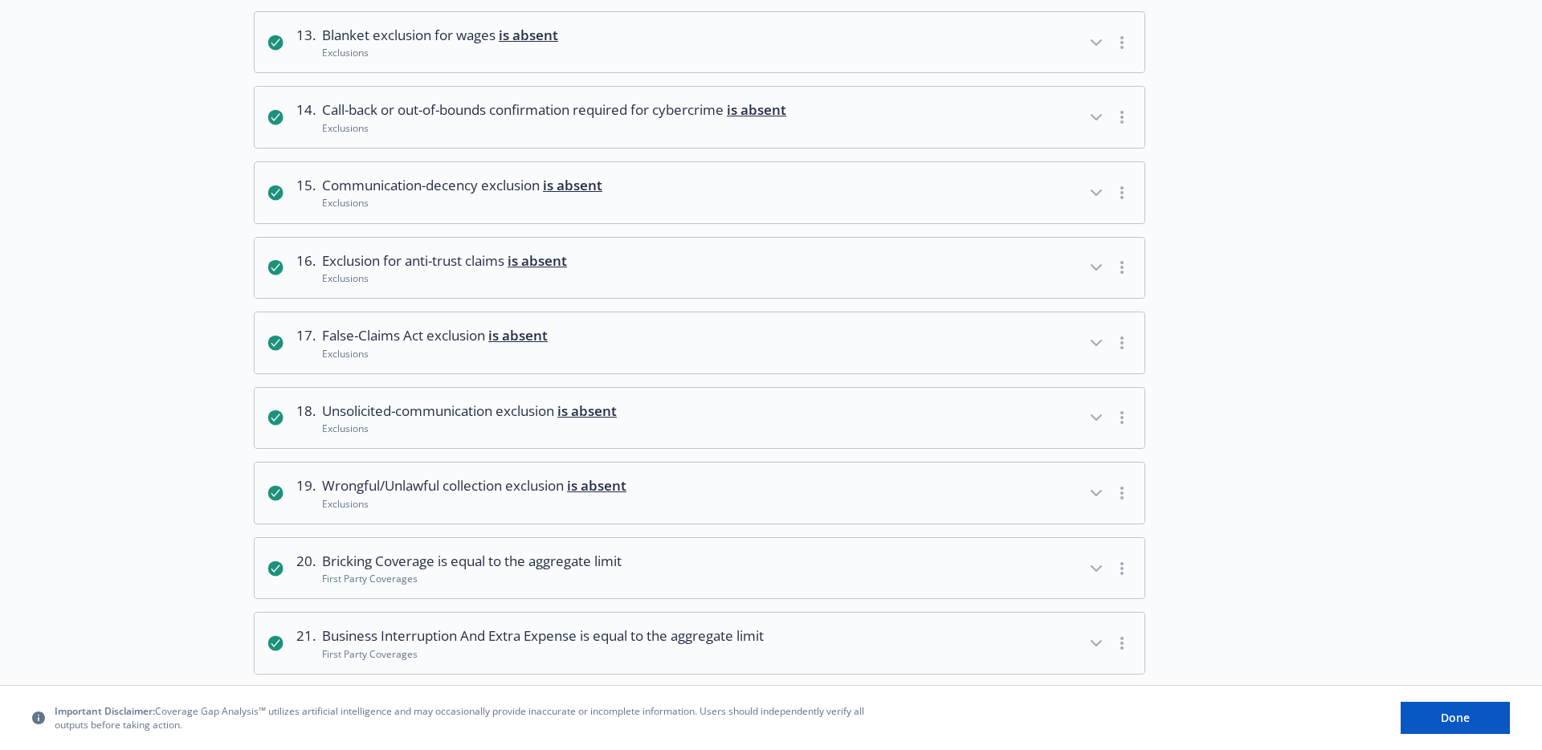
scroll to position [1172, 0]
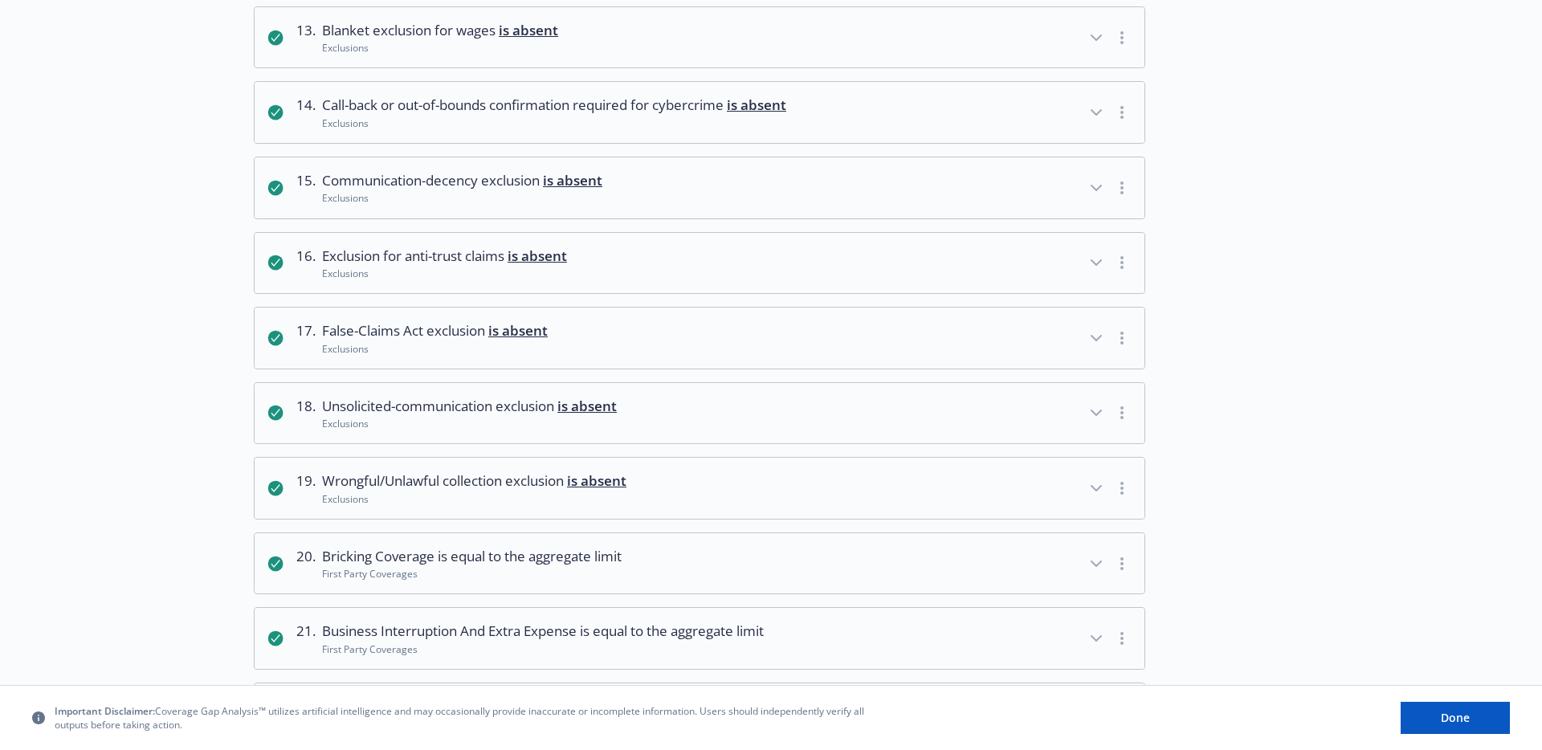
click at [451, 492] on span "Wrongful/Unlawful collection exclusion is absent" at bounding box center [474, 481] width 304 height 21
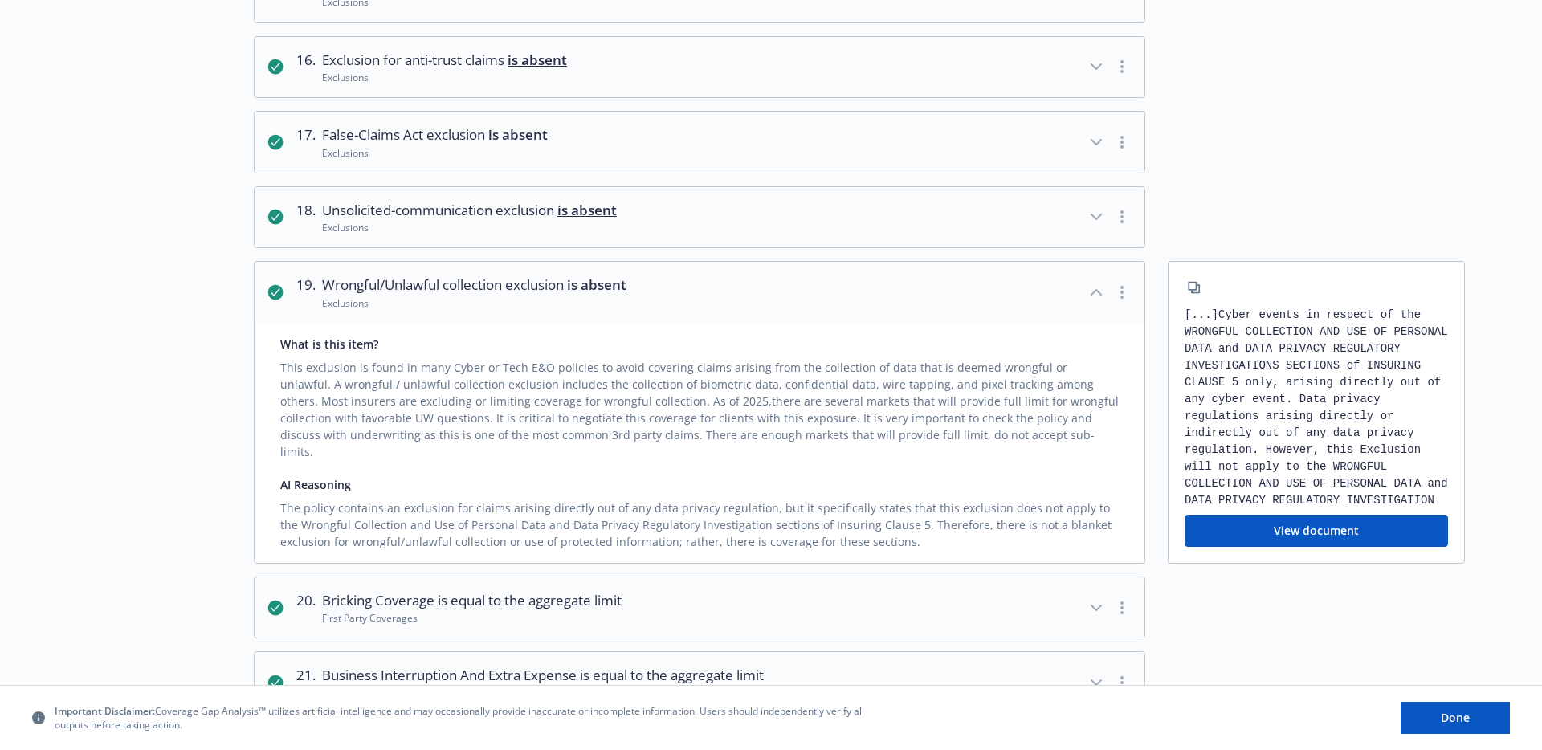
scroll to position [1431, 0]
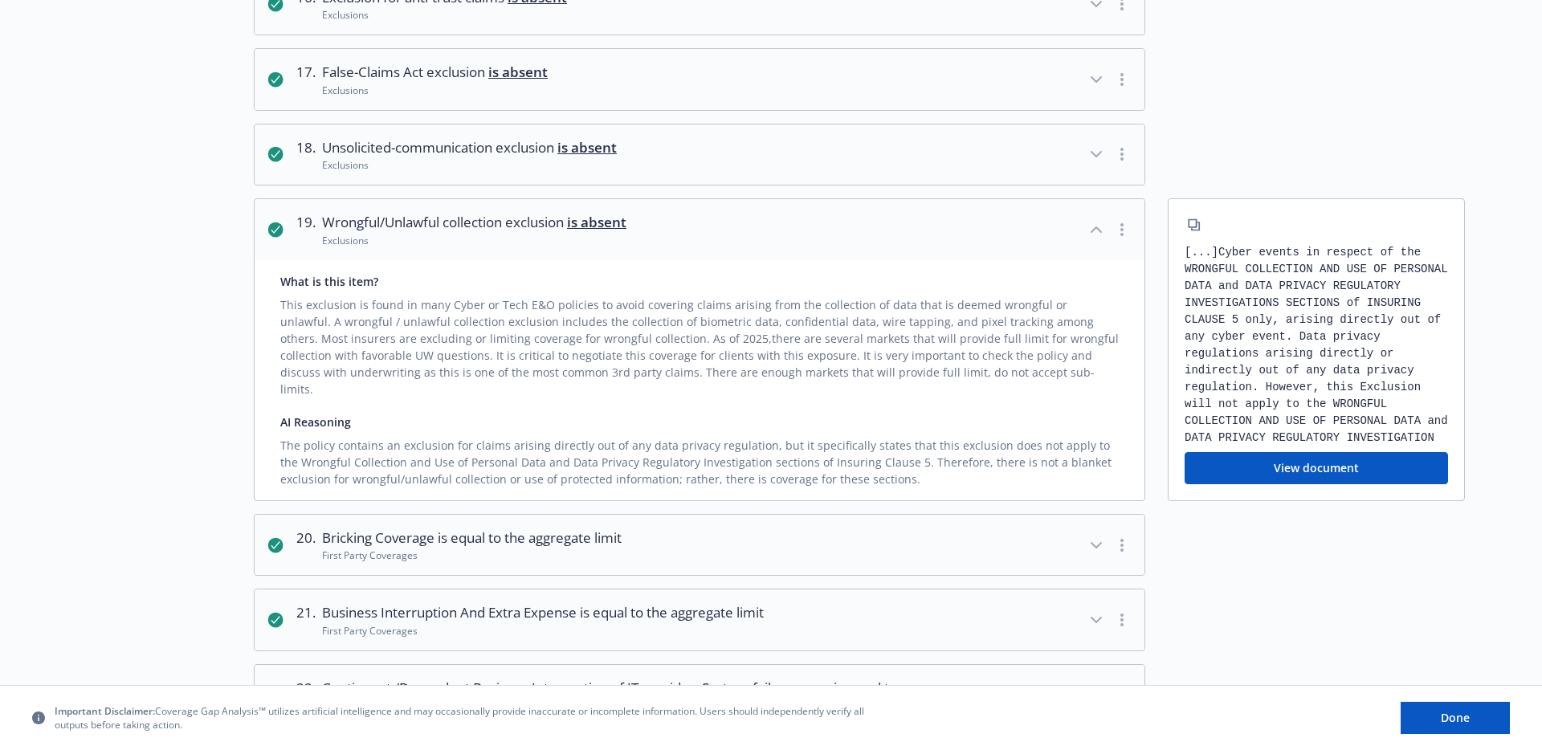
click at [1285, 466] on button "View document" at bounding box center [1317, 468] width 264 height 32
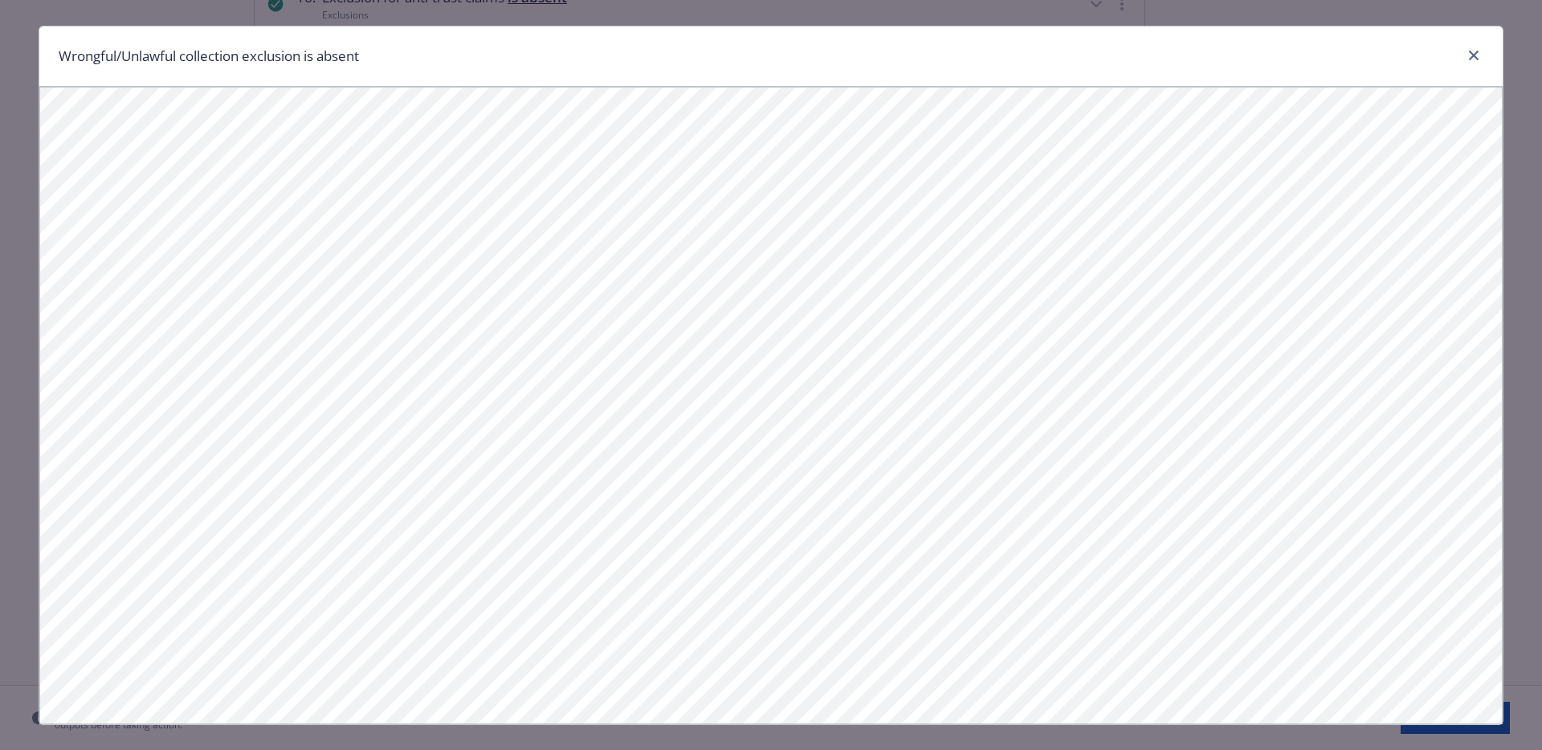
click at [1469, 65] on div at bounding box center [1471, 56] width 26 height 21
click at [1472, 59] on icon "close" at bounding box center [1474, 56] width 10 height 10
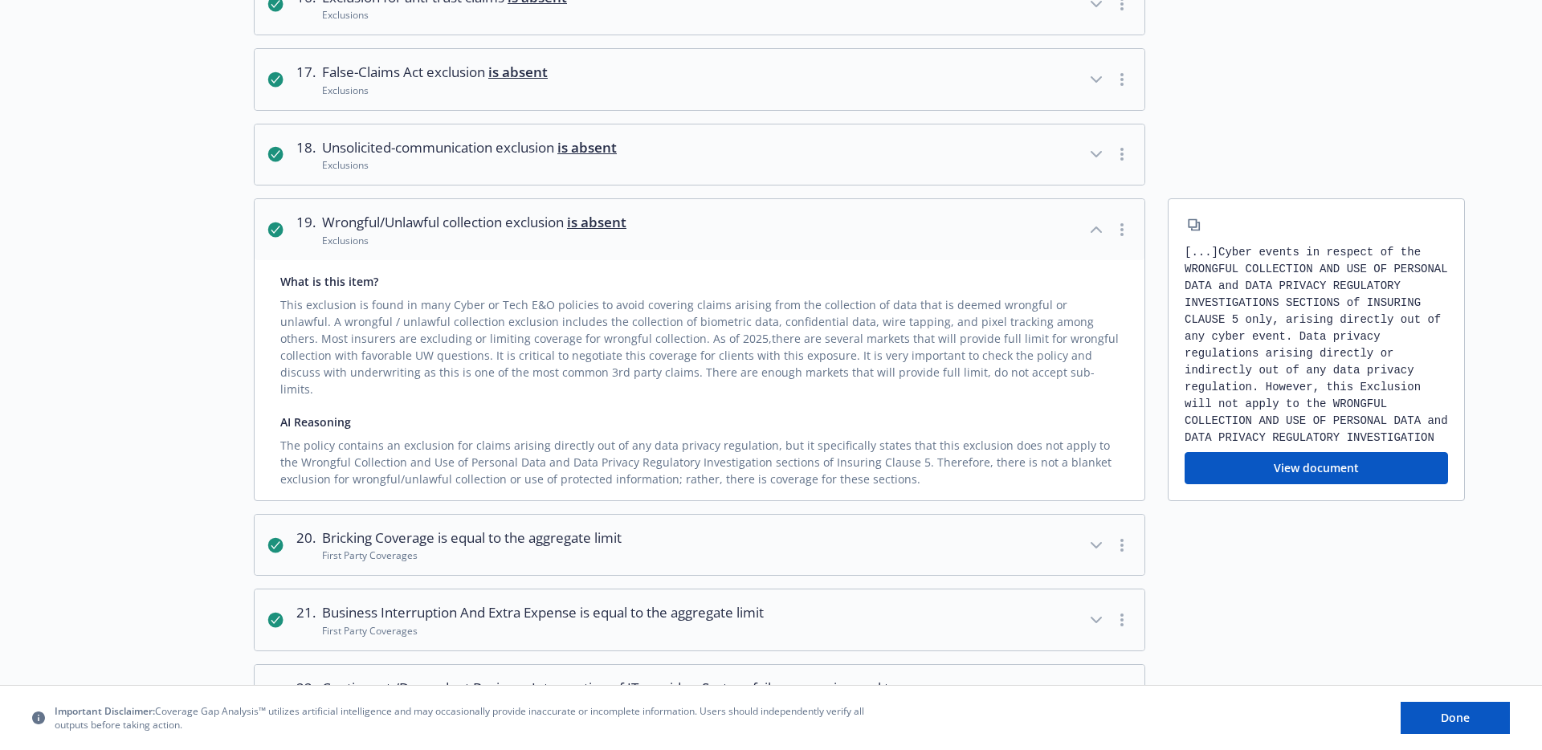
click at [1240, 490] on div "[...] Cyber events in respect of the WRONGFUL COLLECTION AND USE OF PERSONAL DA…" at bounding box center [1316, 349] width 297 height 303
click at [1251, 473] on button "View document" at bounding box center [1317, 468] width 264 height 32
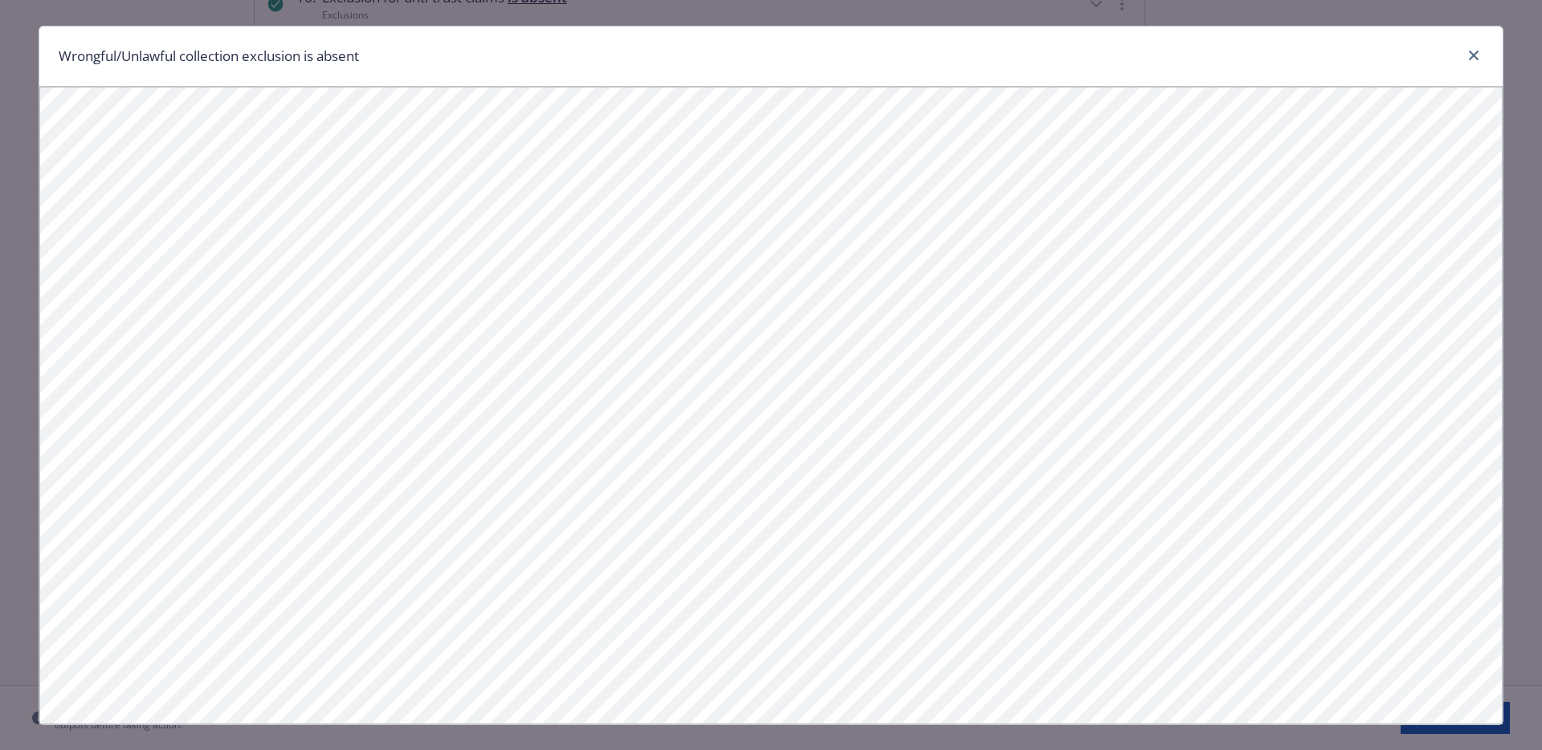
click at [1456, 43] on div "Wrongful/Unlawful collection exclusion is absent" at bounding box center [771, 57] width 1464 height 60
click at [1463, 50] on div at bounding box center [1471, 56] width 26 height 21
click at [1467, 52] on link "close" at bounding box center [1474, 55] width 19 height 19
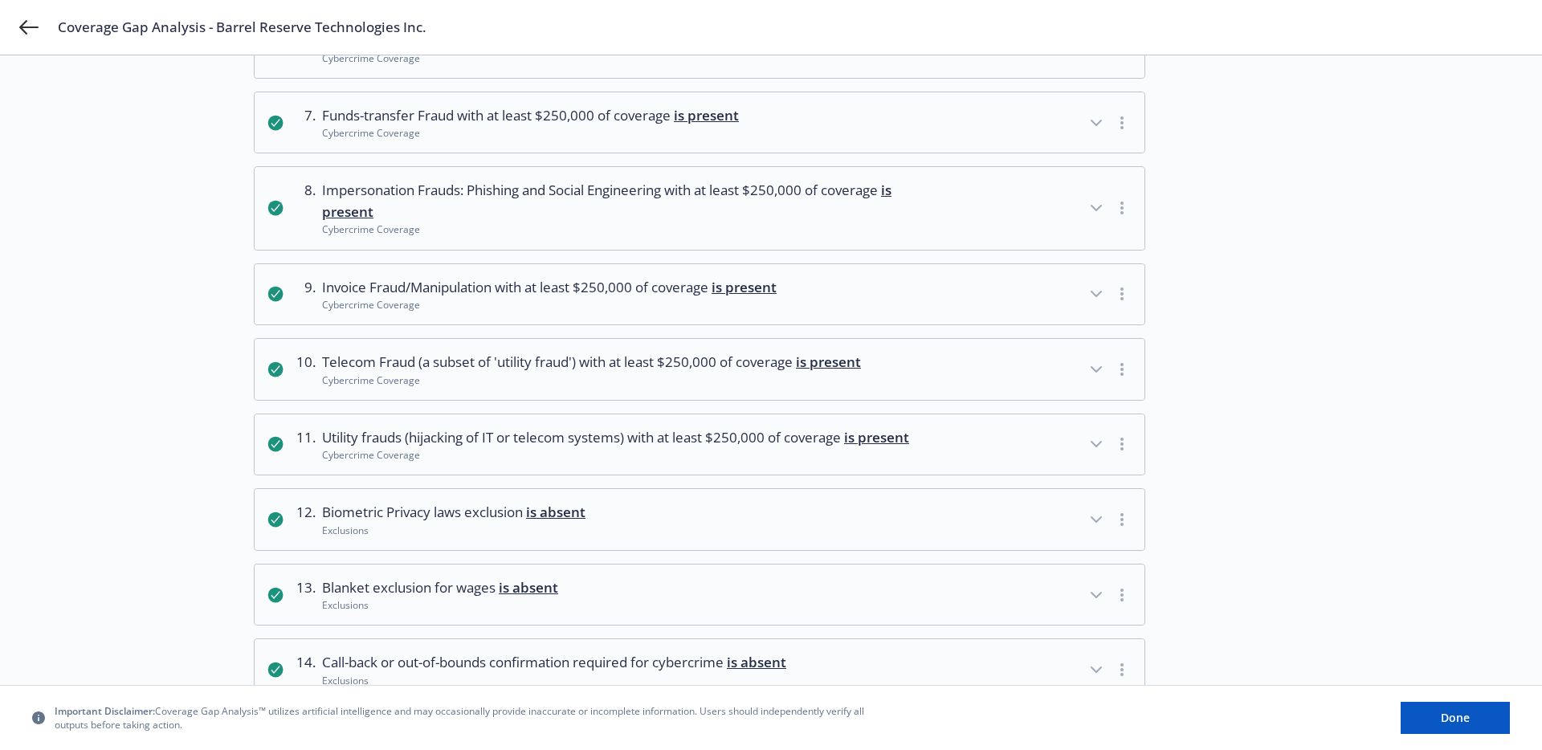
scroll to position [0, 0]
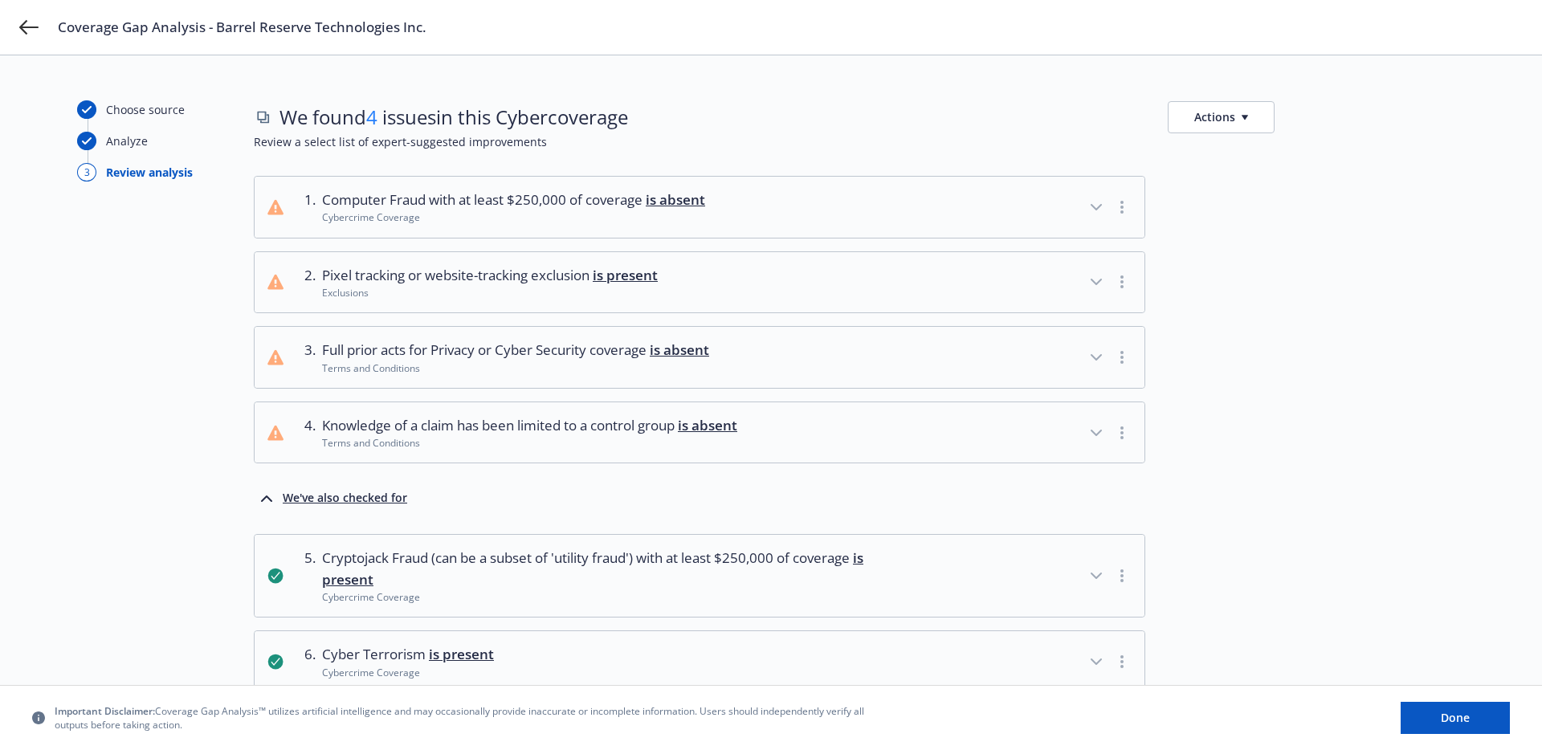
click at [572, 303] on button "2 . Pixel tracking or website-tracking exclusion is present Exclusions" at bounding box center [700, 282] width 890 height 61
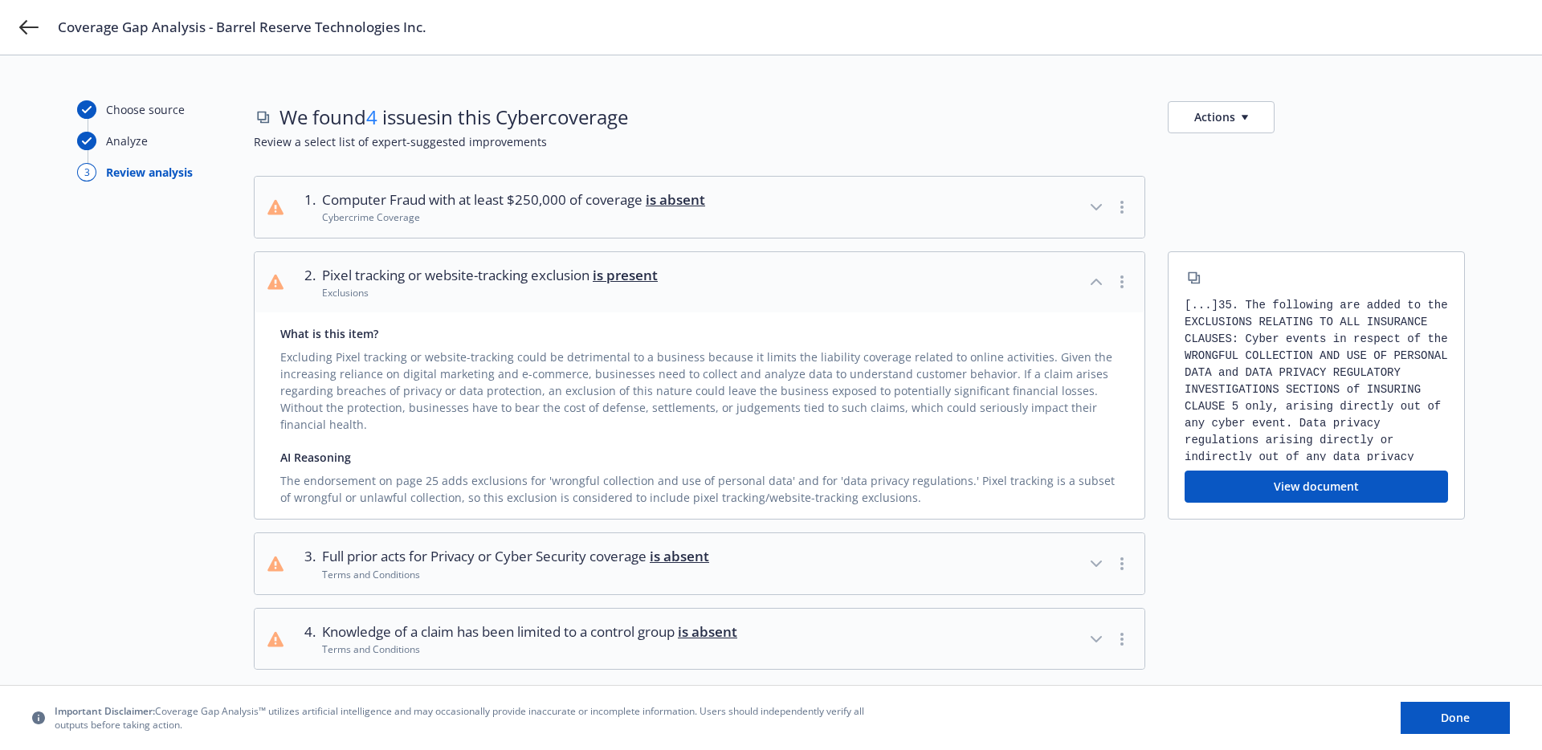
click at [1256, 471] on button "View document" at bounding box center [1317, 487] width 264 height 32
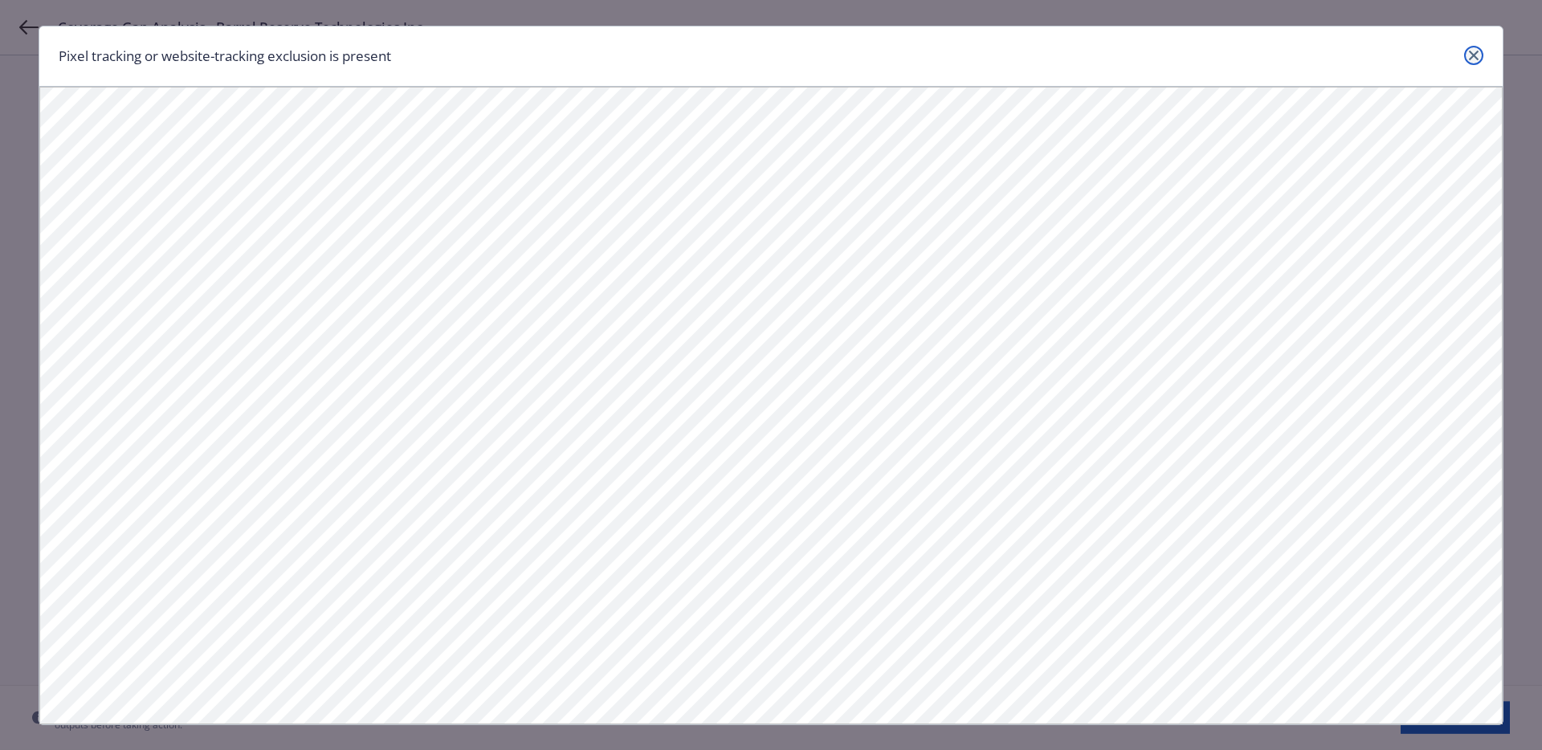
click at [1467, 56] on link "close" at bounding box center [1474, 55] width 19 height 19
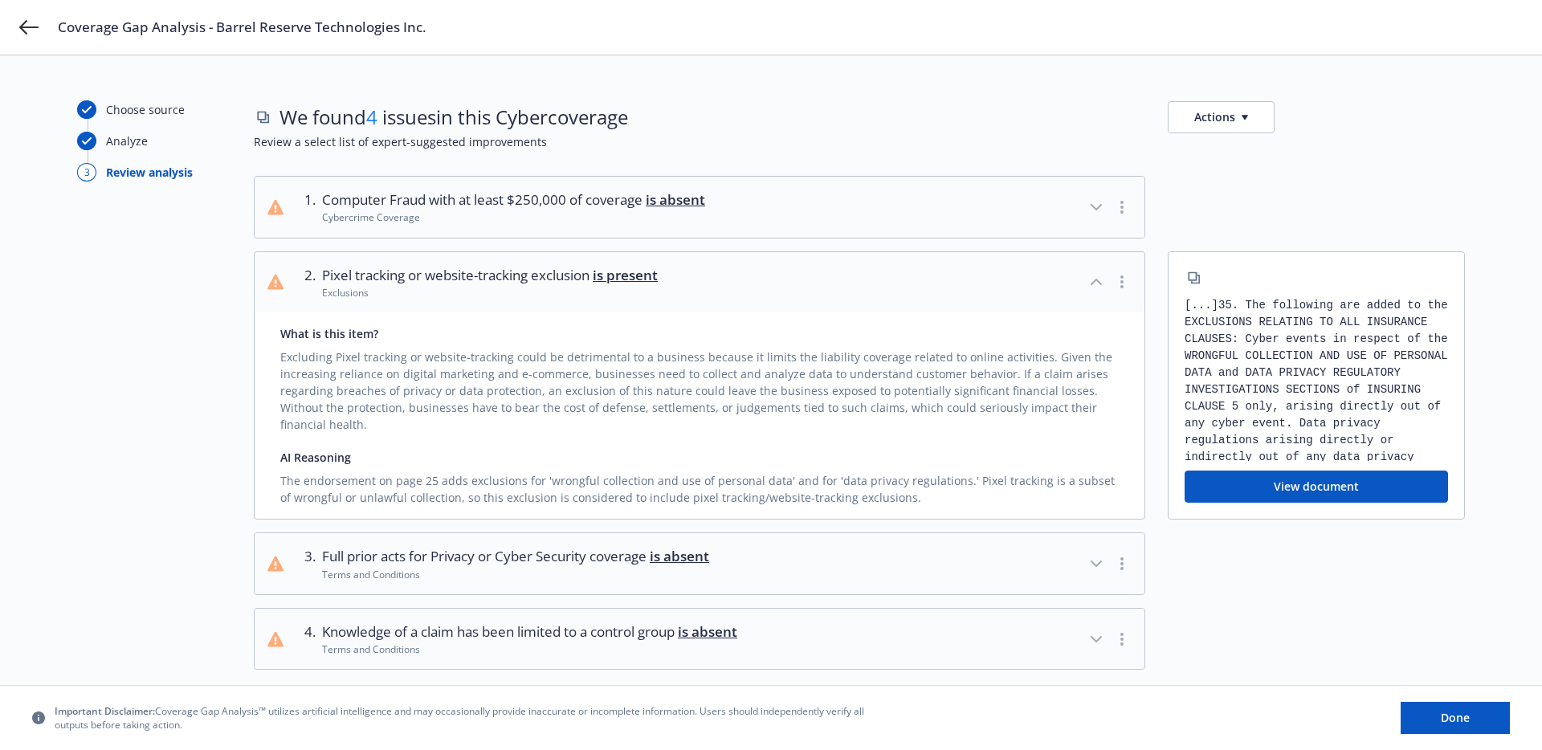
click at [688, 268] on button "2 . Pixel tracking or website-tracking exclusion is present Exclusions" at bounding box center [700, 282] width 890 height 61
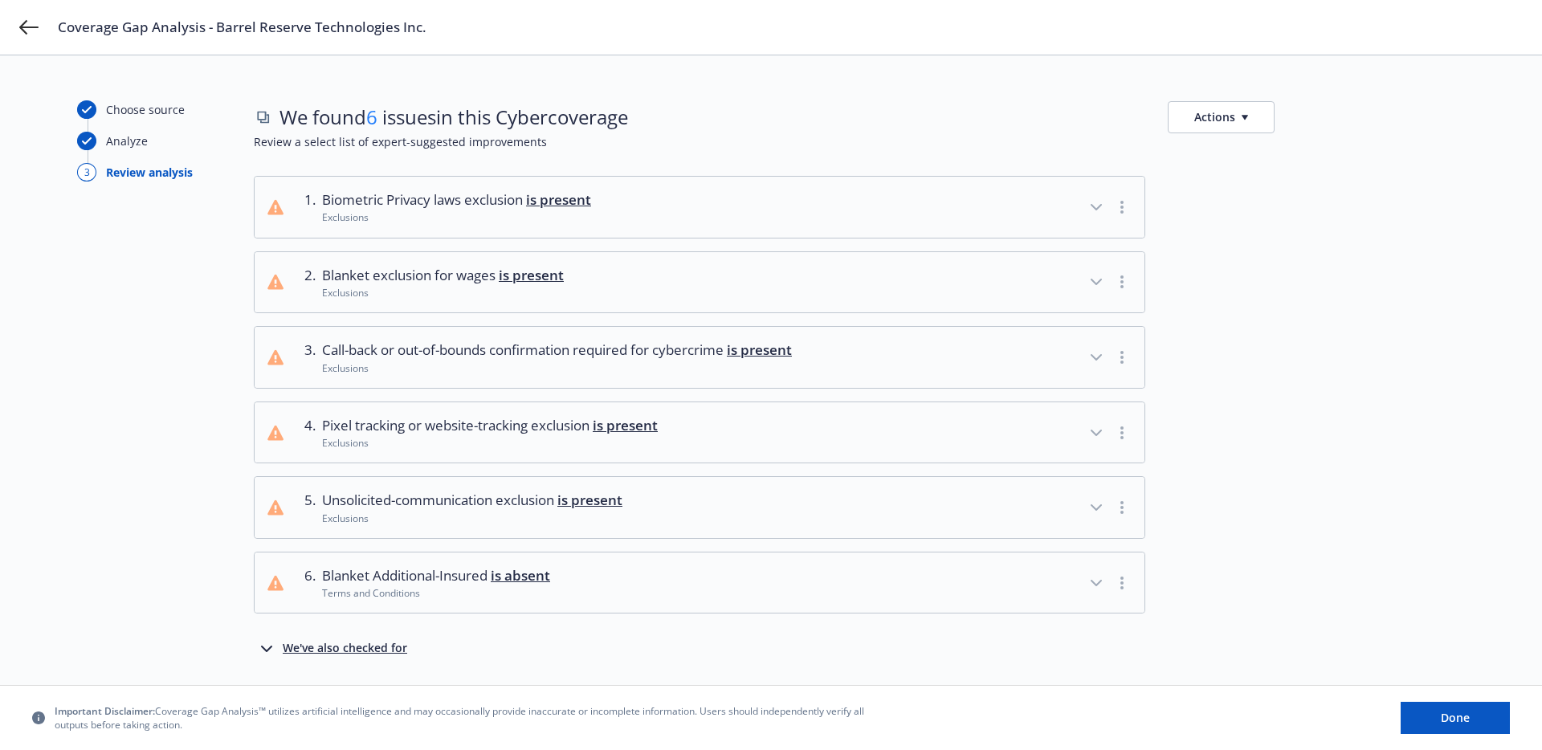
scroll to position [44, 0]
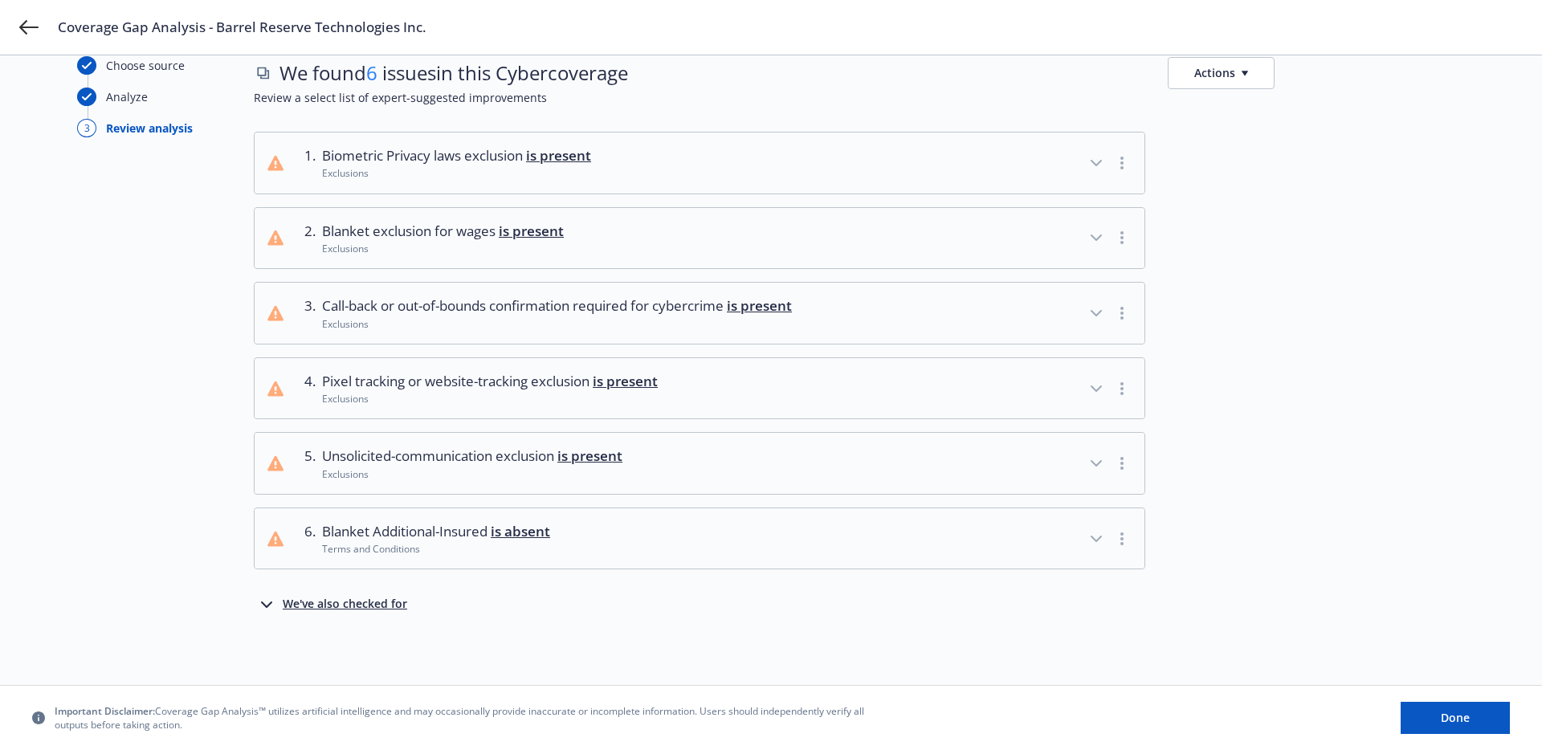
click at [370, 603] on div "We've also checked for" at bounding box center [345, 604] width 125 height 19
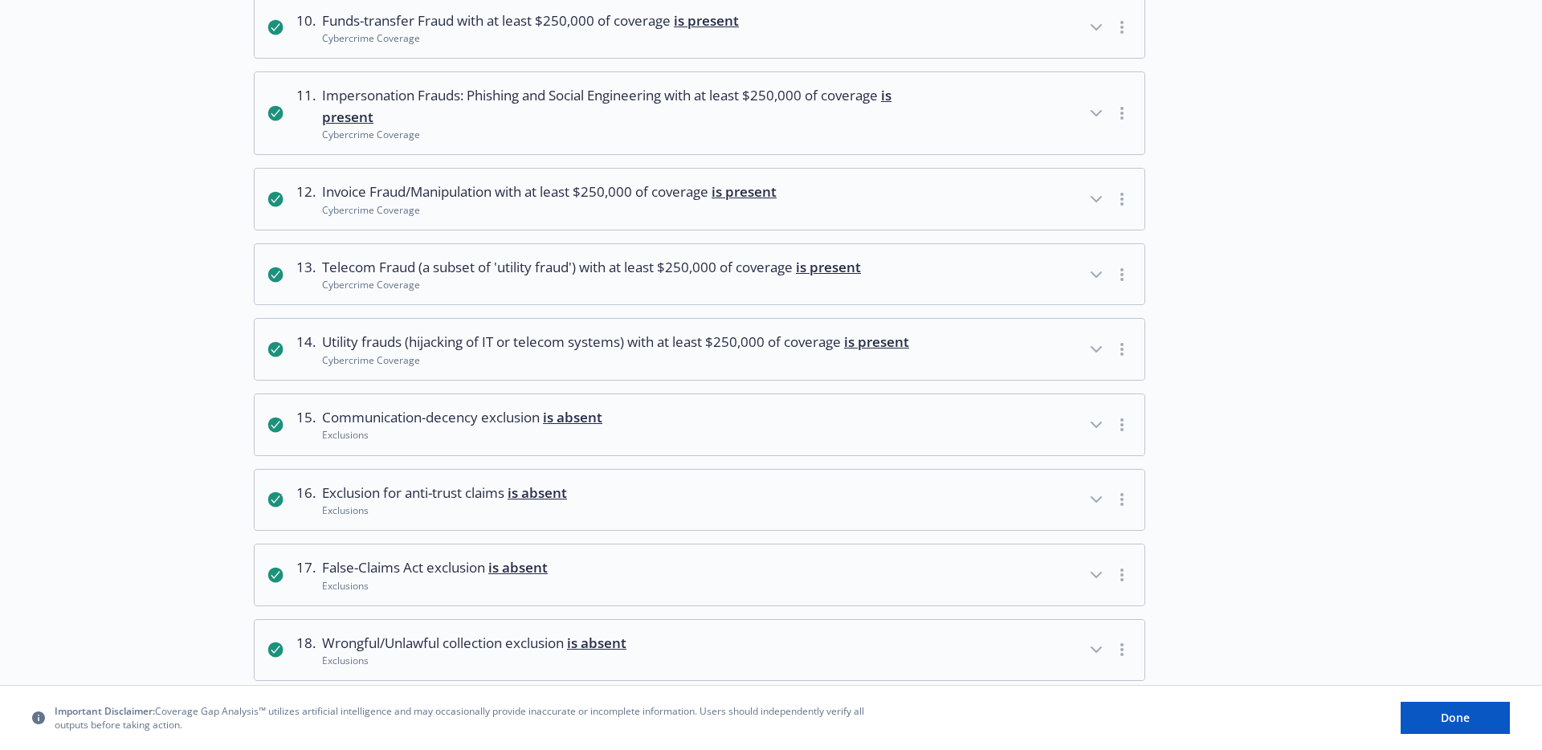
scroll to position [1056, 0]
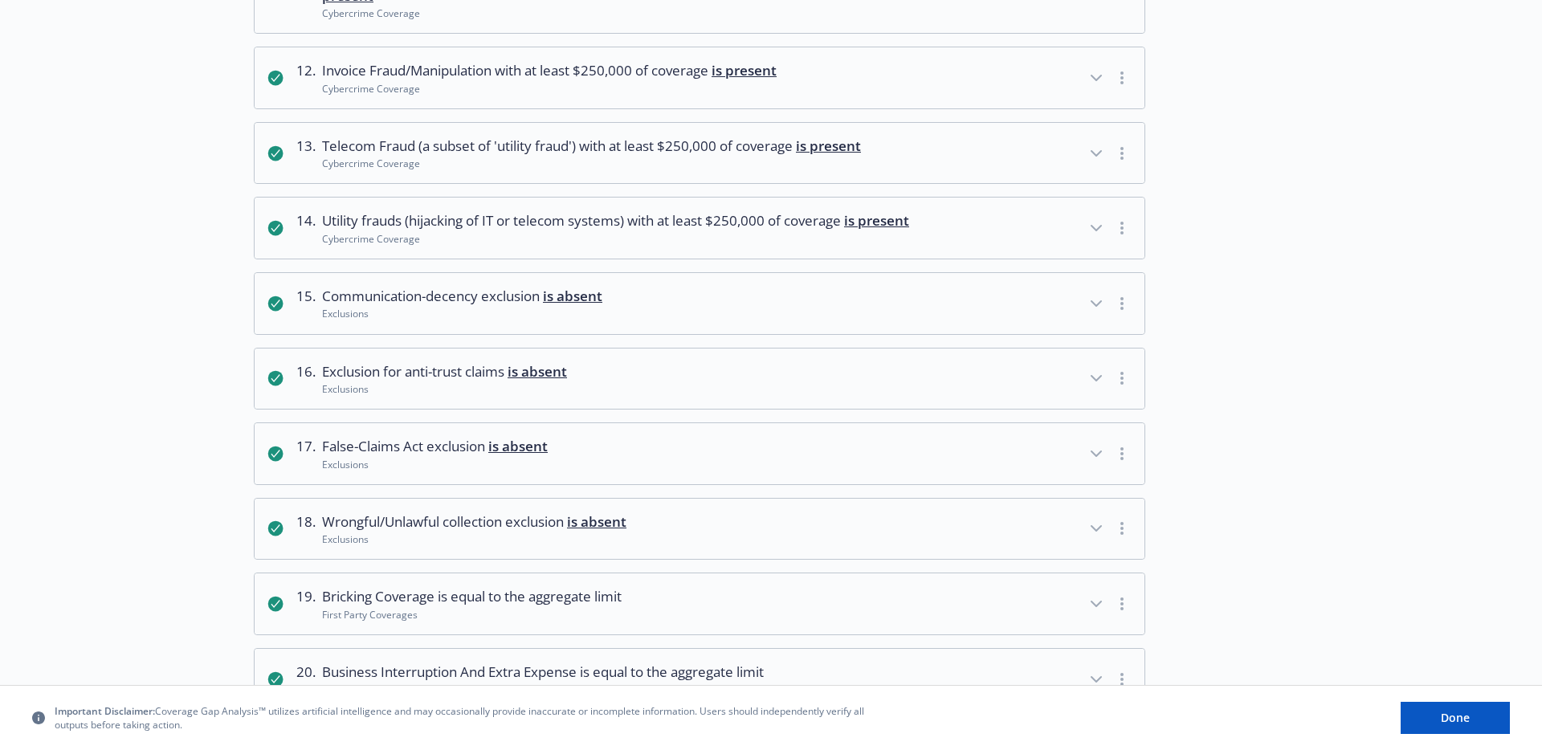
click at [415, 533] on span "Wrongful/Unlawful collection exclusion is absent" at bounding box center [474, 522] width 304 height 21
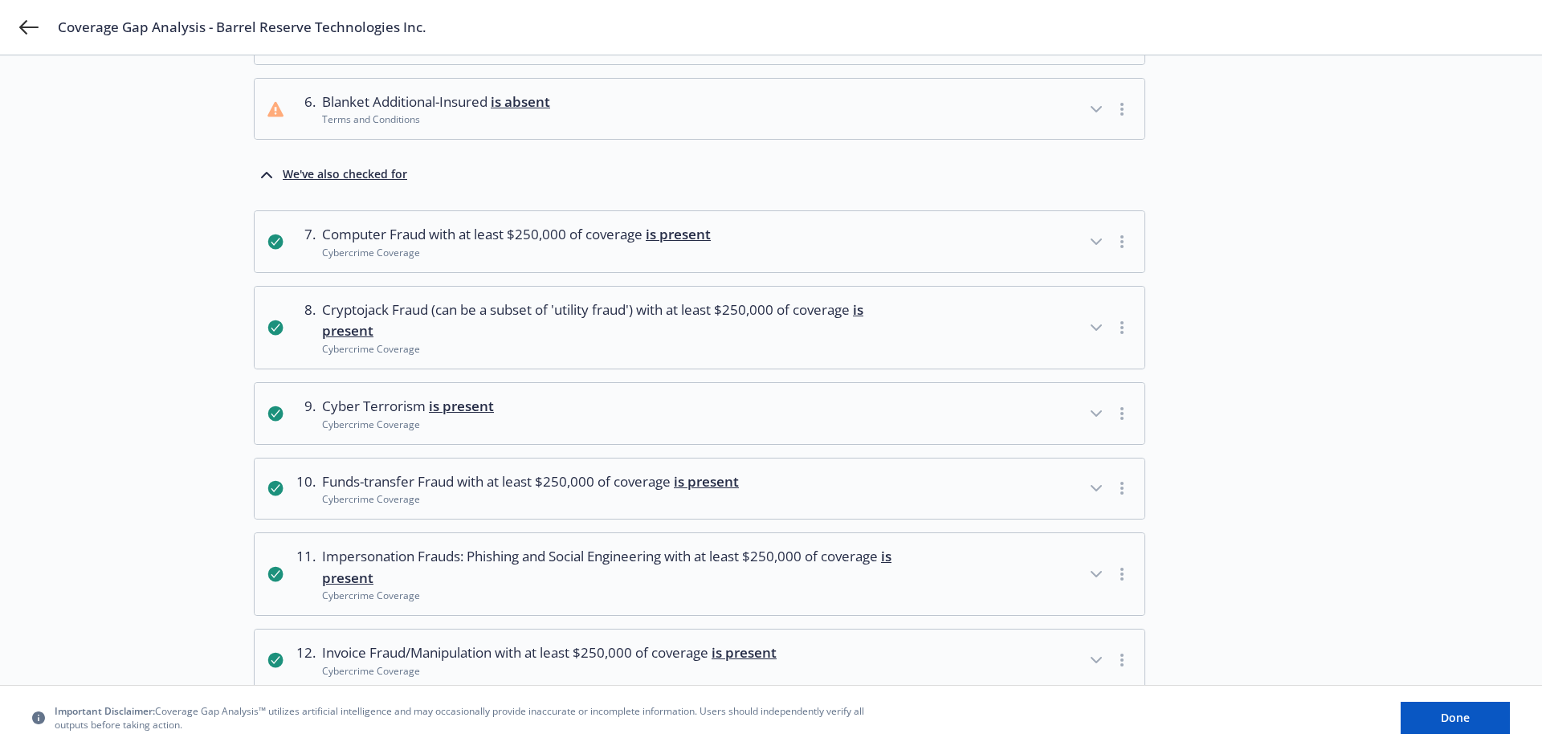
scroll to position [0, 0]
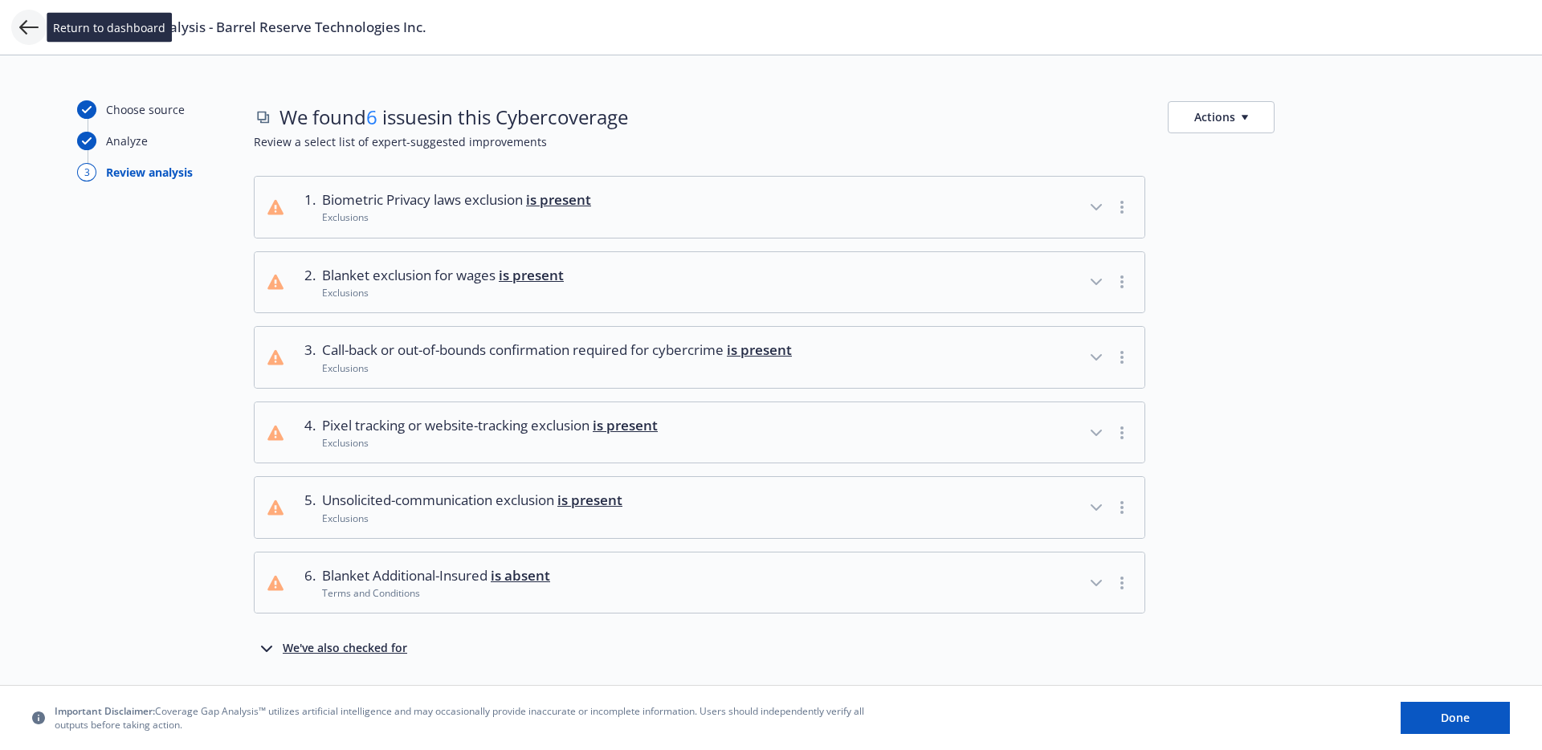
click at [38, 32] on icon at bounding box center [28, 27] width 19 height 19
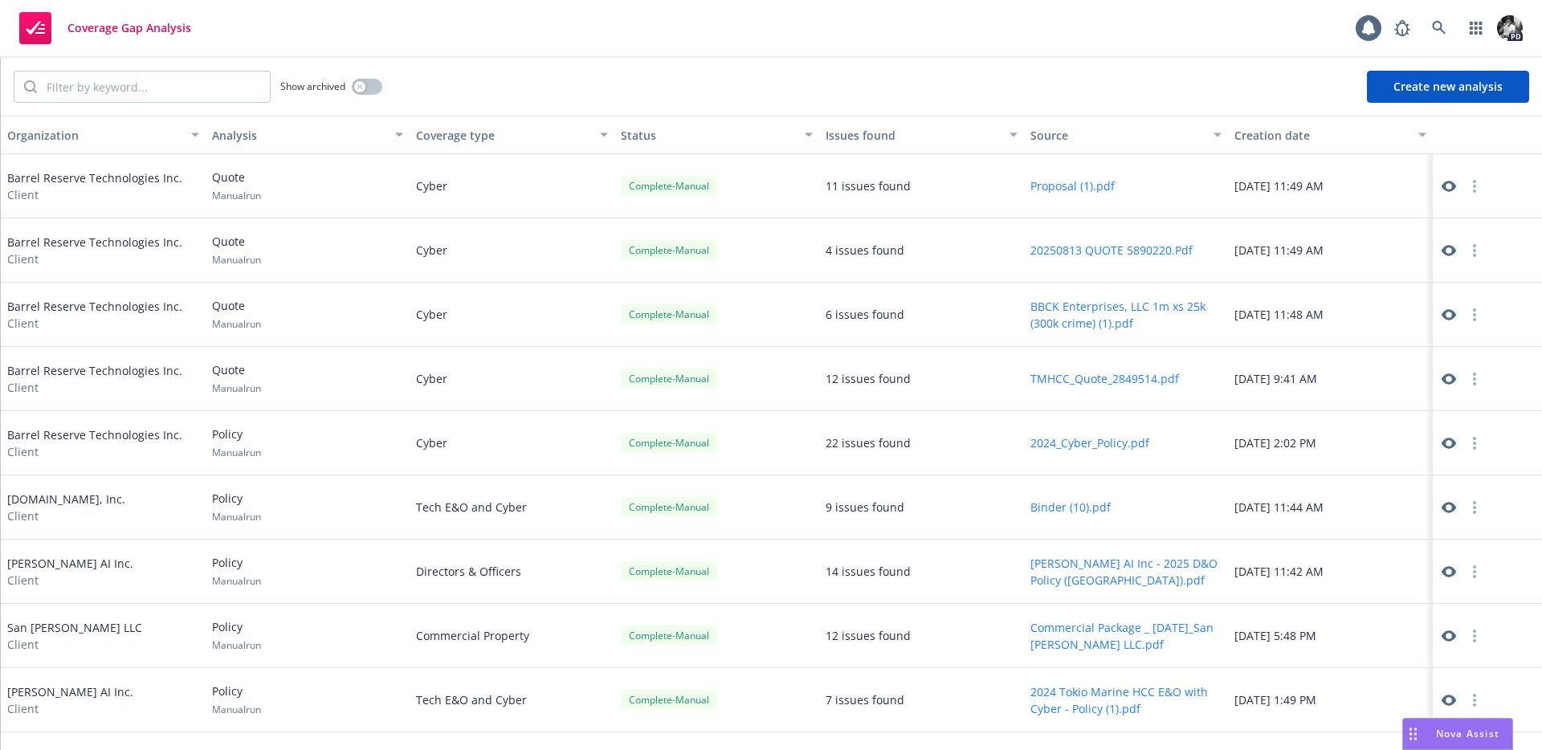
click at [1455, 250] on icon at bounding box center [1449, 250] width 14 height 11
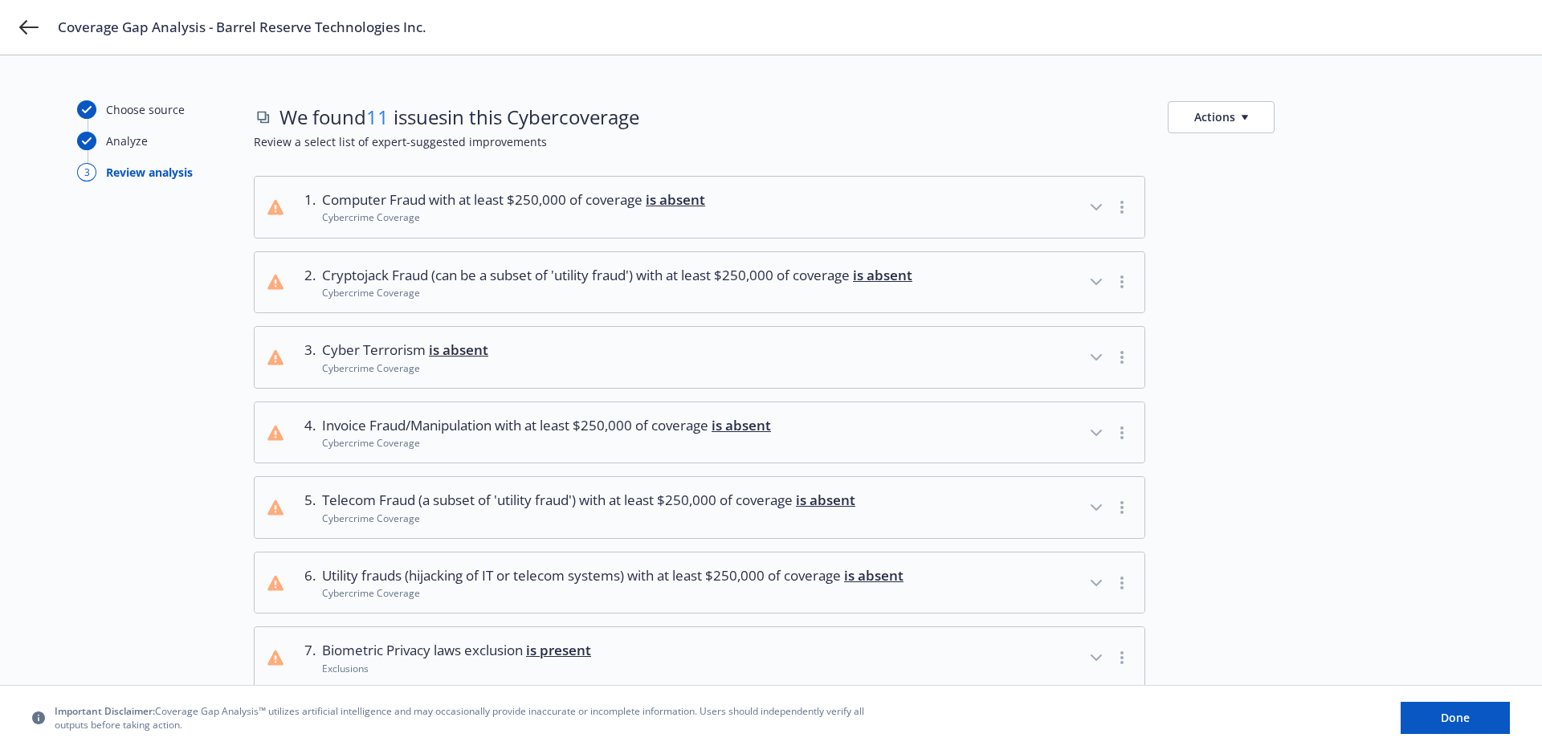
click at [617, 197] on span "Computer Fraud with at least $250,000 of coverage is absent" at bounding box center [513, 200] width 383 height 21
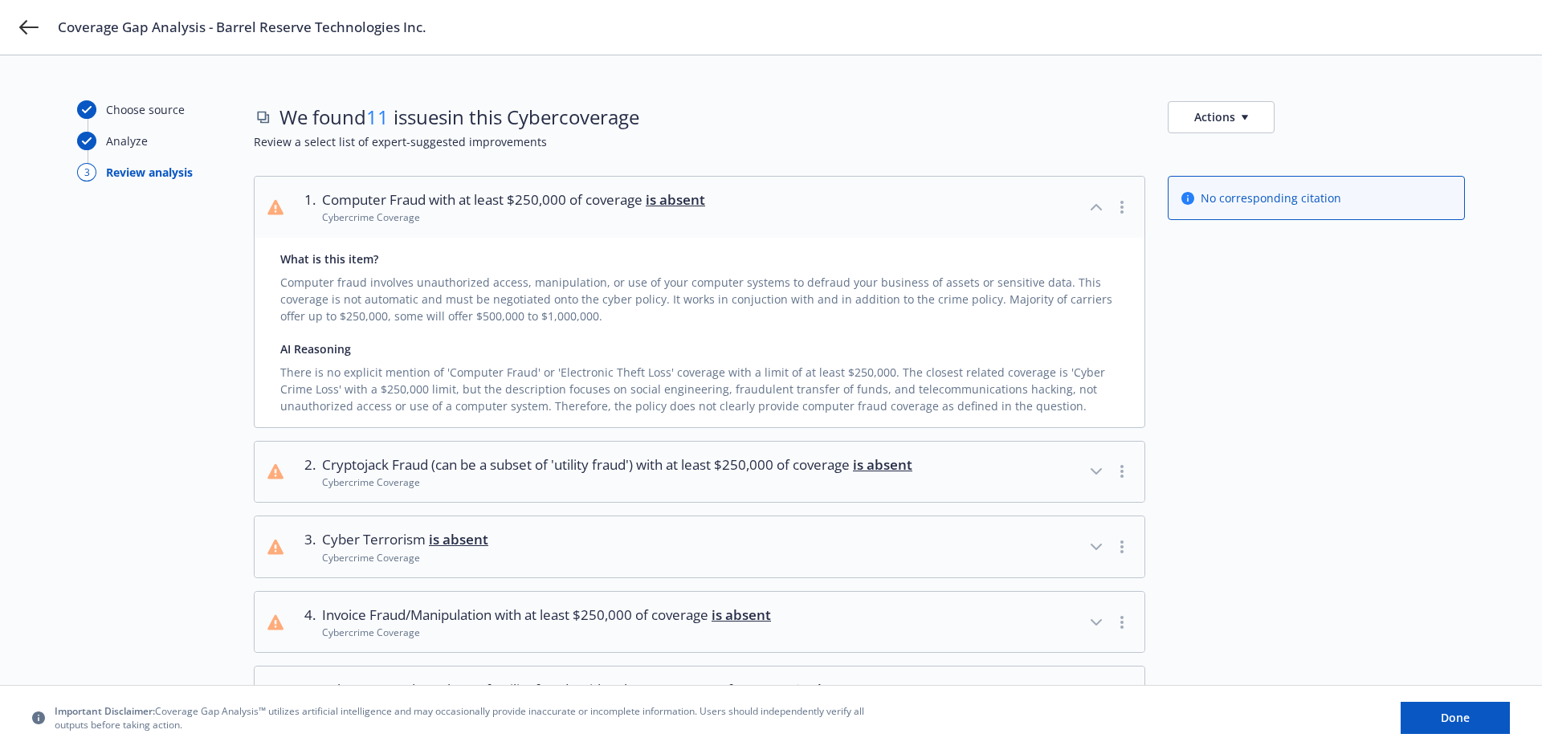
click at [617, 197] on span "Computer Fraud with at least $250,000 of coverage is absent" at bounding box center [513, 200] width 383 height 21
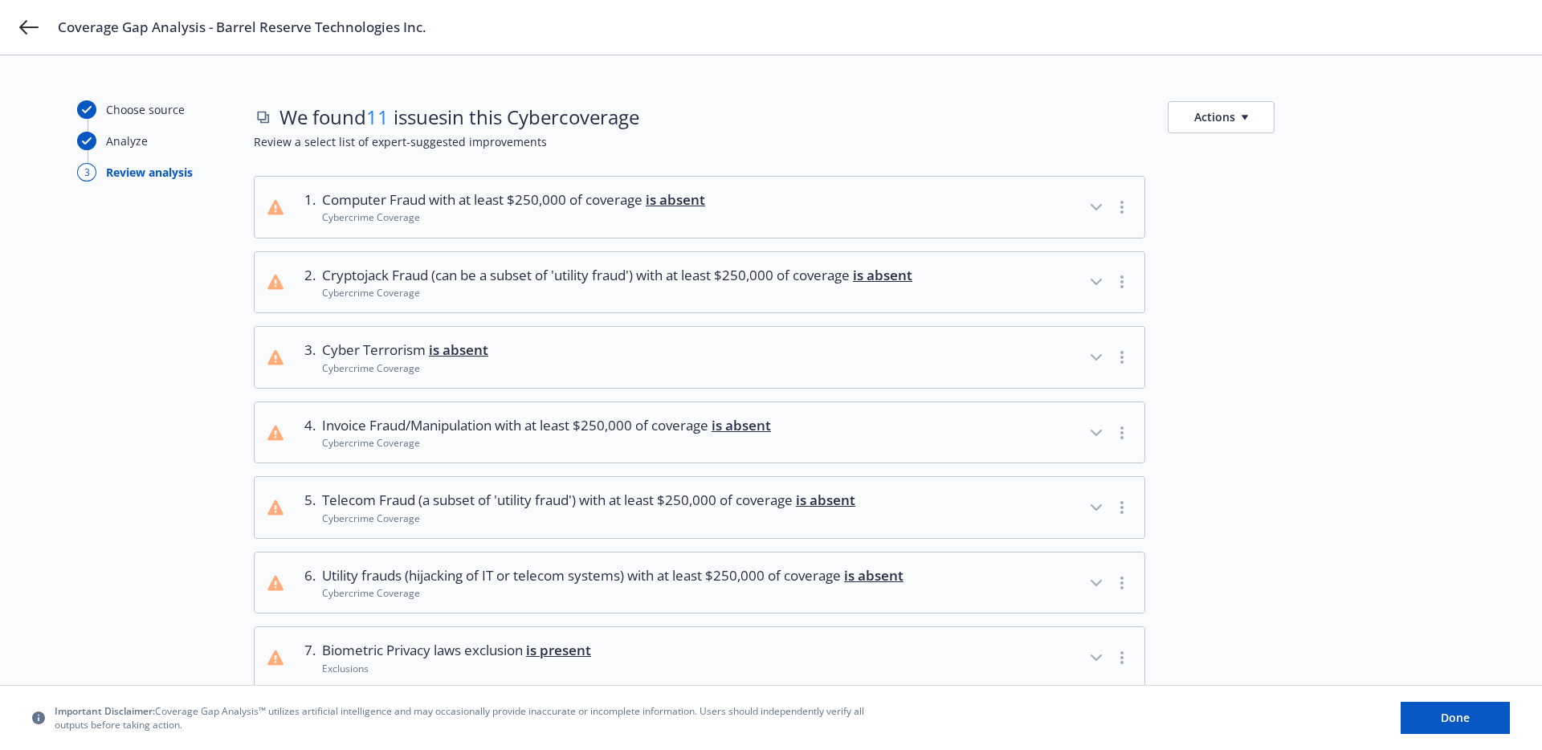
click at [558, 248] on div "1 . Computer Fraud with at least $250,000 of coverage is absent Cybercrime Cove…" at bounding box center [859, 583] width 1211 height 814
click at [541, 267] on span "Cryptojack Fraud (can be a subset of 'utility fraud') with at least $250,000 of…" at bounding box center [617, 275] width 590 height 21
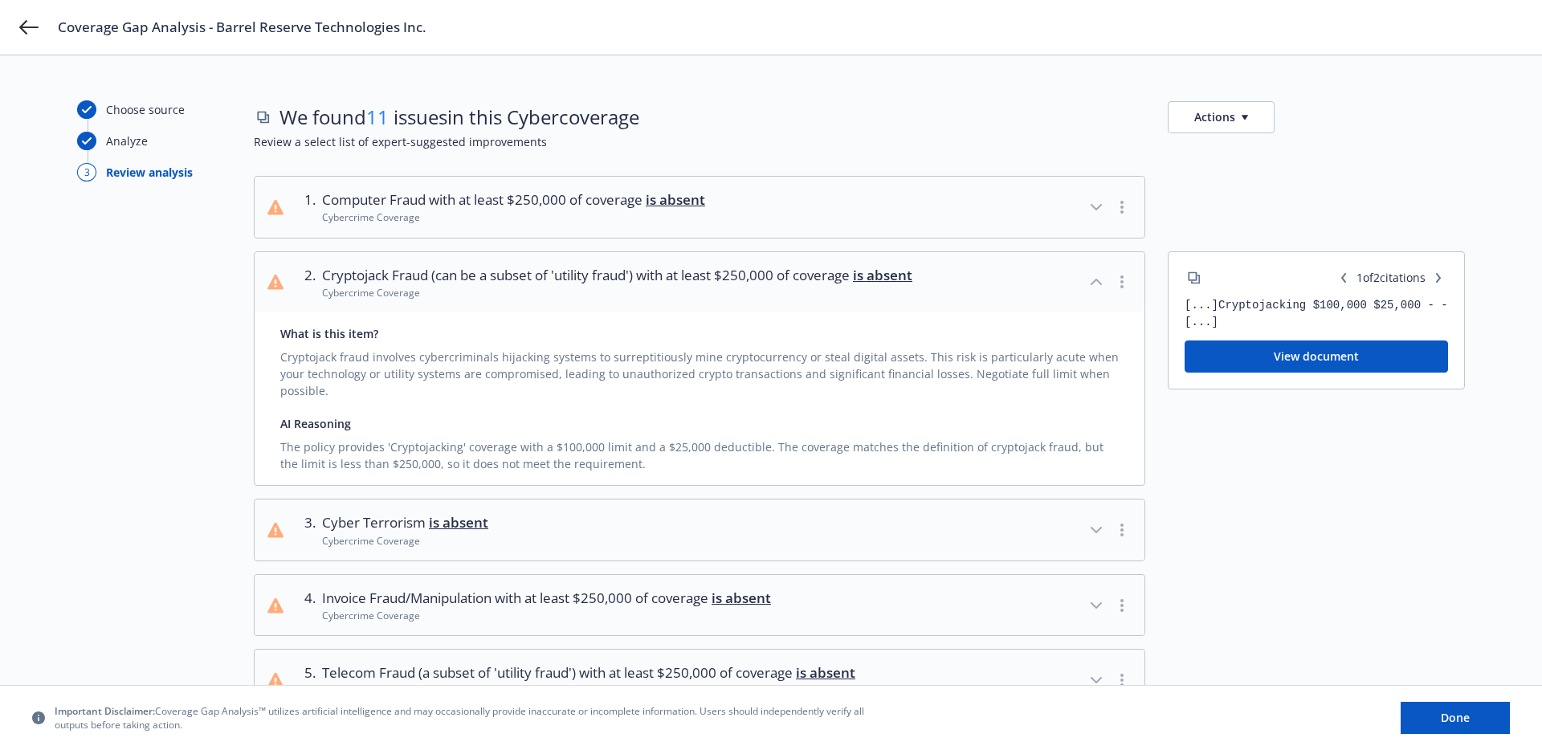
click at [541, 267] on span "Cryptojack Fraud (can be a subset of 'utility fraud') with at least $250,000 of…" at bounding box center [617, 275] width 590 height 21
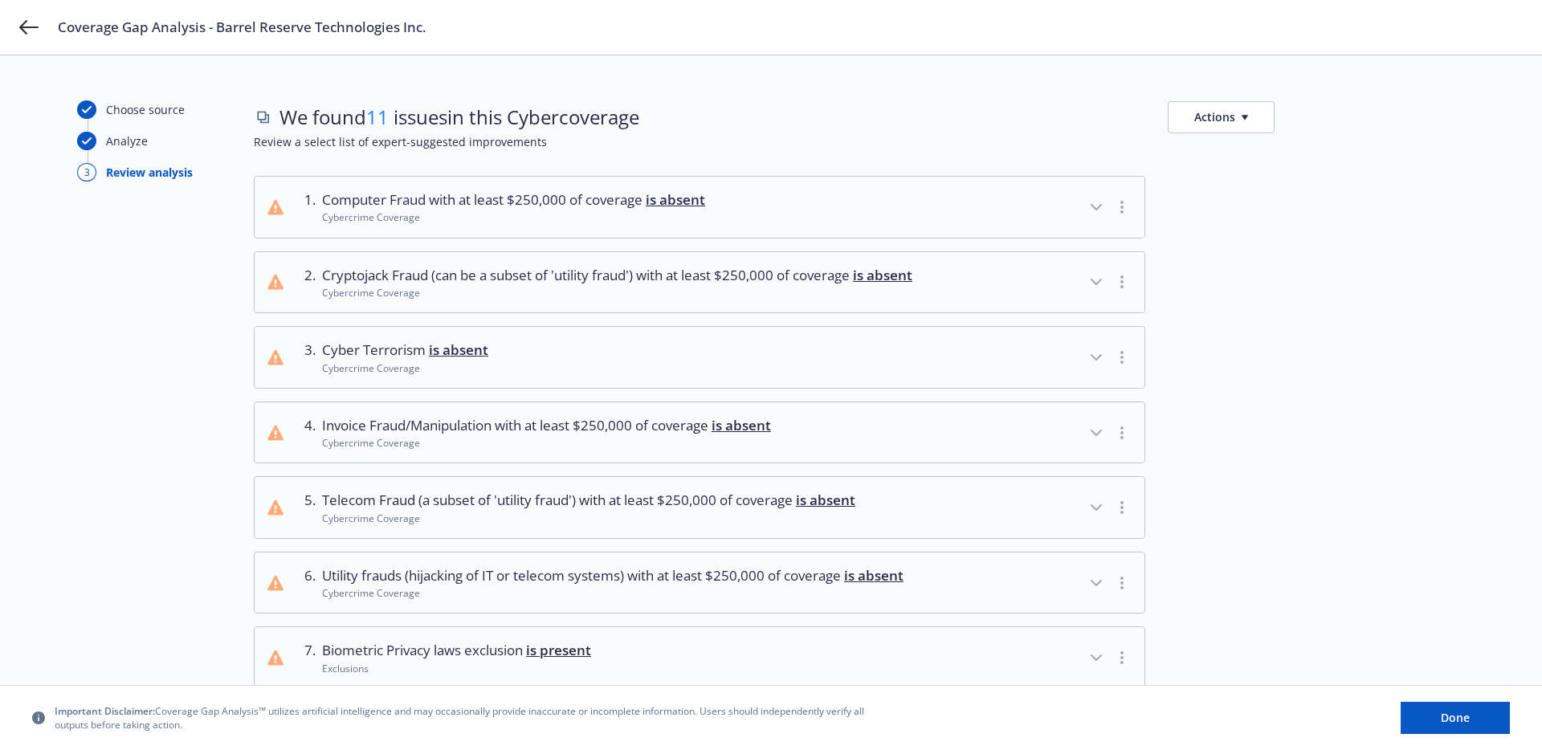
click at [517, 381] on button "3 . Cyber Terrorism is absent Cybercrime Coverage" at bounding box center [700, 357] width 890 height 61
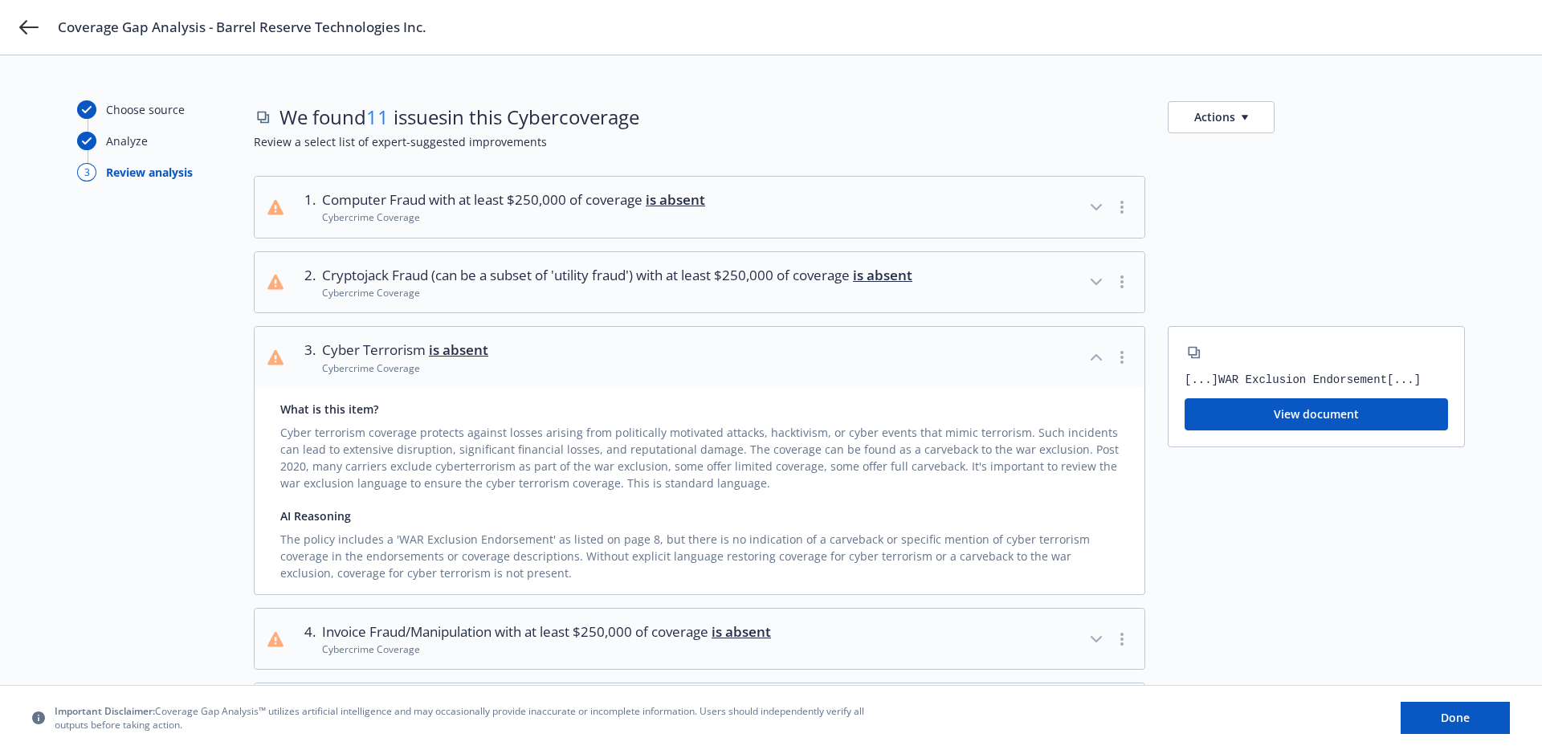
click at [517, 381] on button "3 . Cyber Terrorism is absent Cybercrime Coverage" at bounding box center [700, 357] width 890 height 61
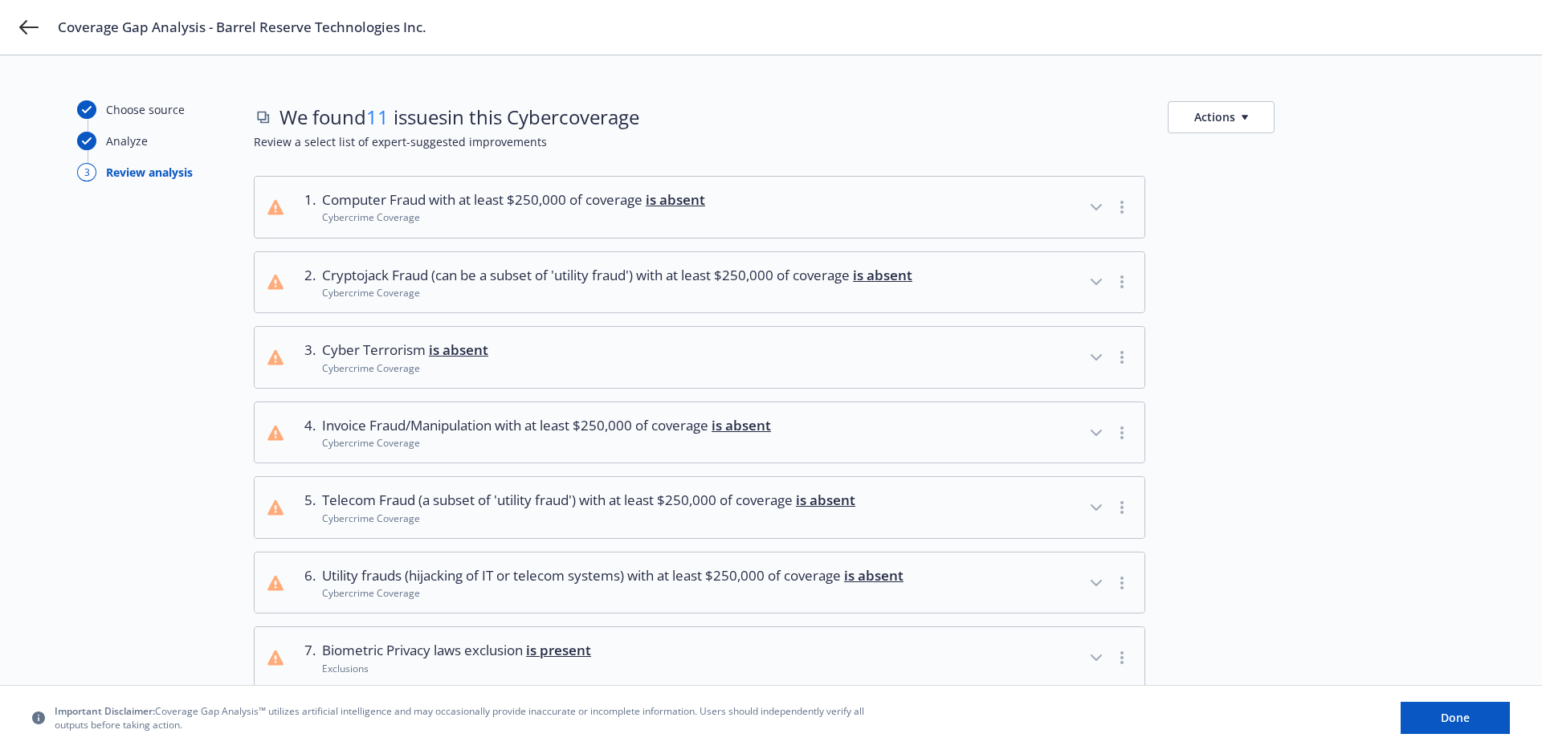
click at [505, 436] on span "Invoice Fraud/Manipulation with at least $250,000 of coverage is absent" at bounding box center [546, 425] width 449 height 21
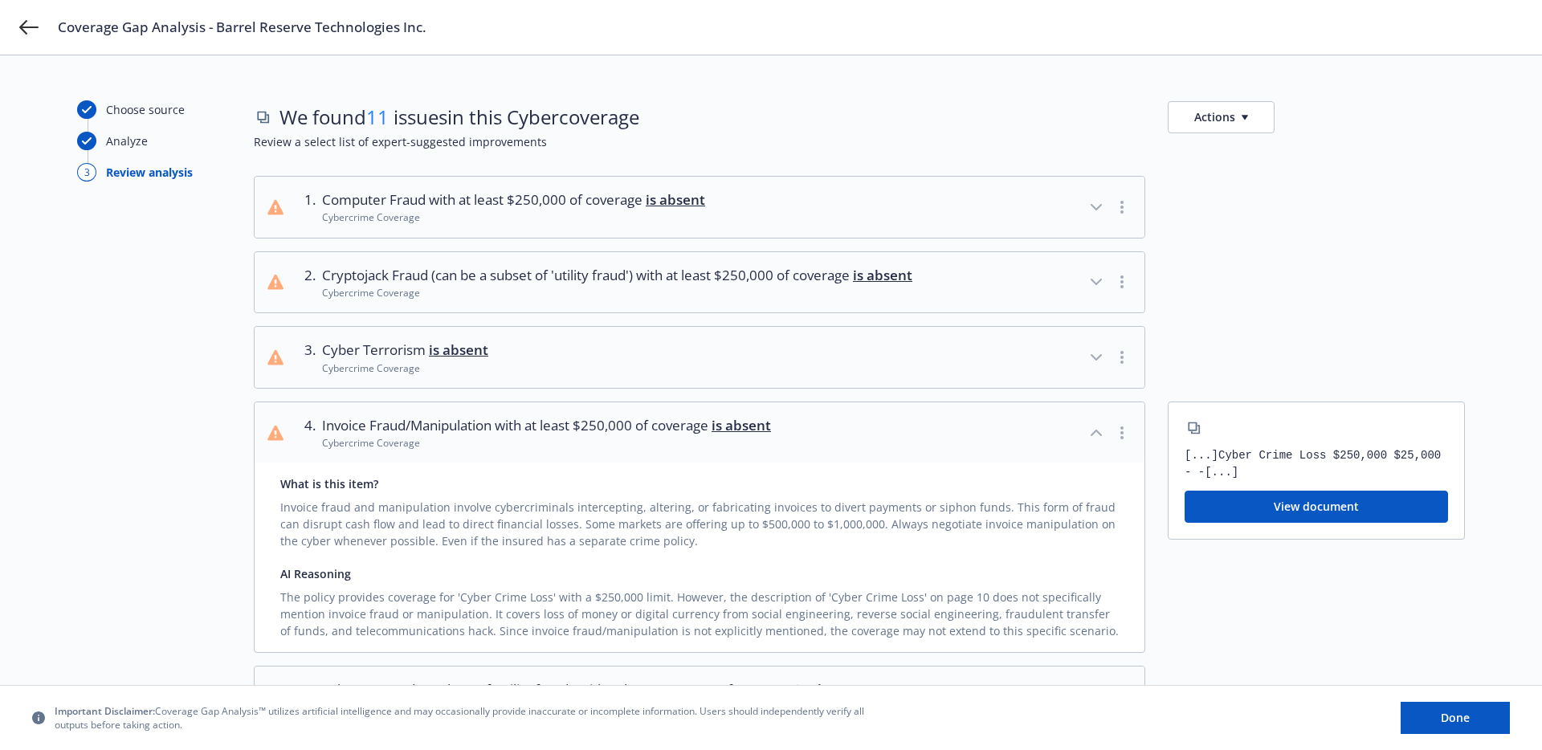
click at [505, 436] on span "Invoice Fraud/Manipulation with at least $250,000 of coverage is absent" at bounding box center [546, 425] width 449 height 21
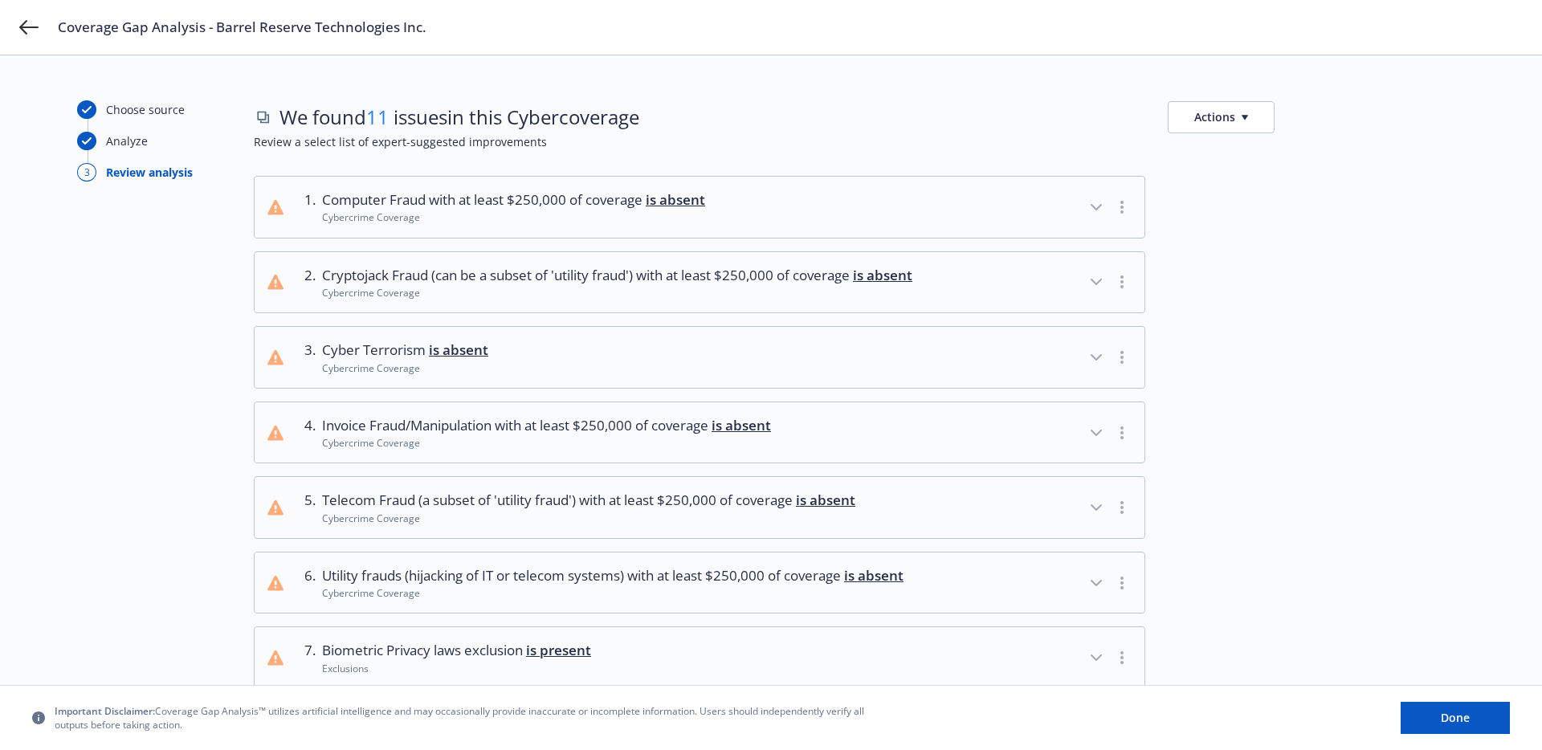
click at [505, 436] on span "Invoice Fraud/Manipulation with at least $250,000 of coverage is absent" at bounding box center [546, 425] width 449 height 21
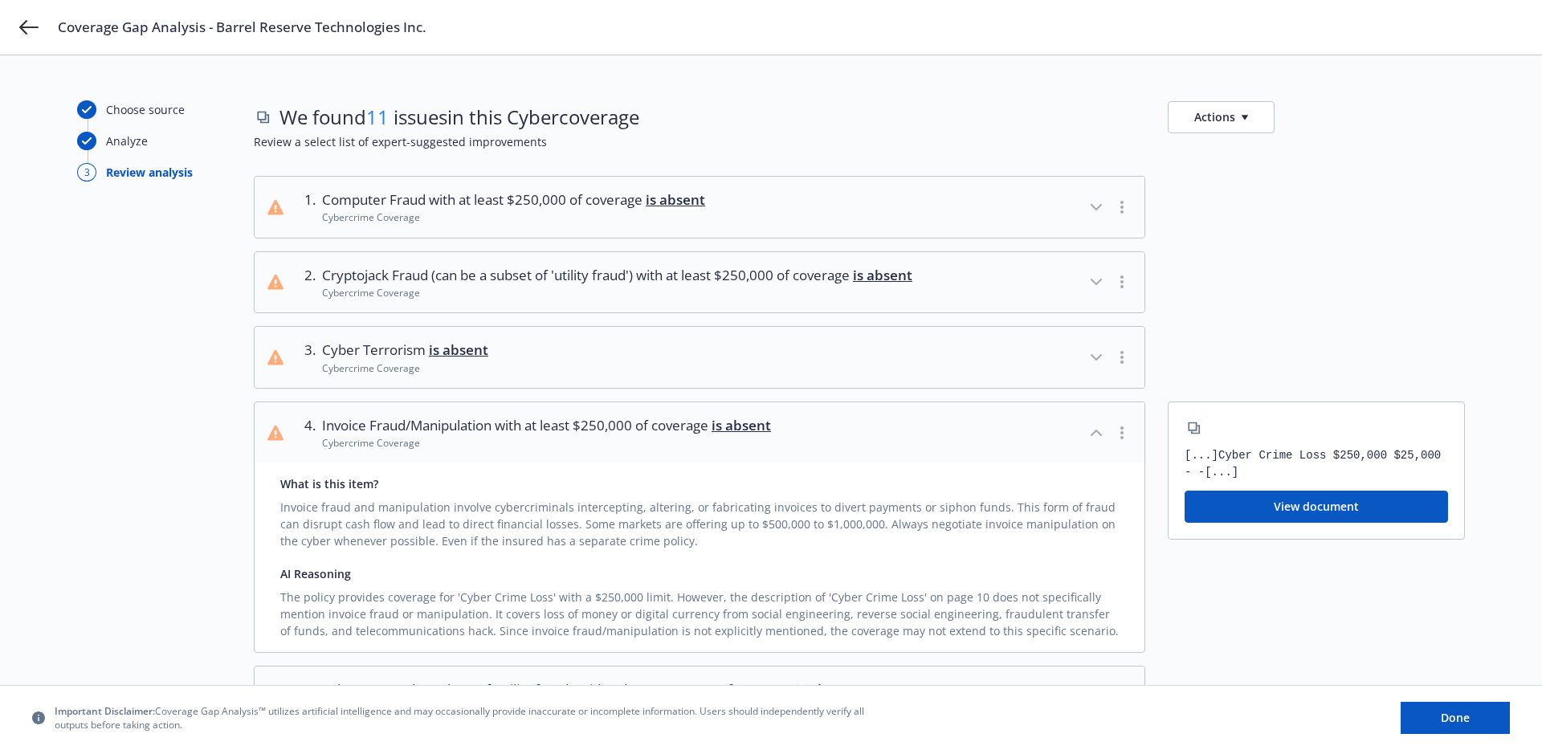
click at [505, 436] on span "Invoice Fraud/Manipulation with at least $250,000 of coverage is absent" at bounding box center [546, 425] width 449 height 21
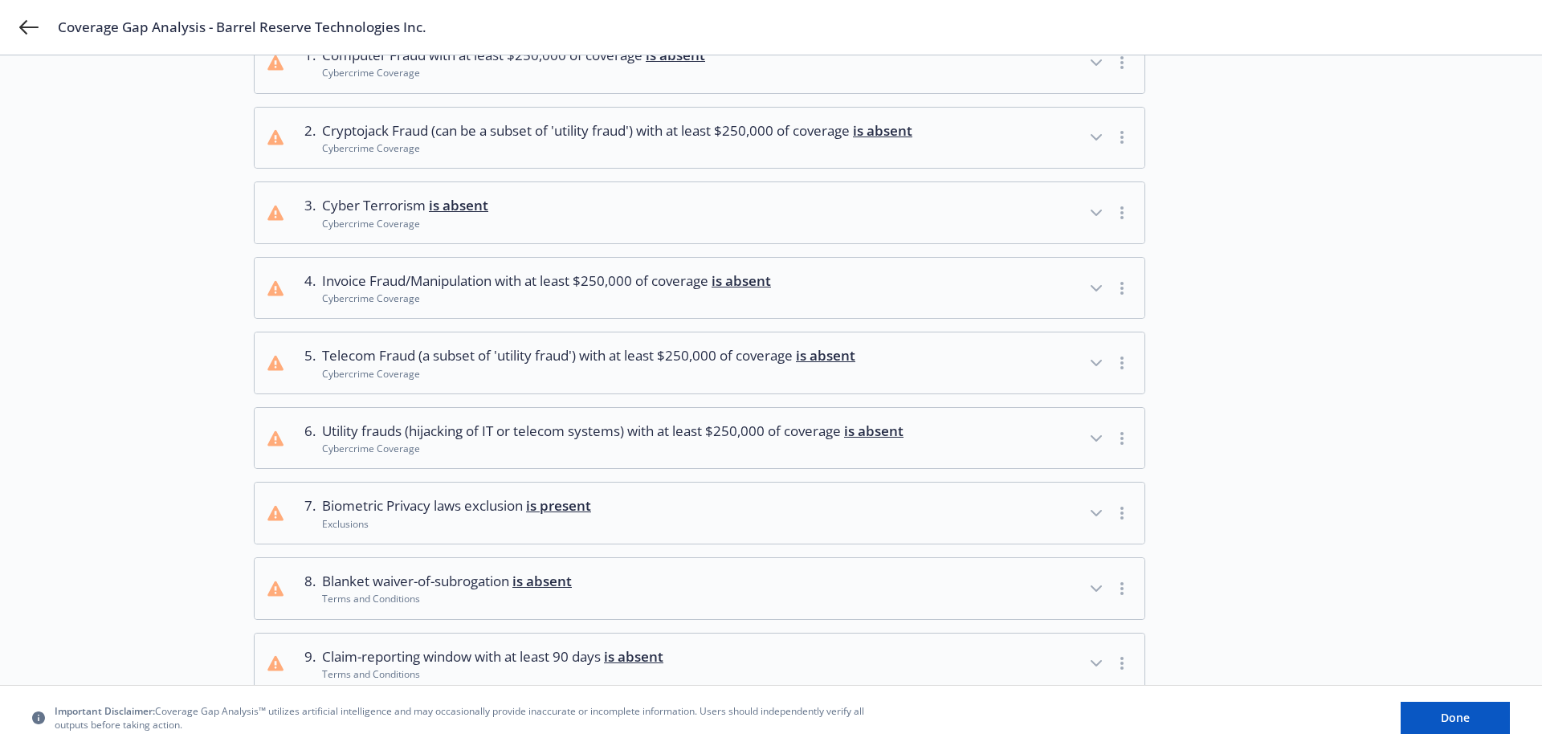
scroll to position [146, 0]
click at [480, 454] on div "Cybercrime Coverage" at bounding box center [613, 447] width 582 height 14
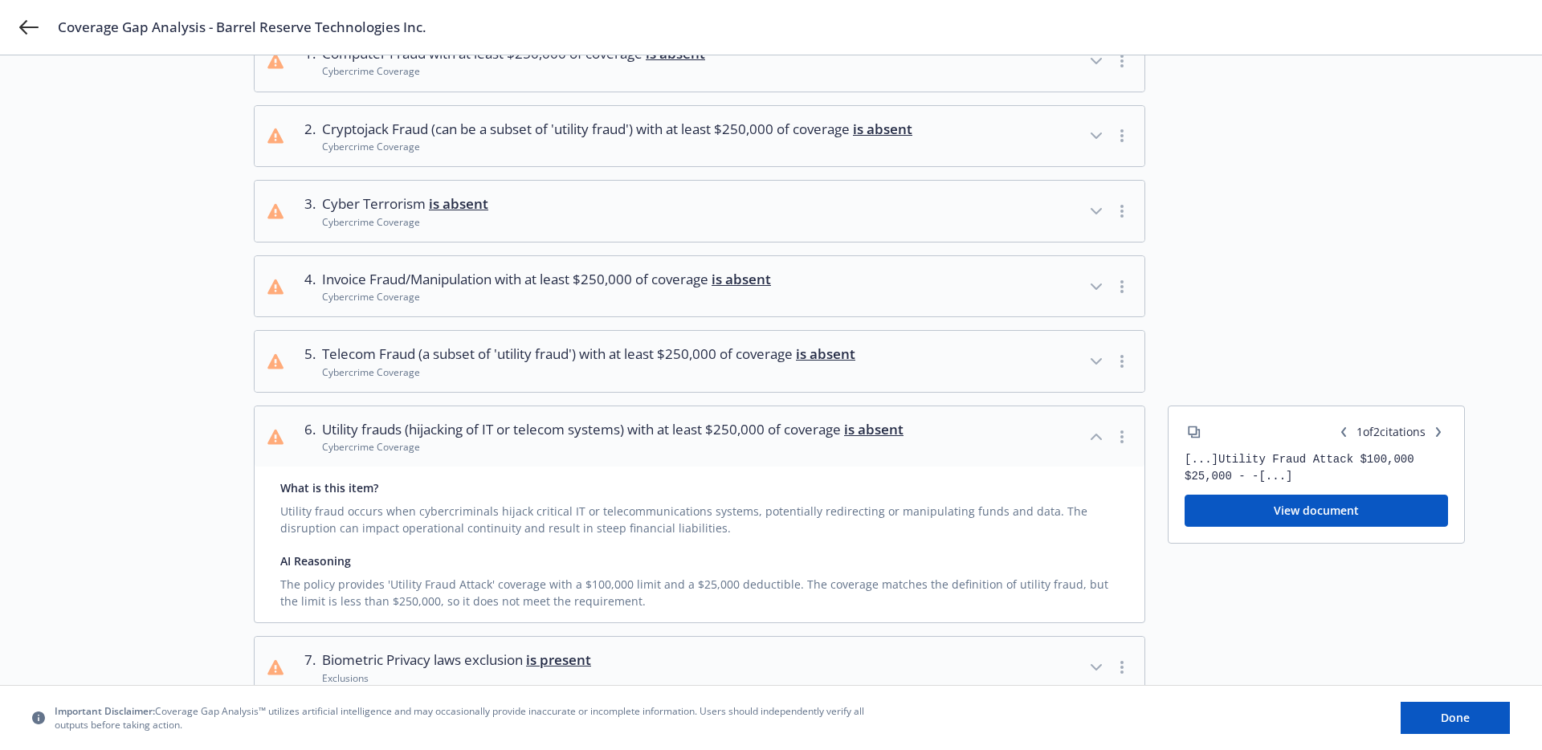
click at [480, 454] on div "Cybercrime Coverage" at bounding box center [613, 447] width 582 height 14
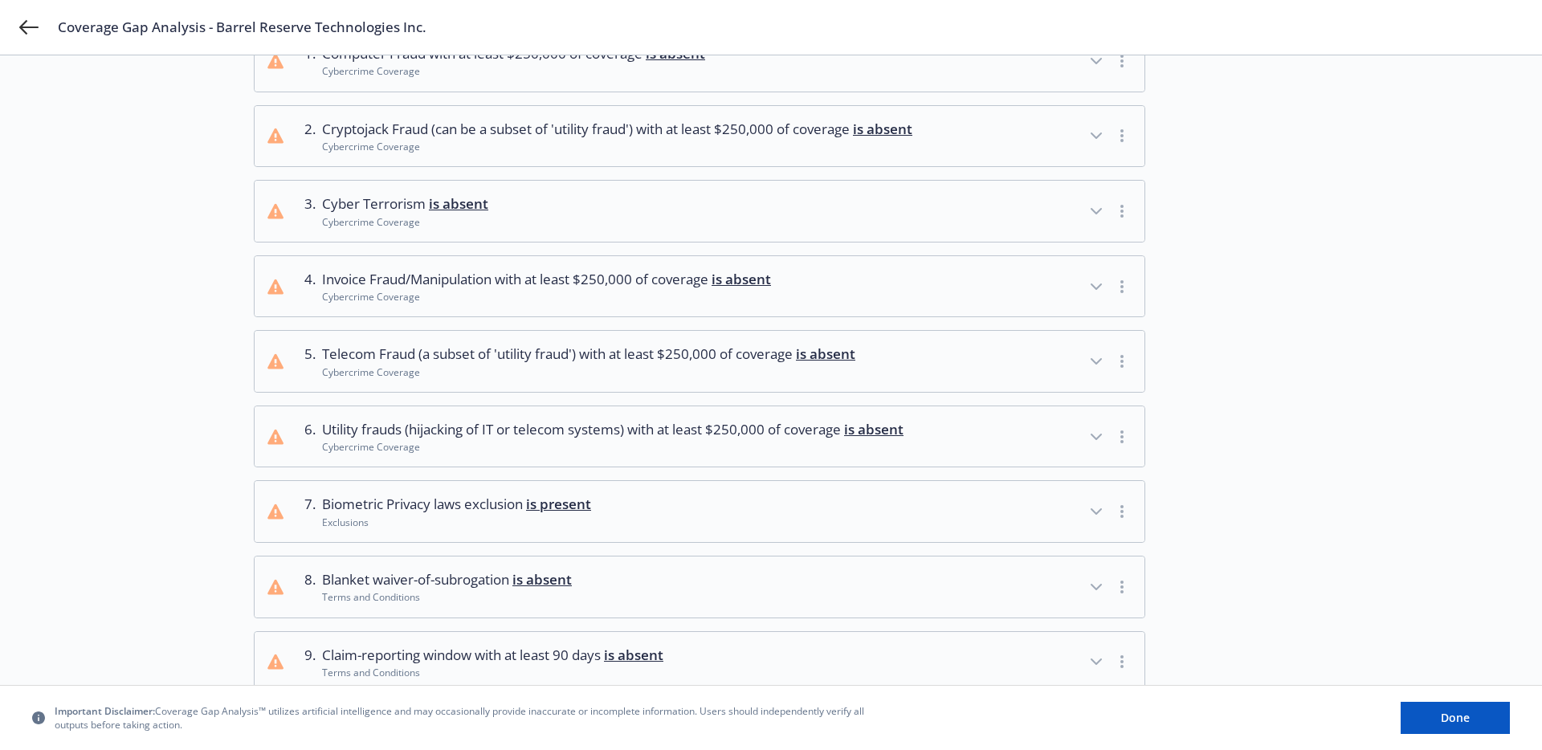
click at [492, 454] on div "Cybercrime Coverage" at bounding box center [613, 447] width 582 height 14
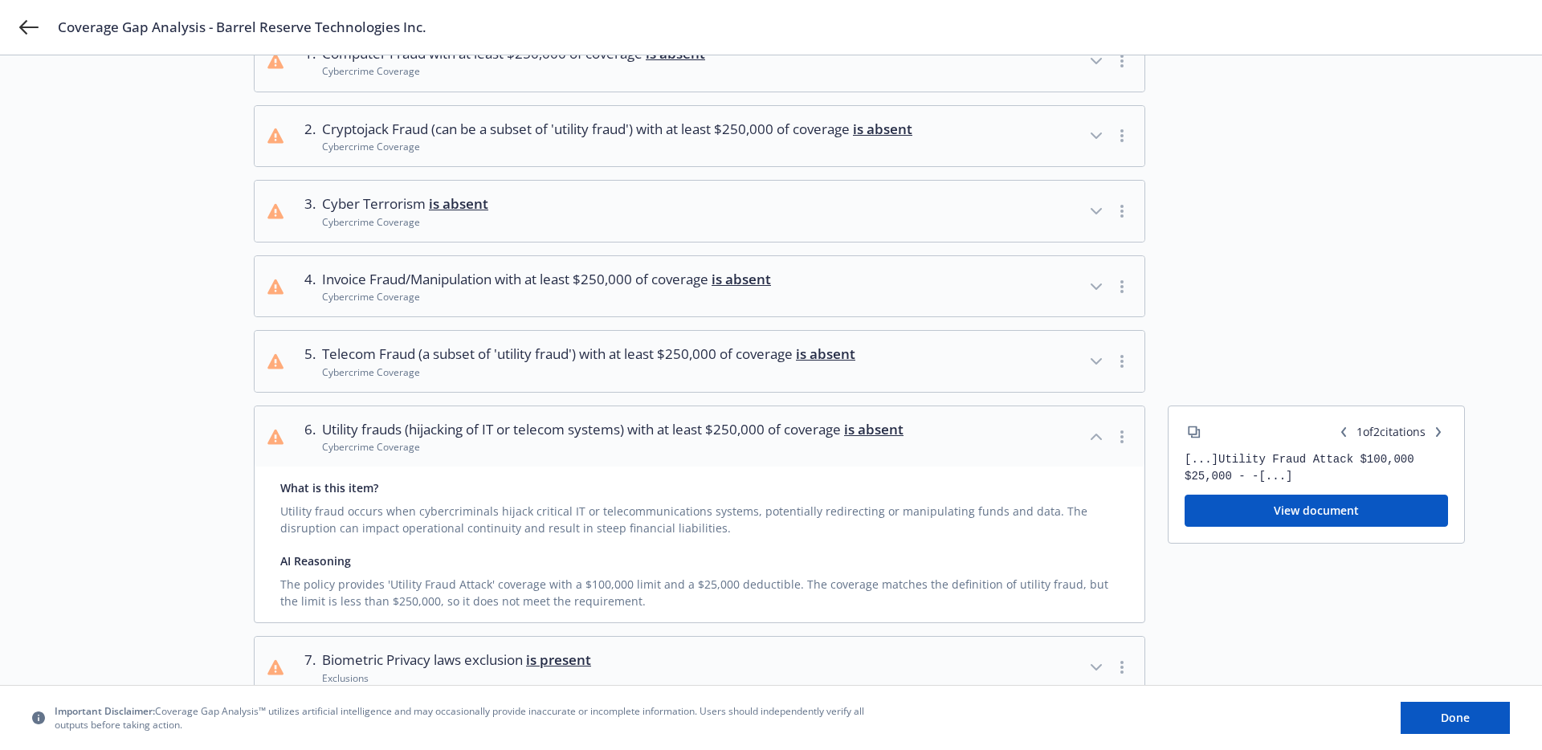
click at [492, 454] on div "Cybercrime Coverage" at bounding box center [613, 447] width 582 height 14
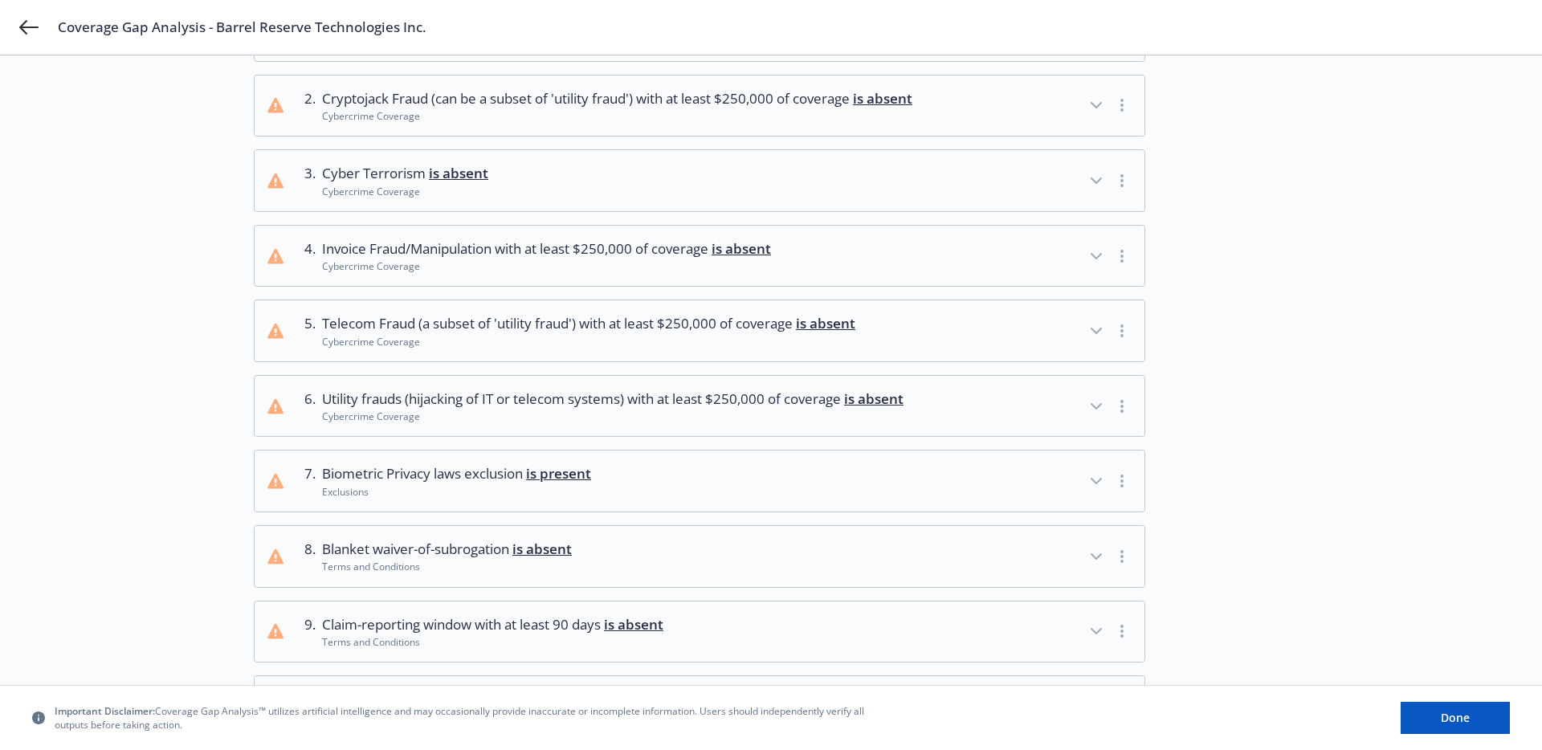
scroll to position [197, 0]
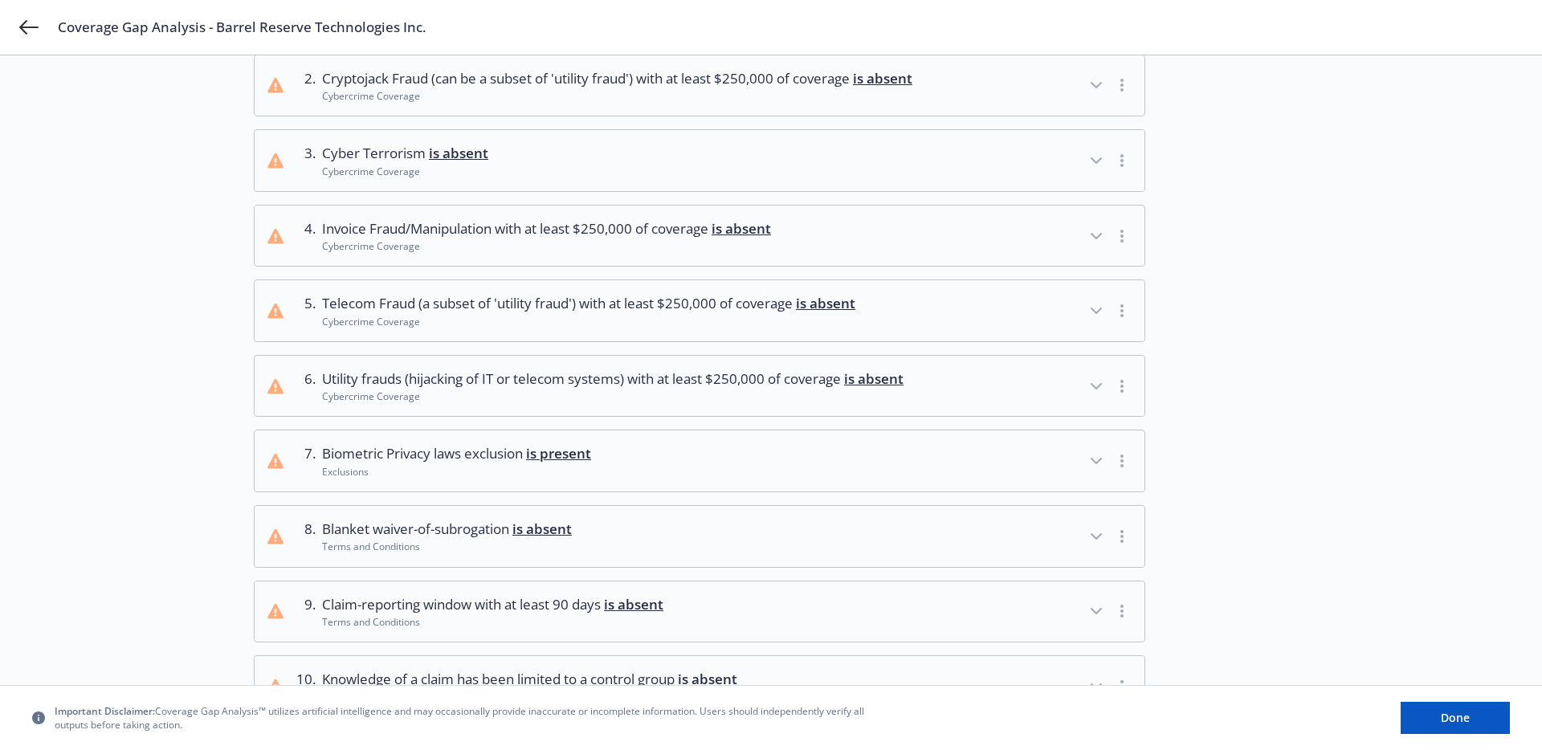
click at [491, 464] on span "Biometric Privacy laws exclusion is present" at bounding box center [456, 453] width 269 height 21
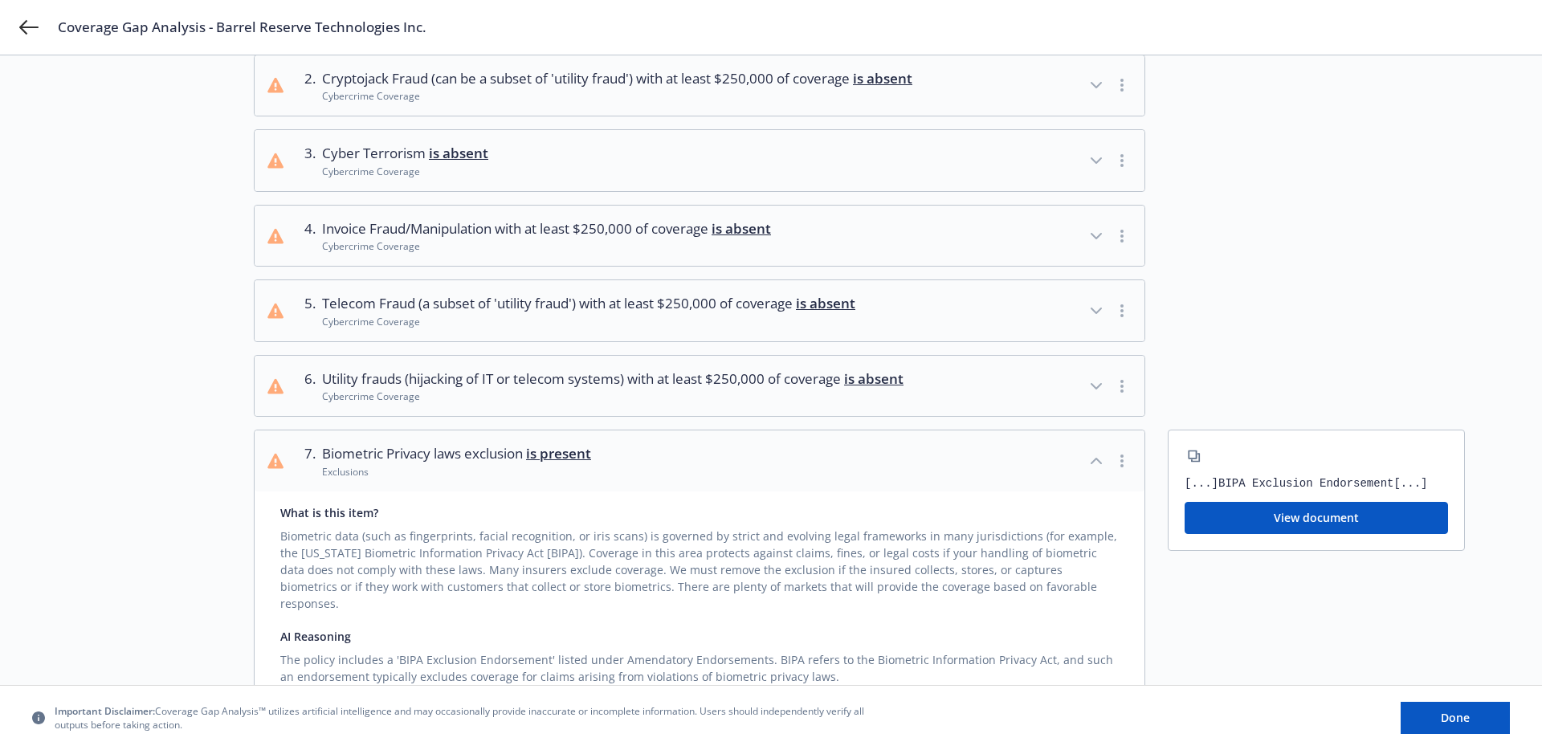
click at [491, 464] on span "Biometric Privacy laws exclusion is present" at bounding box center [456, 453] width 269 height 21
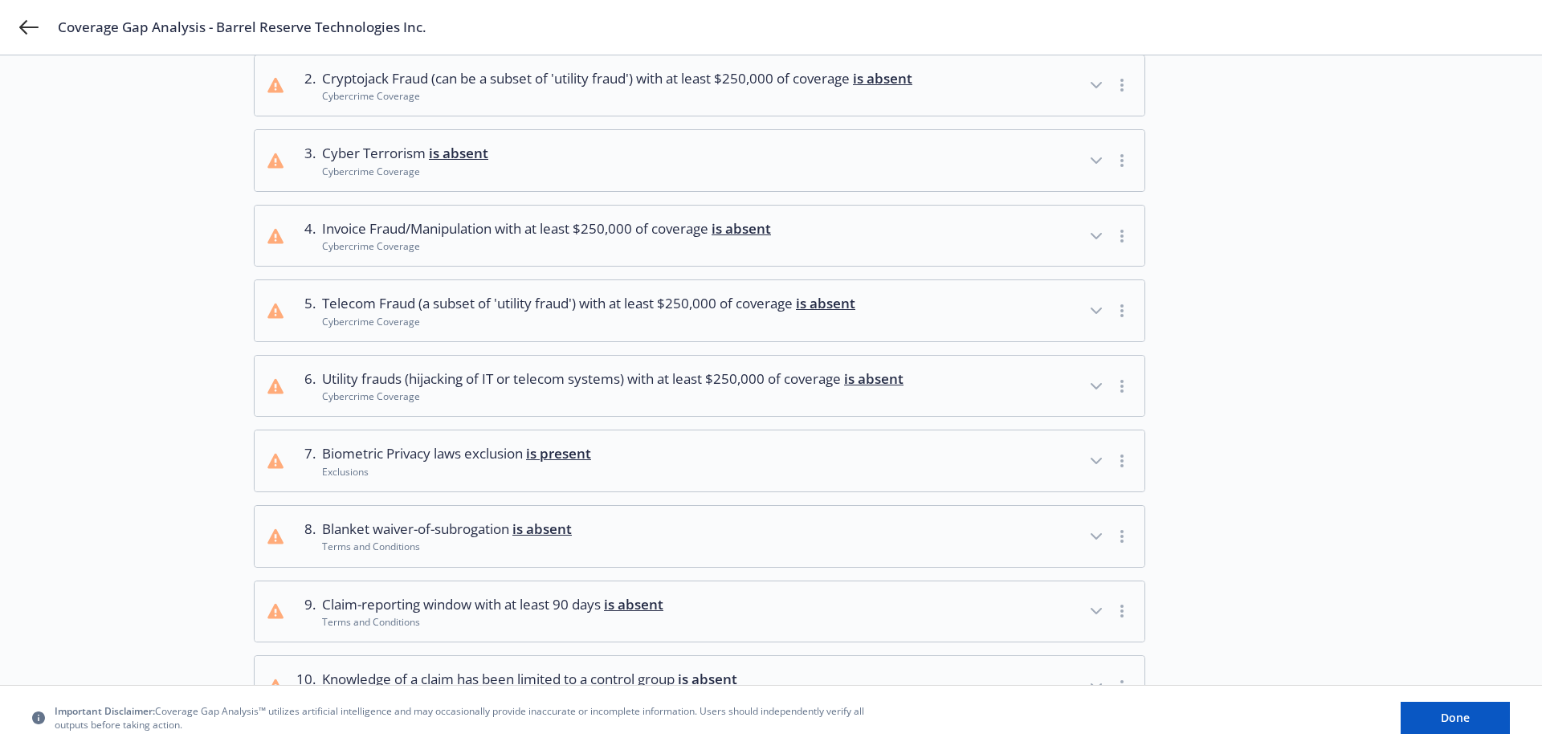
click at [472, 529] on button "8 . Blanket waiver-of-subrogation is absent Terms and Conditions" at bounding box center [700, 536] width 890 height 61
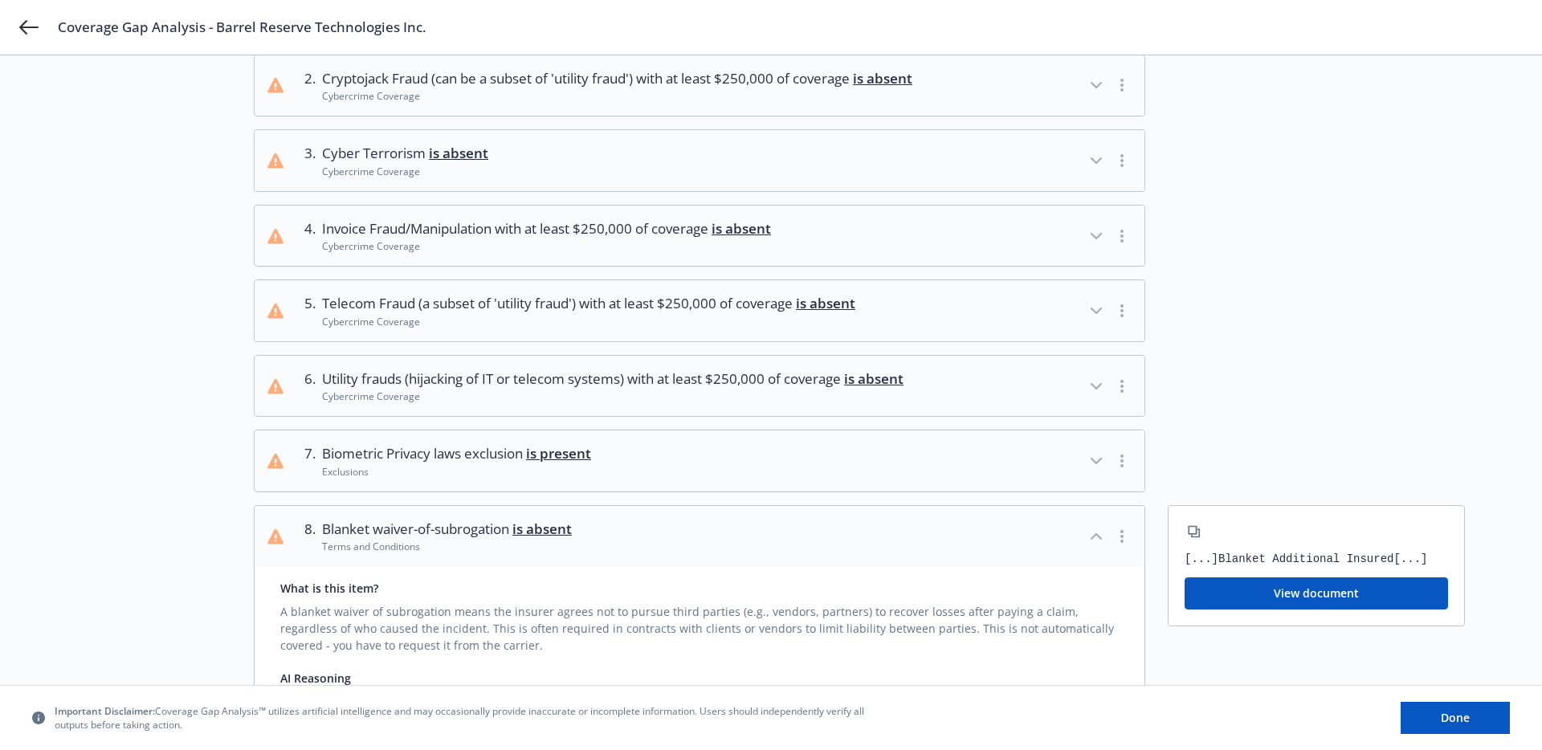
click at [472, 529] on button "8 . Blanket waiver-of-subrogation is absent Terms and Conditions" at bounding box center [700, 536] width 890 height 61
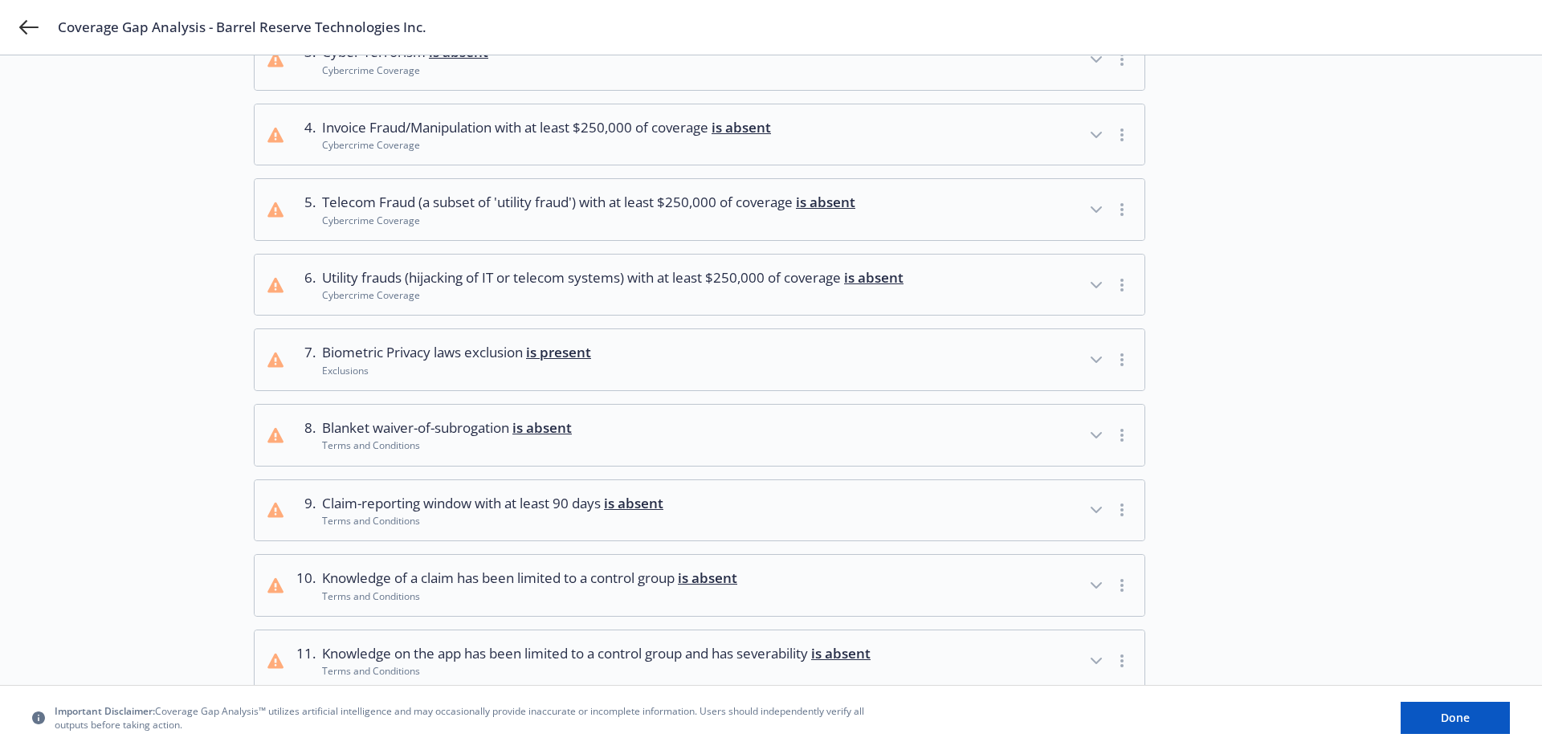
scroll to position [300, 0]
click at [467, 512] on span "Claim-reporting window with at least 90 days is absent" at bounding box center [492, 501] width 341 height 21
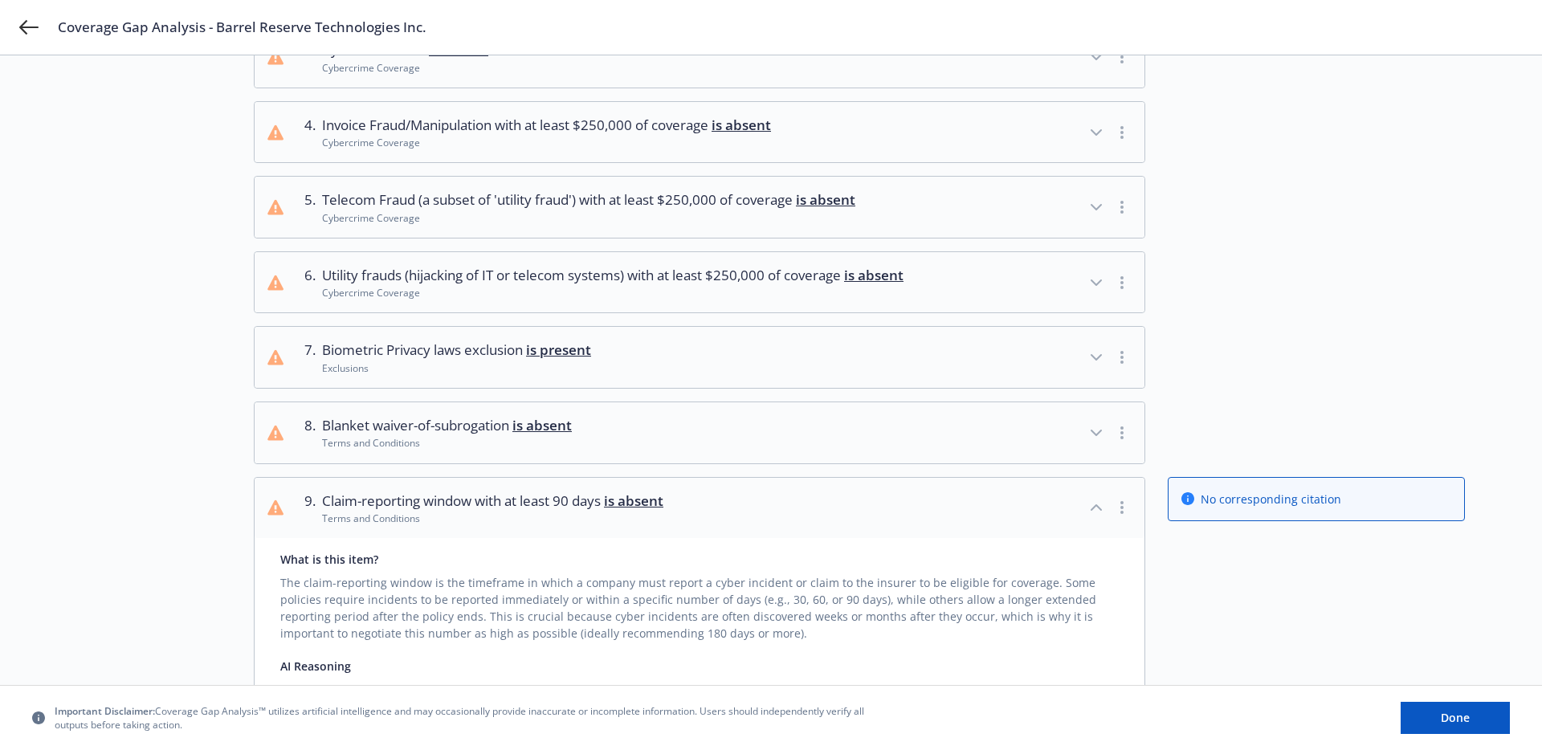
click at [467, 512] on span "Claim-reporting window with at least 90 days is absent" at bounding box center [492, 501] width 341 height 21
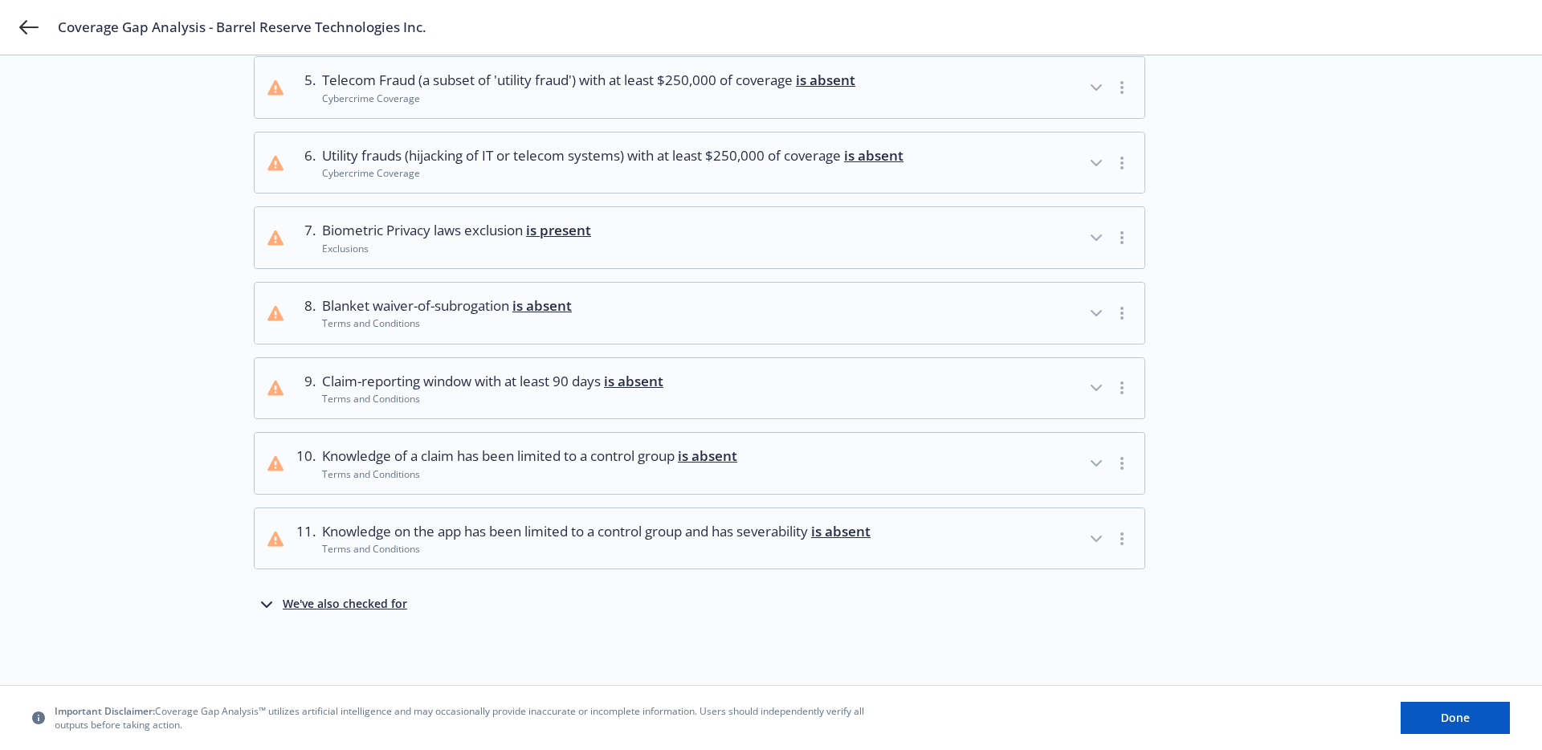
scroll to position [442, 0]
click at [368, 619] on div "We found 11 issues in this Cyber coverage Actions Review a select list of exper…" at bounding box center [859, 160] width 1211 height 960
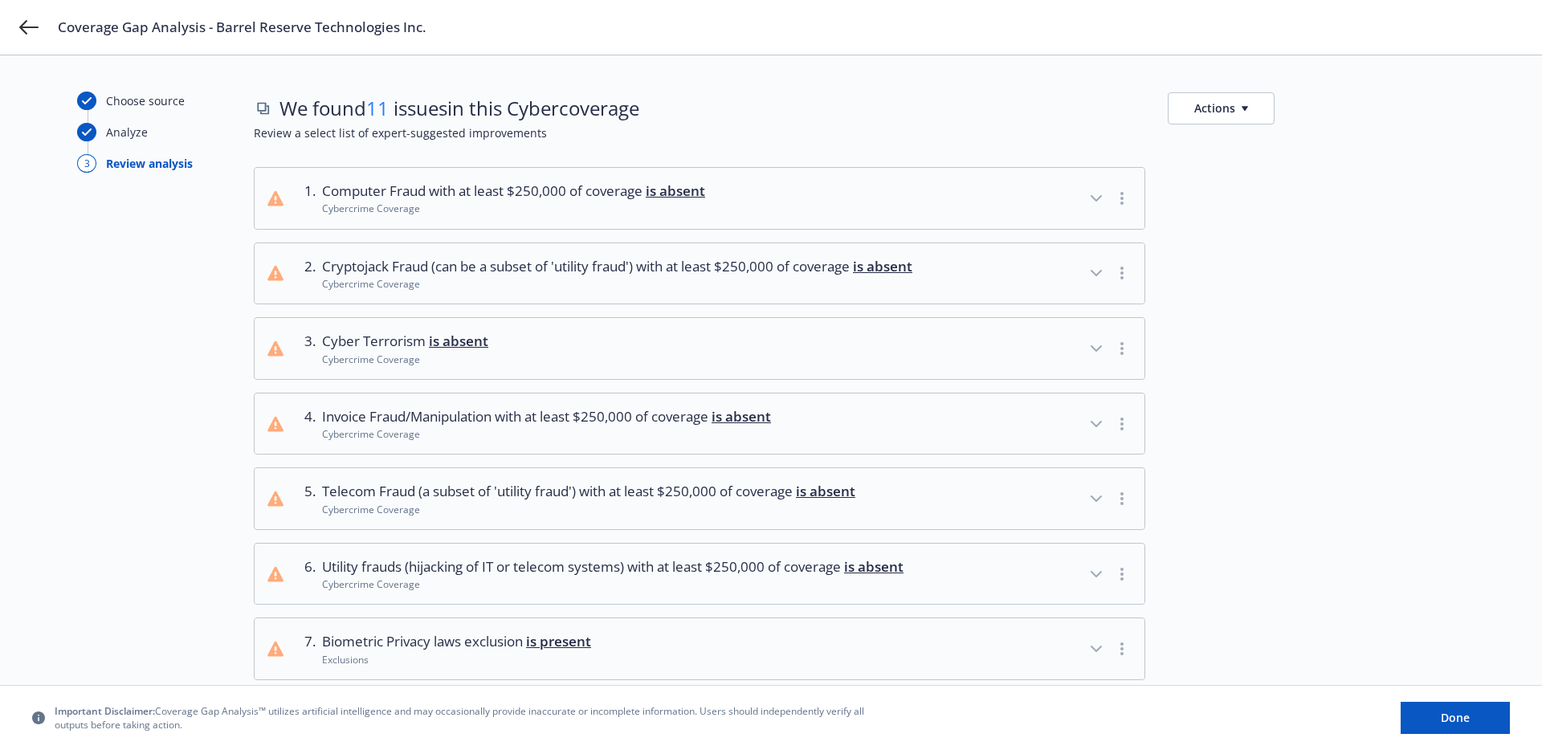
scroll to position [0, 0]
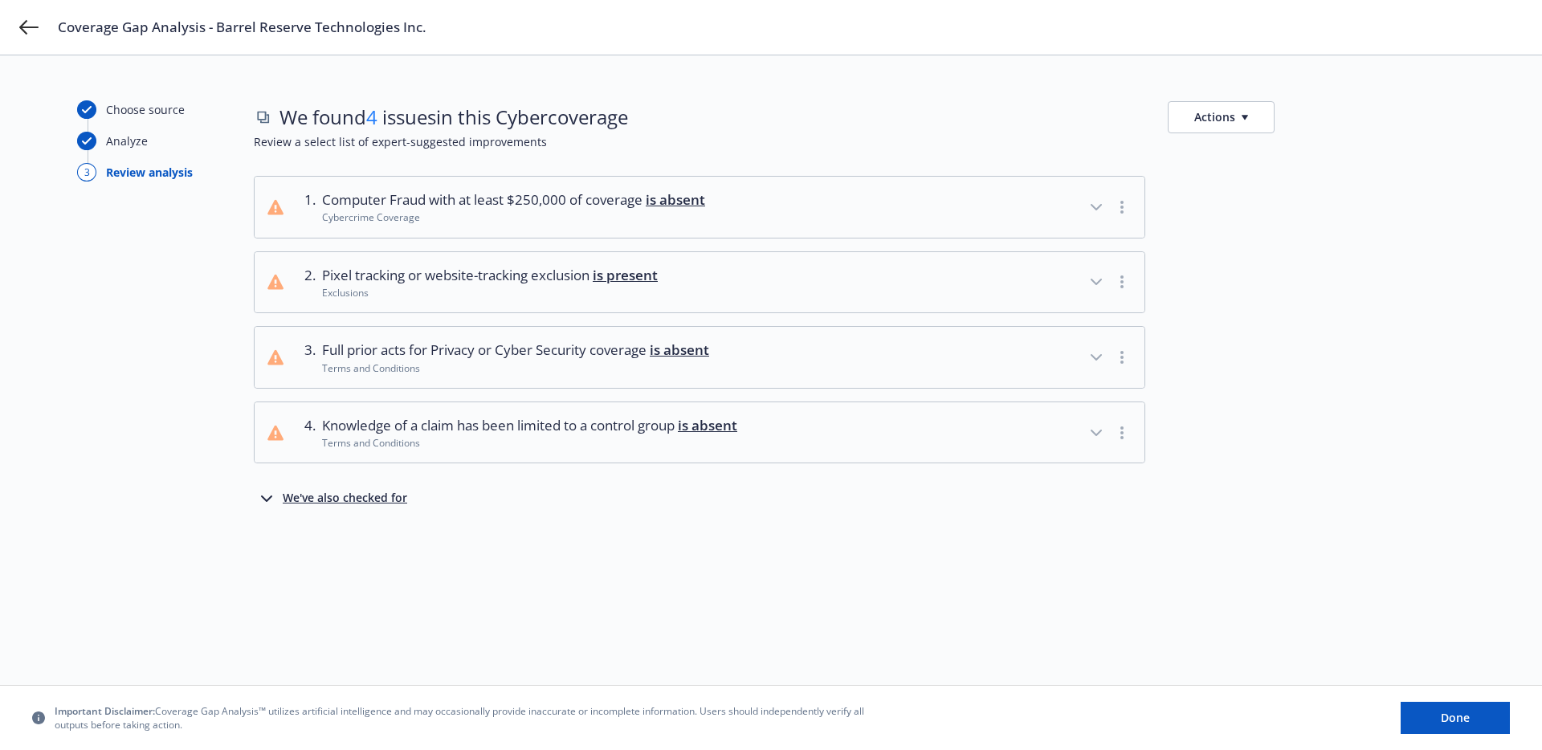
click at [520, 240] on div "1 . Computer Fraud with at least $250,000 of coverage is absent Cybercrime Cove…" at bounding box center [859, 320] width 1211 height 288
click at [496, 280] on span "Pixel tracking or website-tracking exclusion is present" at bounding box center [490, 275] width 336 height 21
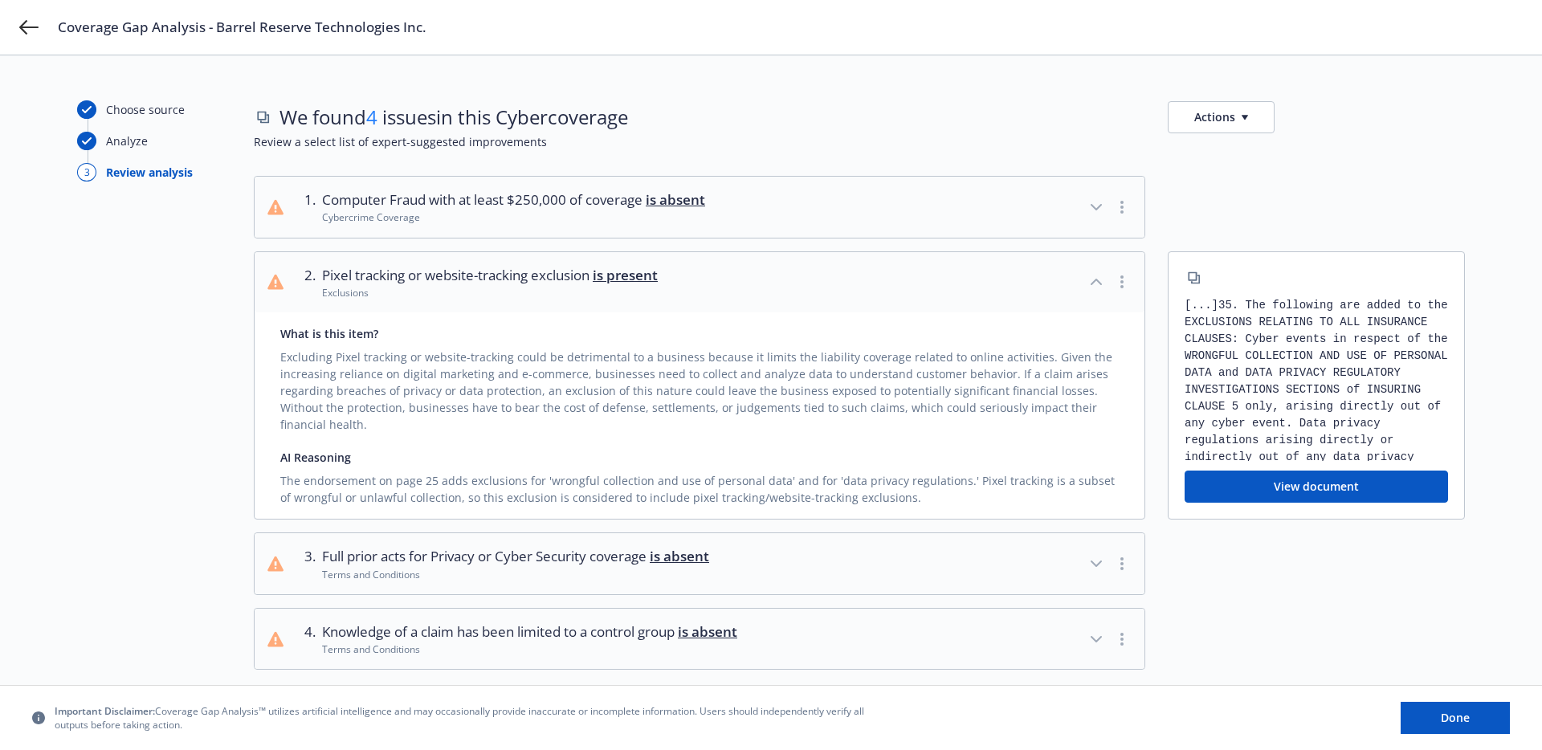
click at [496, 280] on span "Pixel tracking or website-tracking exclusion is present" at bounding box center [490, 275] width 336 height 21
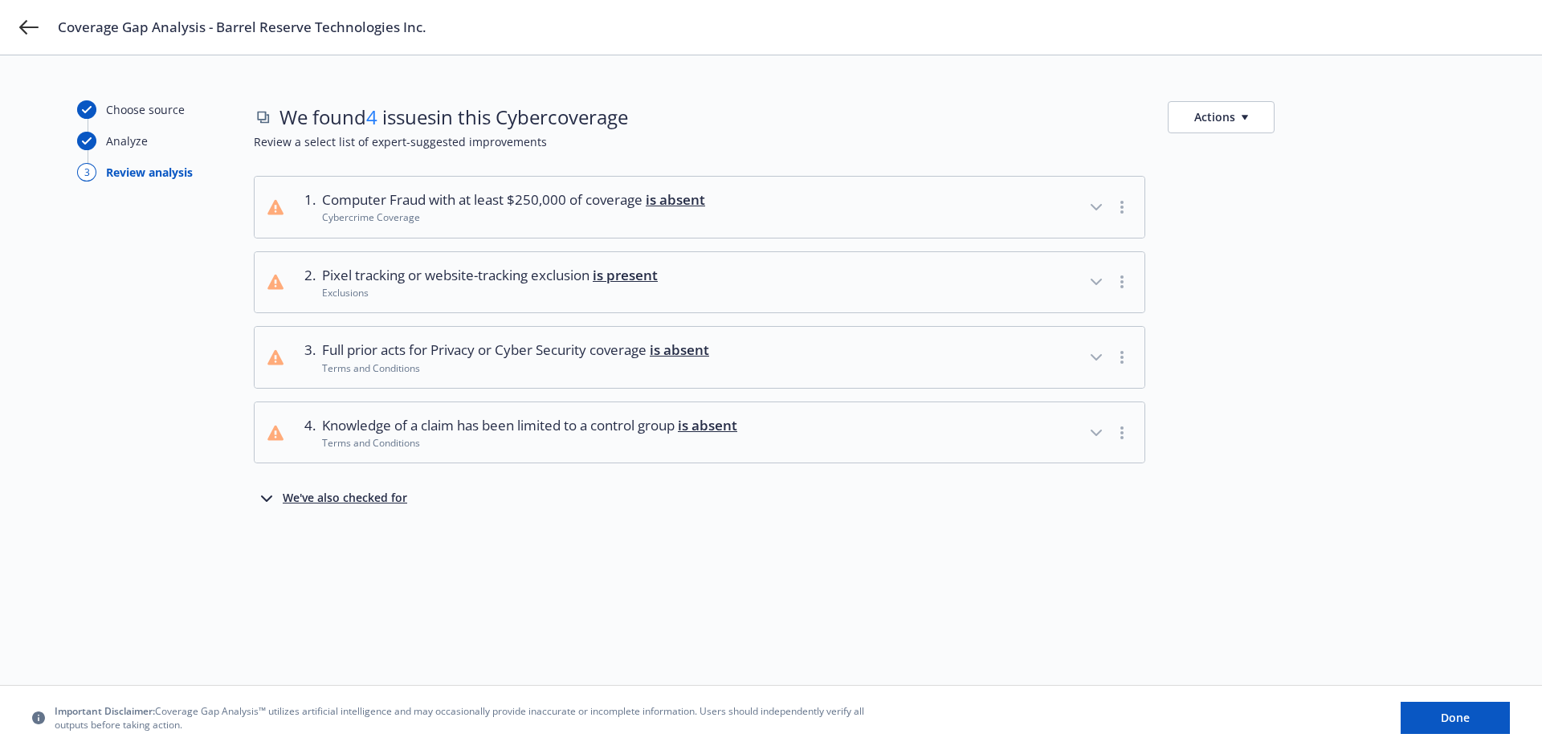
click at [819, 293] on button "2 . Pixel tracking or website-tracking exclusion is present Exclusions" at bounding box center [700, 282] width 890 height 61
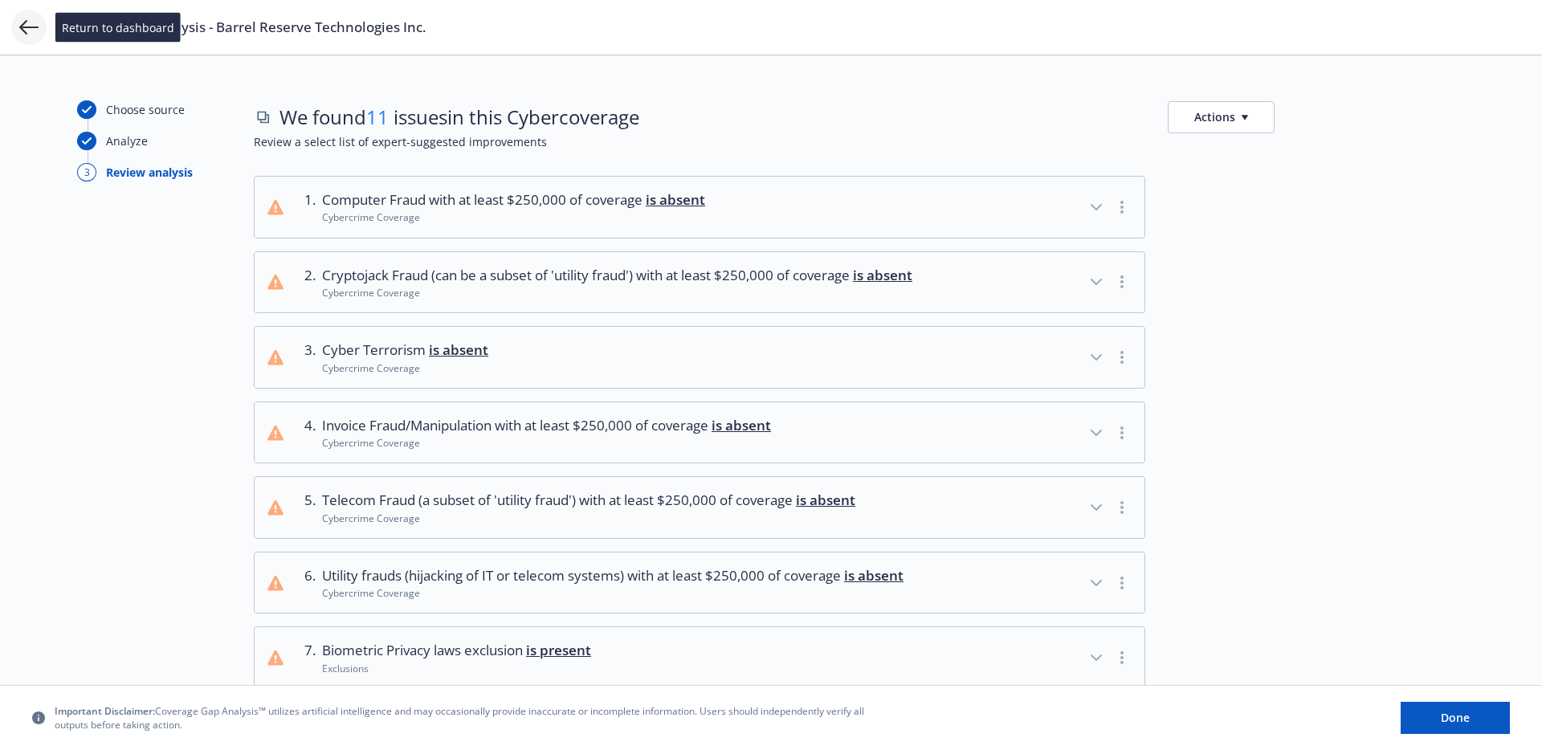
click at [19, 25] on icon at bounding box center [28, 27] width 19 height 19
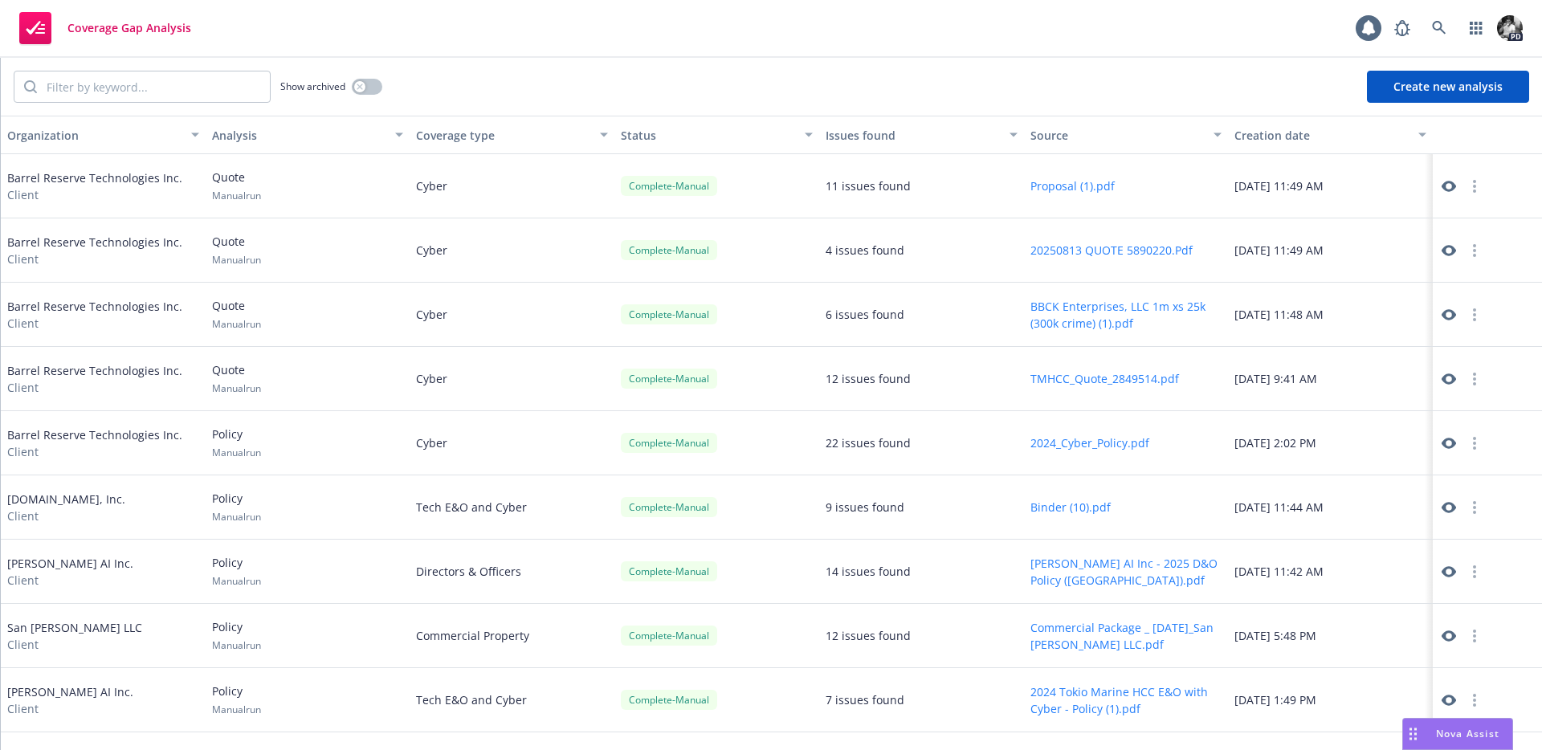
click at [1077, 184] on button "Proposal (1).pdf" at bounding box center [1073, 186] width 84 height 17
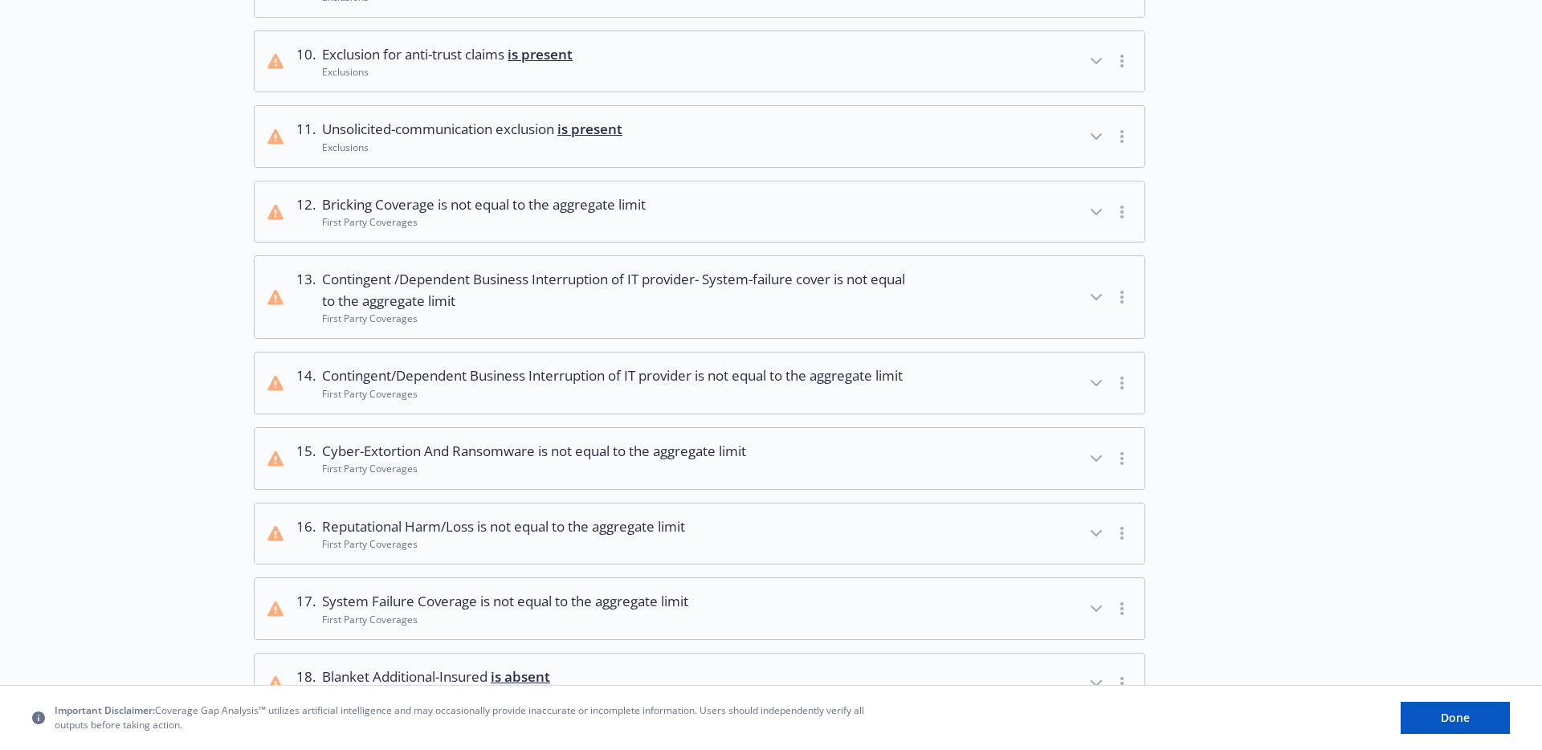
scroll to position [1021, 0]
